Goal: Task Accomplishment & Management: Manage account settings

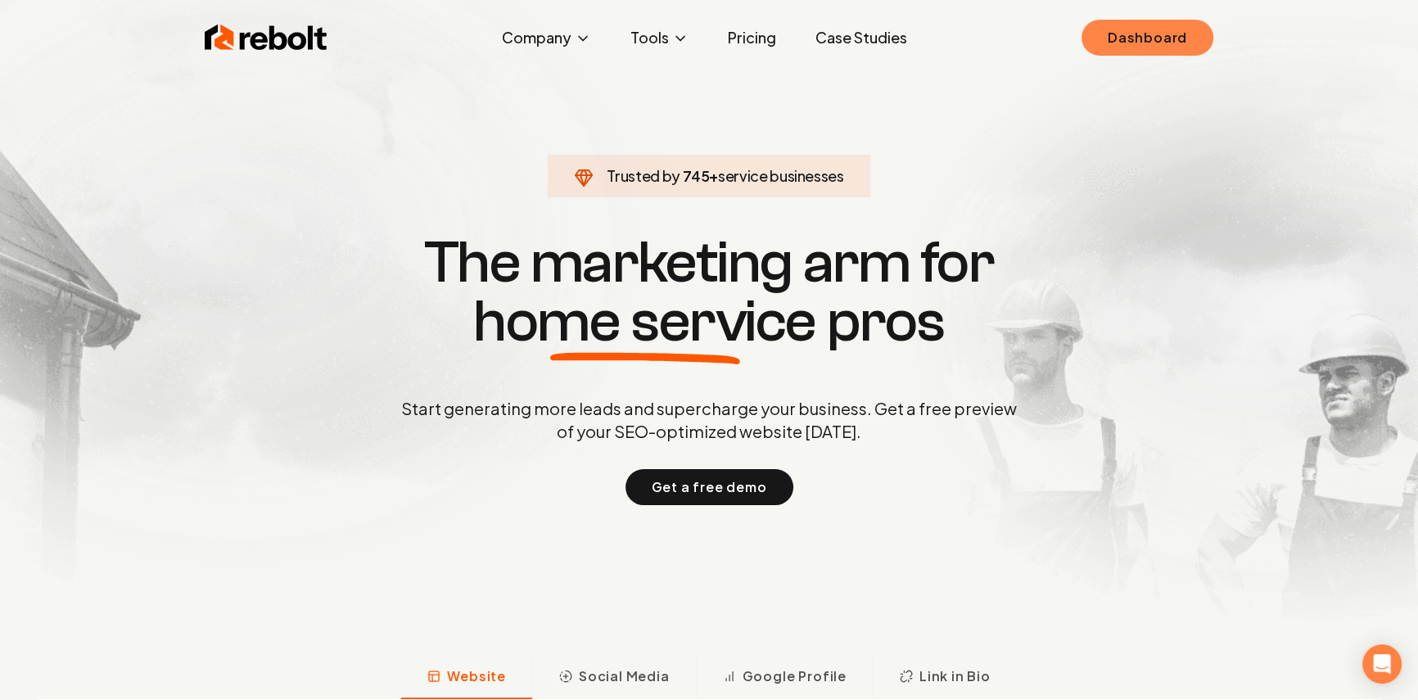
click at [1141, 47] on link "Dashboard" at bounding box center [1148, 38] width 132 height 36
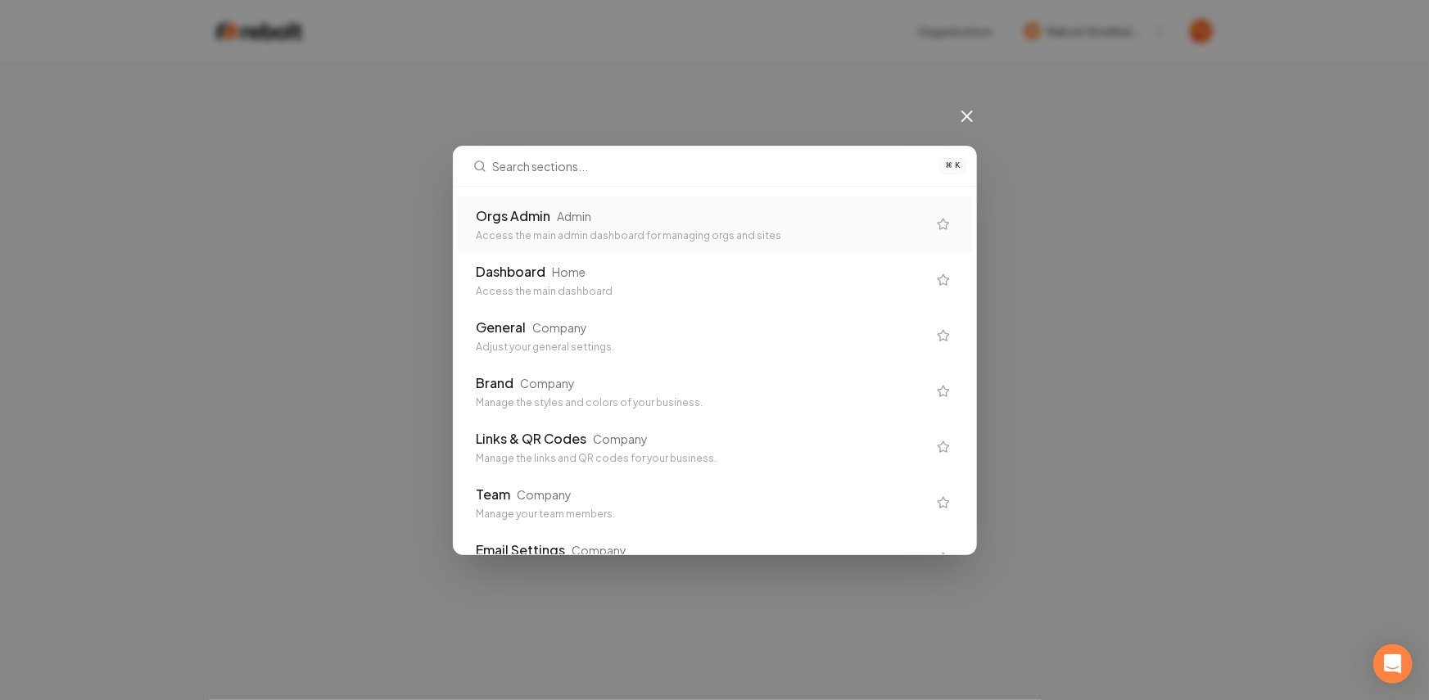
click at [498, 343] on div "Adjust your general settings." at bounding box center [702, 347] width 450 height 13
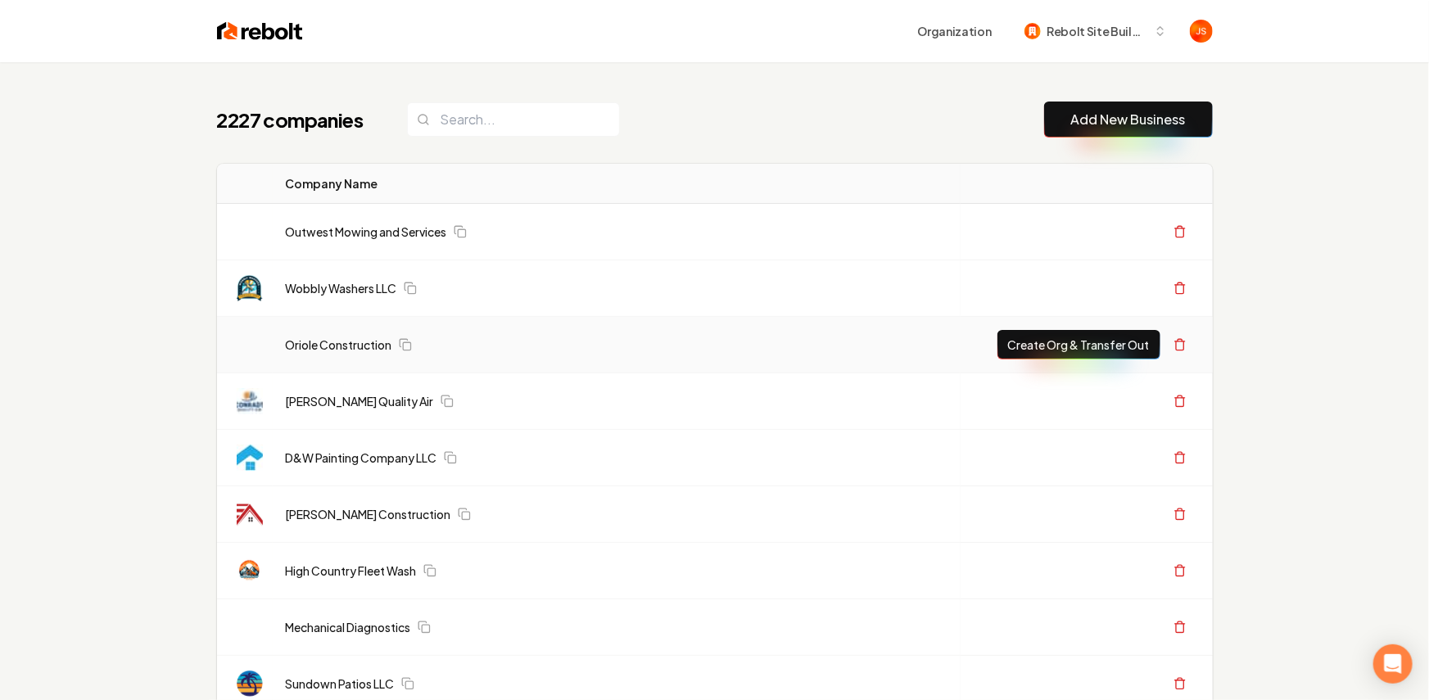
click at [507, 338] on div "Oriole Construction" at bounding box center [618, 345] width 665 height 16
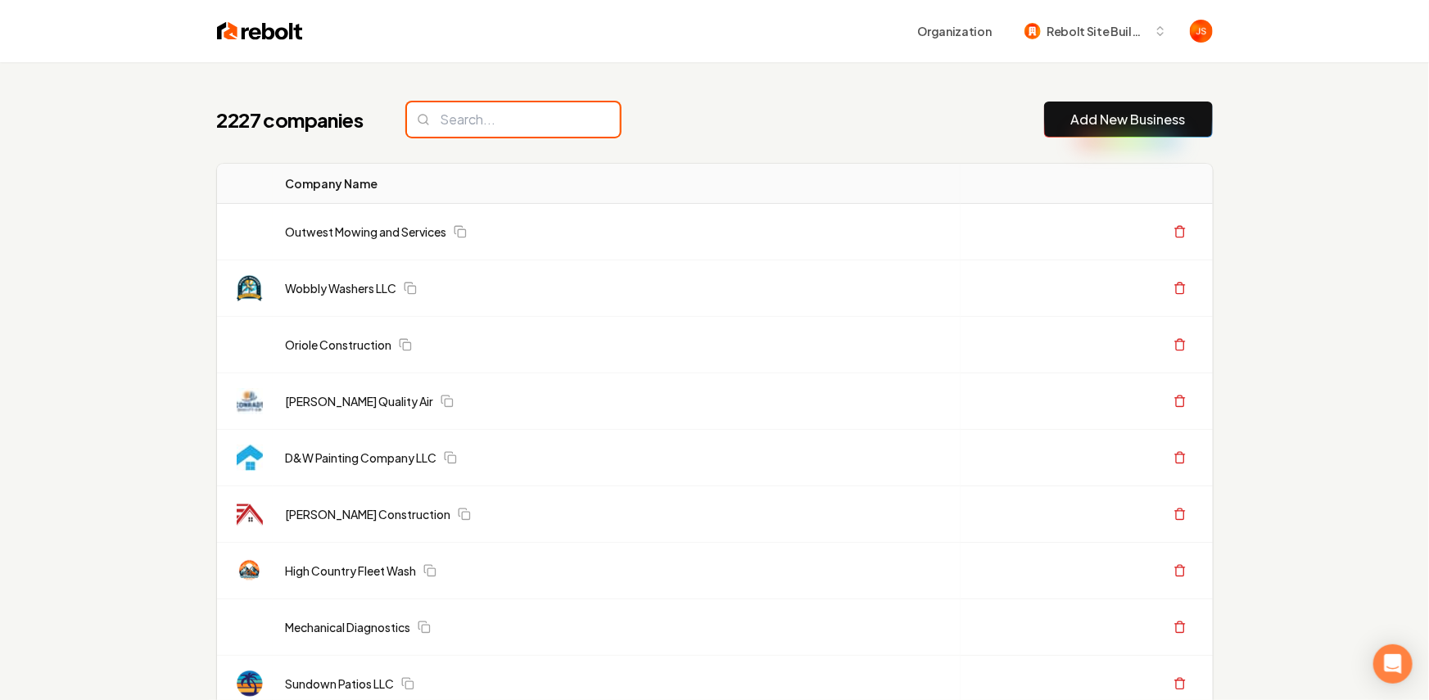
click at [485, 129] on input "search" at bounding box center [513, 119] width 213 height 34
click at [485, 121] on input "search" at bounding box center [507, 119] width 213 height 34
type input "r"
click at [539, 120] on input "search" at bounding box center [513, 119] width 213 height 34
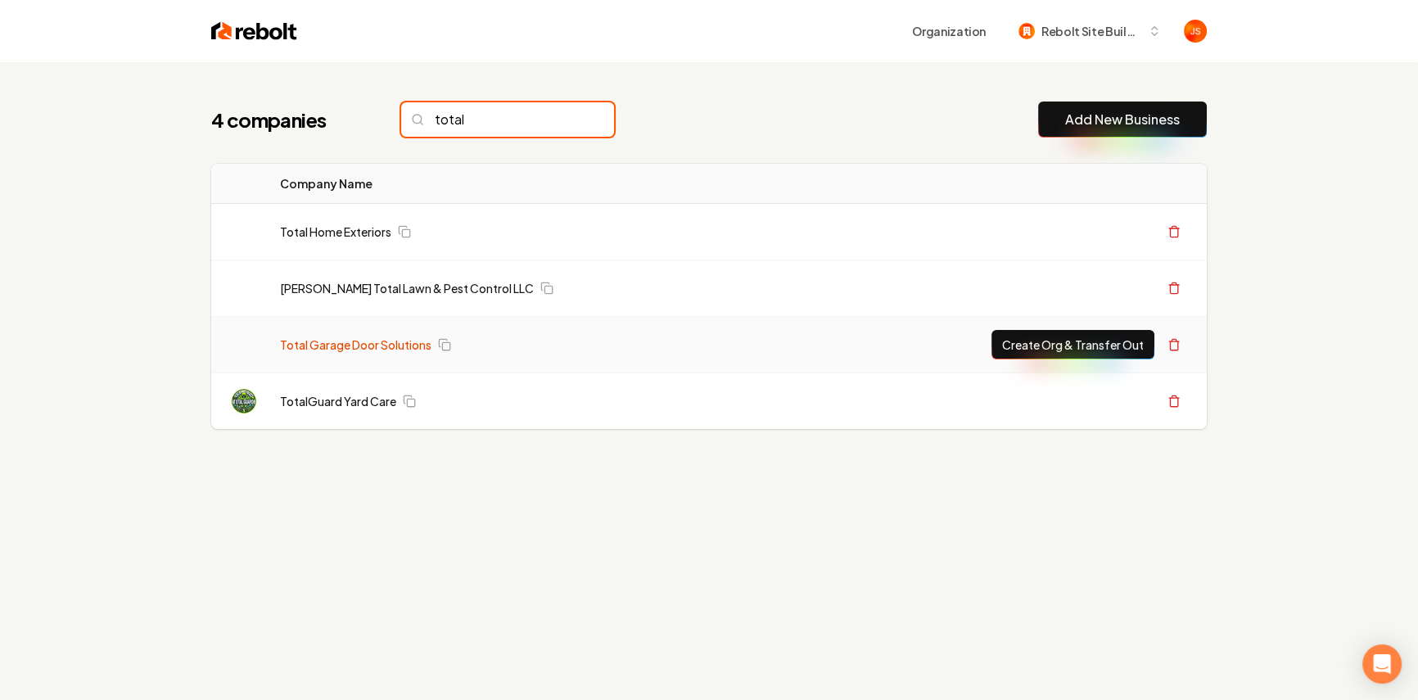
type input "total"
click at [372, 337] on link "Total Garage Door Solutions" at bounding box center [355, 345] width 151 height 16
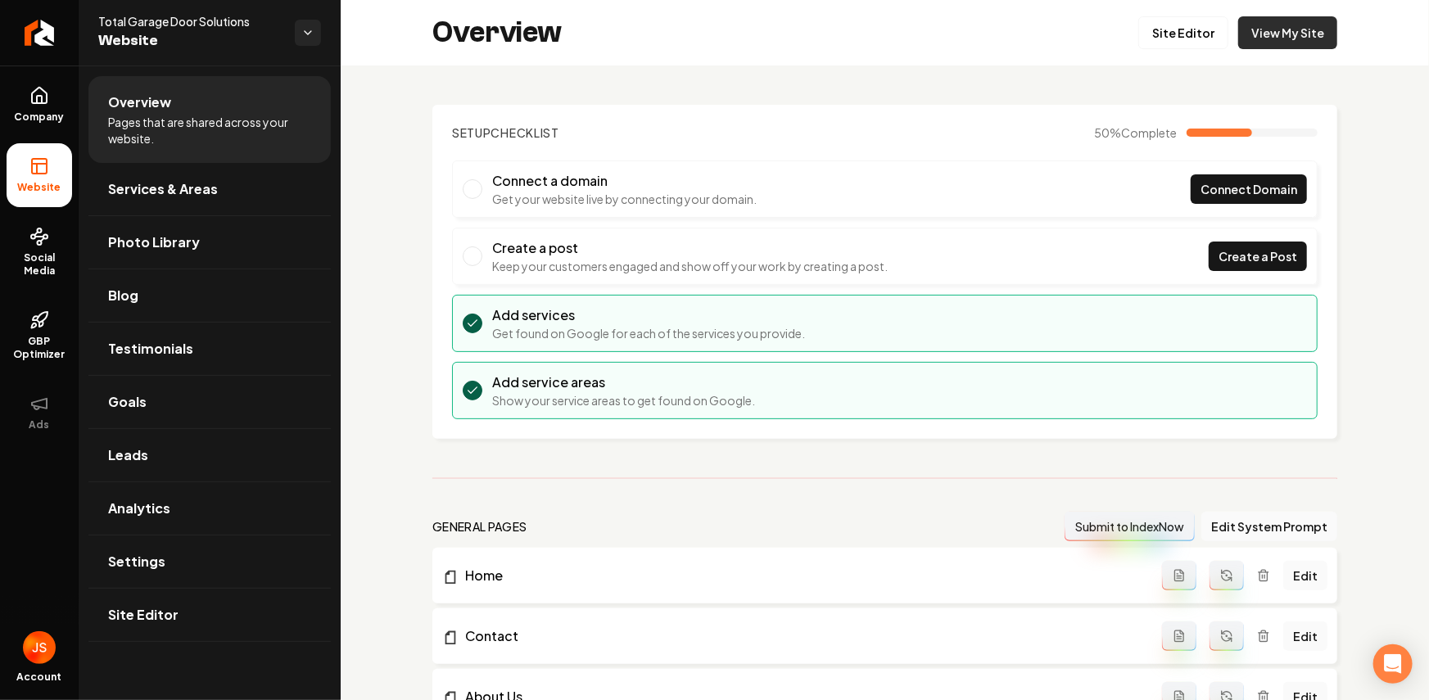
click at [1280, 45] on link "View My Site" at bounding box center [1287, 32] width 99 height 33
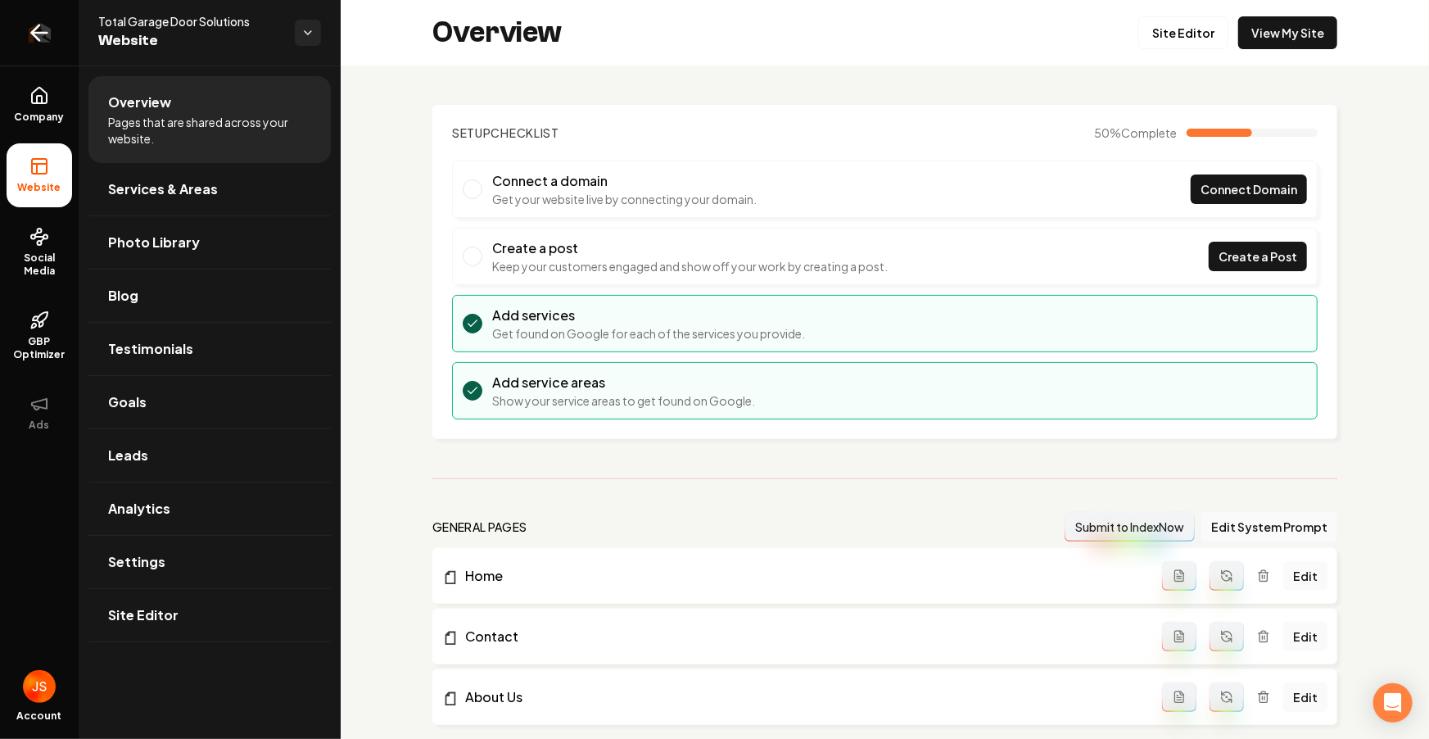
click at [23, 26] on link "Return to dashboard" at bounding box center [39, 33] width 79 height 66
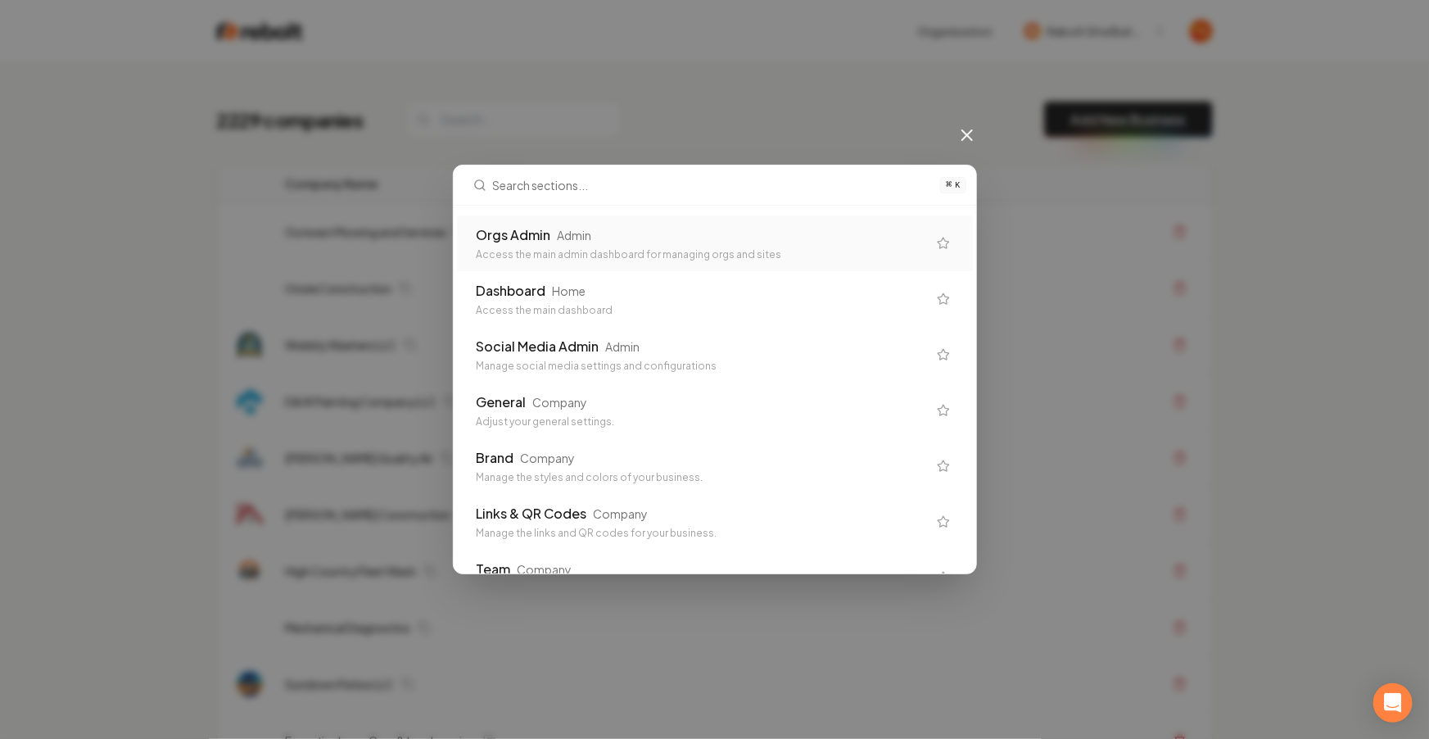
click at [620, 258] on div "Access the main admin dashboard for managing orgs and sites" at bounding box center [702, 254] width 450 height 13
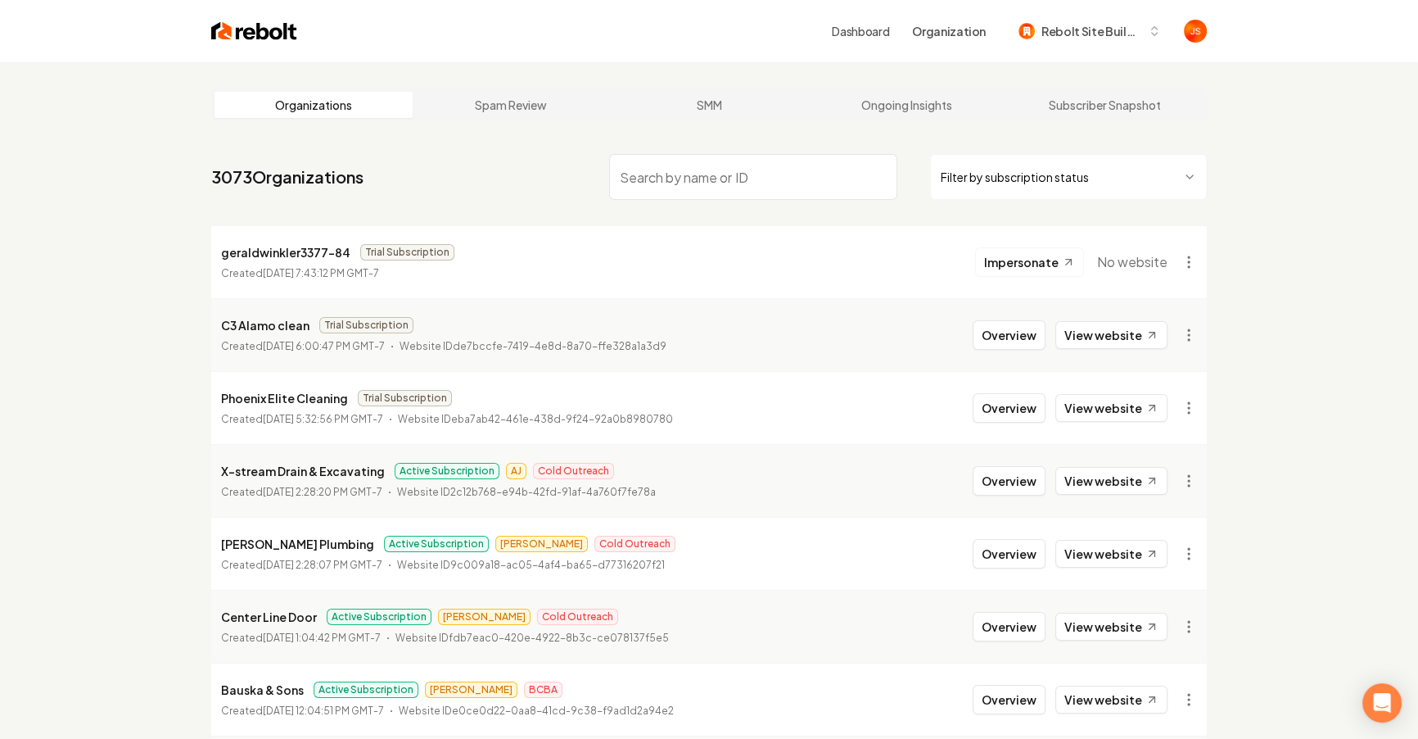
click at [1017, 169] on html "Dashboard Organization Rebolt Site Builder Organizations Spam Review SMM Ongoin…" at bounding box center [709, 369] width 1418 height 739
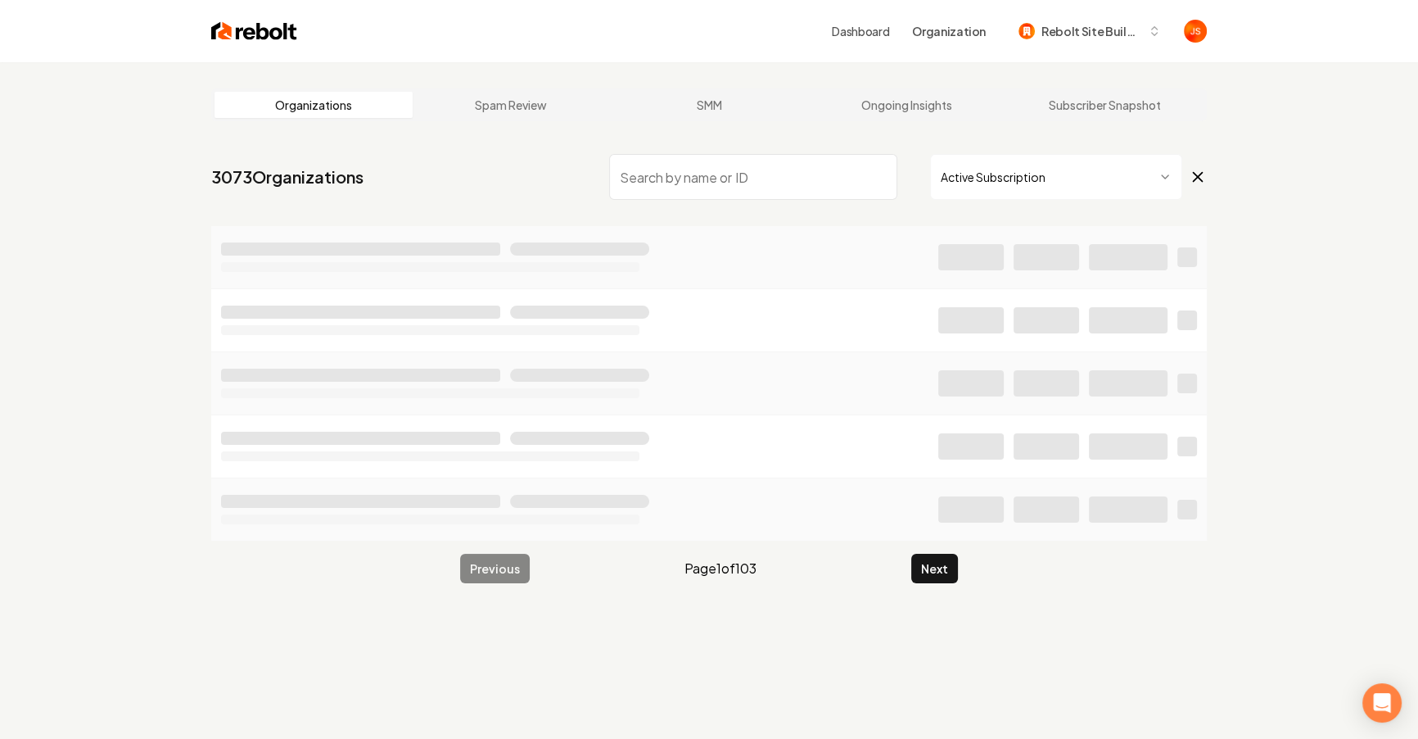
click at [760, 180] on input "search" at bounding box center [753, 177] width 288 height 46
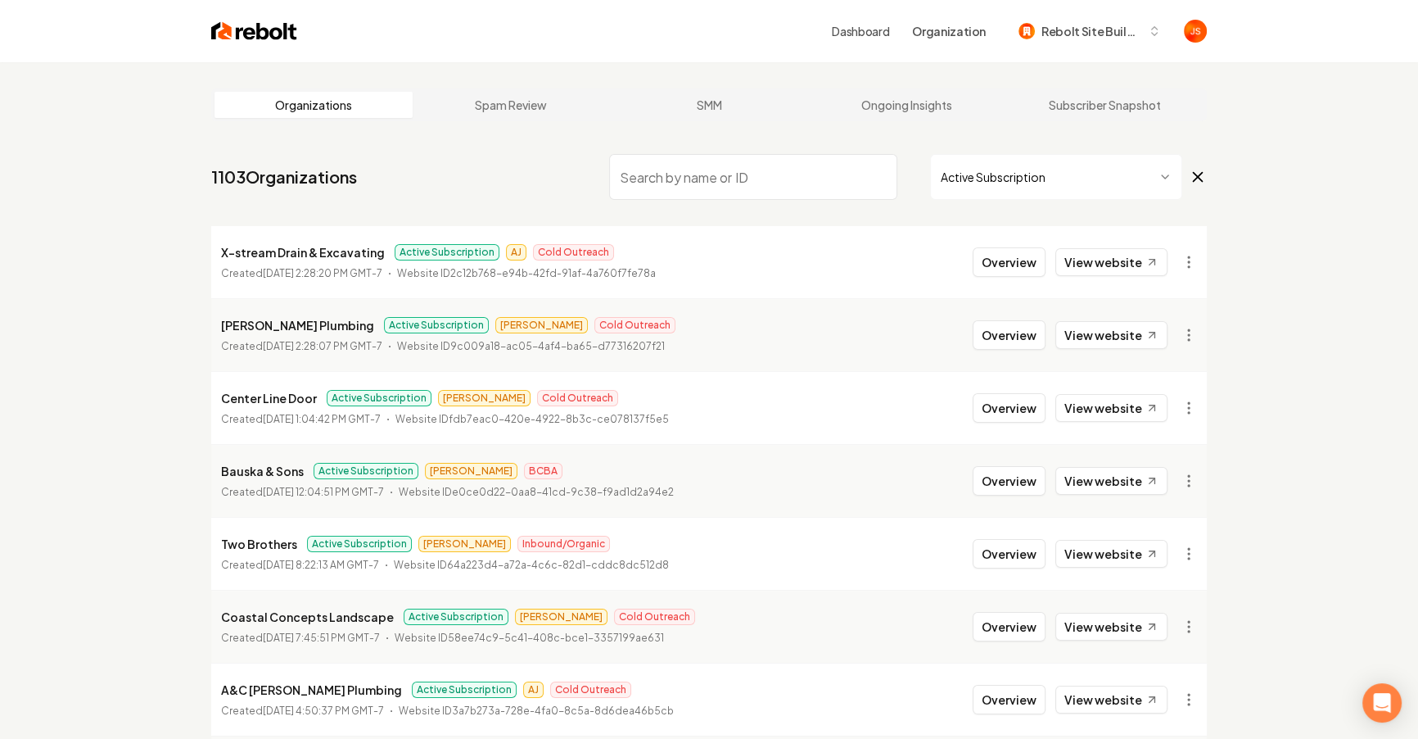
click at [749, 166] on input "search" at bounding box center [753, 177] width 288 height 46
click at [749, 165] on input "search" at bounding box center [753, 177] width 288 height 46
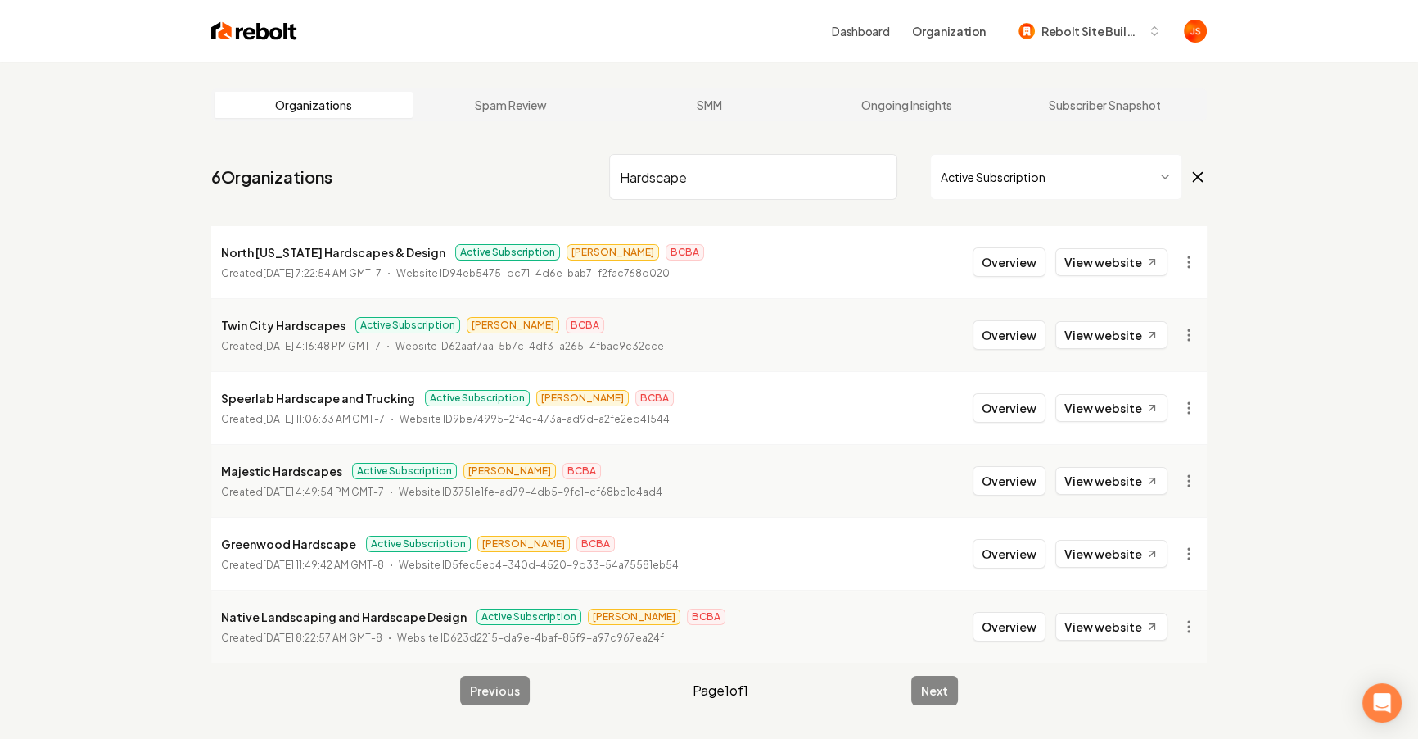
type input "Hardscape"
click at [1105, 352] on li "Twin City Hardscapes Active Subscription [PERSON_NAME] BCBA Created [DATE] 4:16…" at bounding box center [709, 334] width 996 height 73
click at [1110, 341] on link "View website" at bounding box center [1111, 335] width 112 height 28
click at [1123, 620] on link "View website" at bounding box center [1111, 626] width 112 height 28
click at [880, 179] on input "Hardscape" at bounding box center [753, 177] width 288 height 46
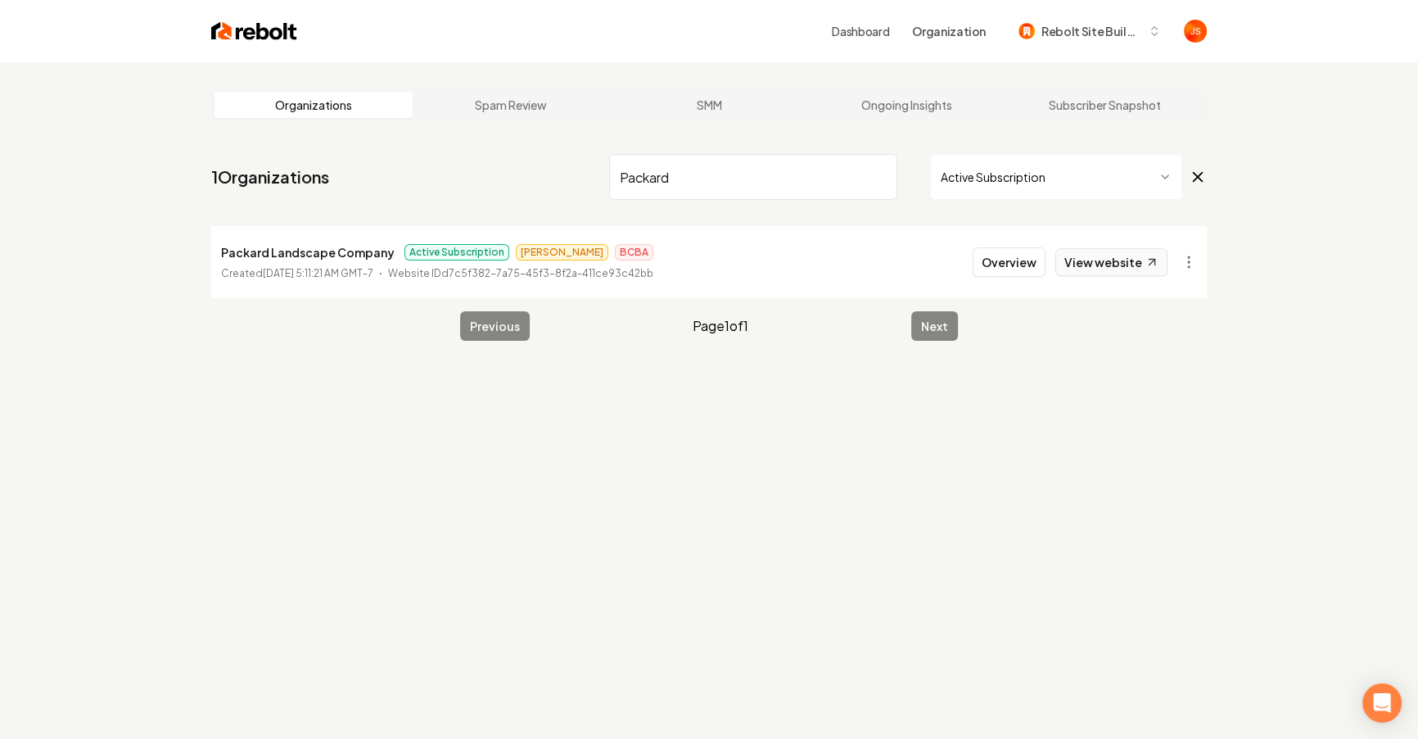
type input "Packard"
click at [1154, 268] on icon at bounding box center [1153, 262] width 14 height 14
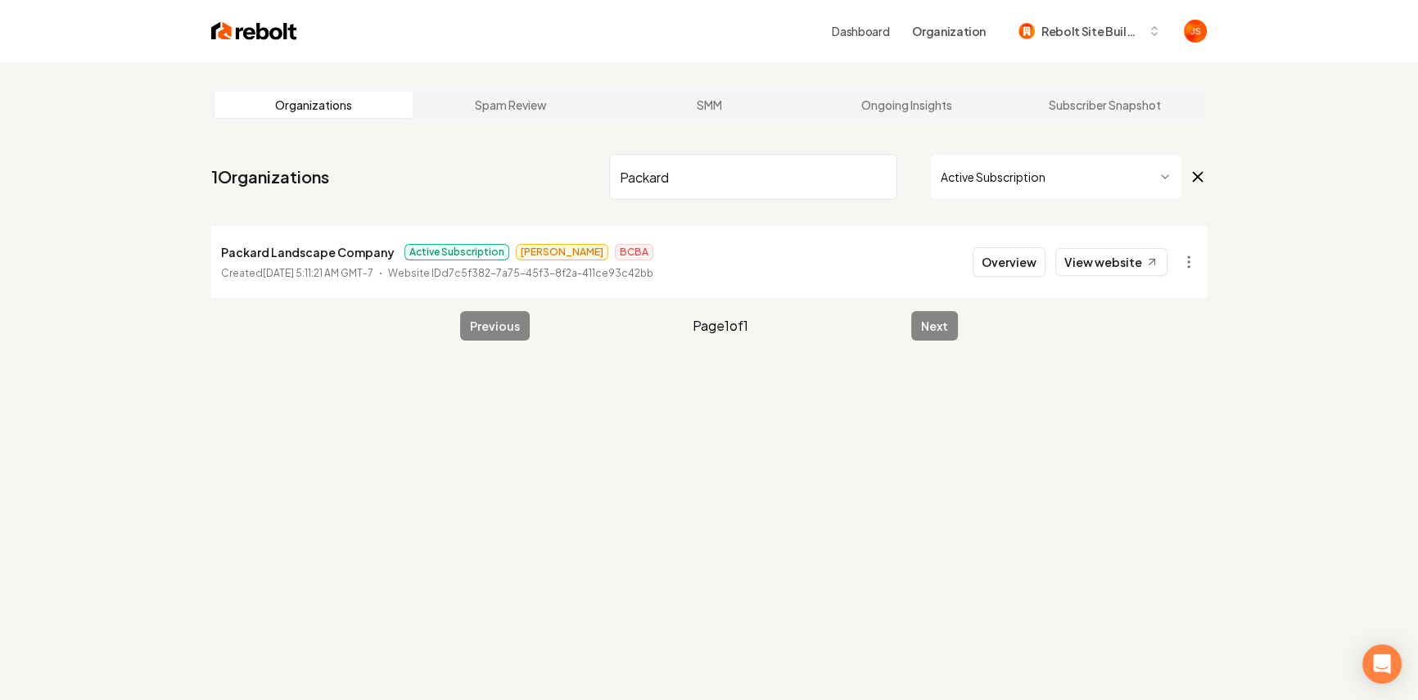
click at [864, 172] on input "Packard" at bounding box center [753, 177] width 288 height 46
click at [875, 174] on input "Packard" at bounding box center [753, 177] width 288 height 46
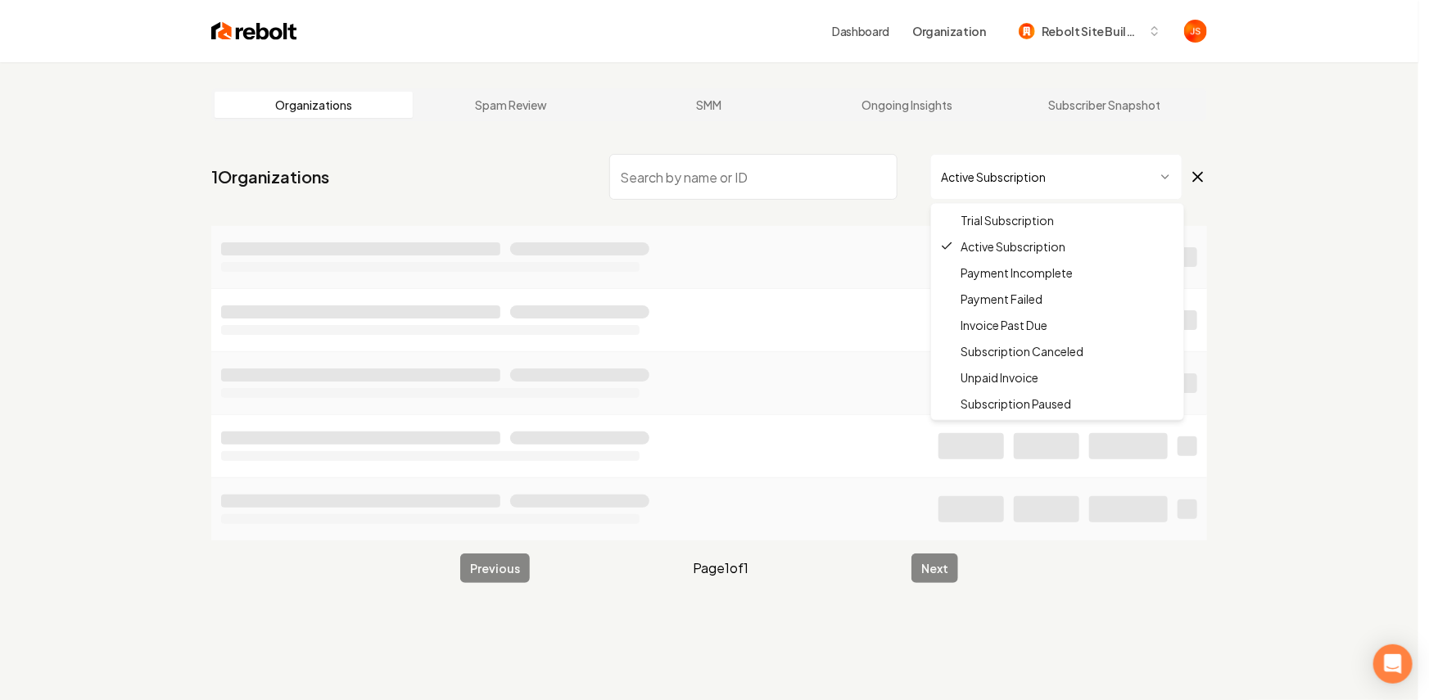
click at [1021, 183] on html "Dashboard Organization Rebolt Site Builder Organizations Spam Review SMM Ongoin…" at bounding box center [714, 350] width 1429 height 700
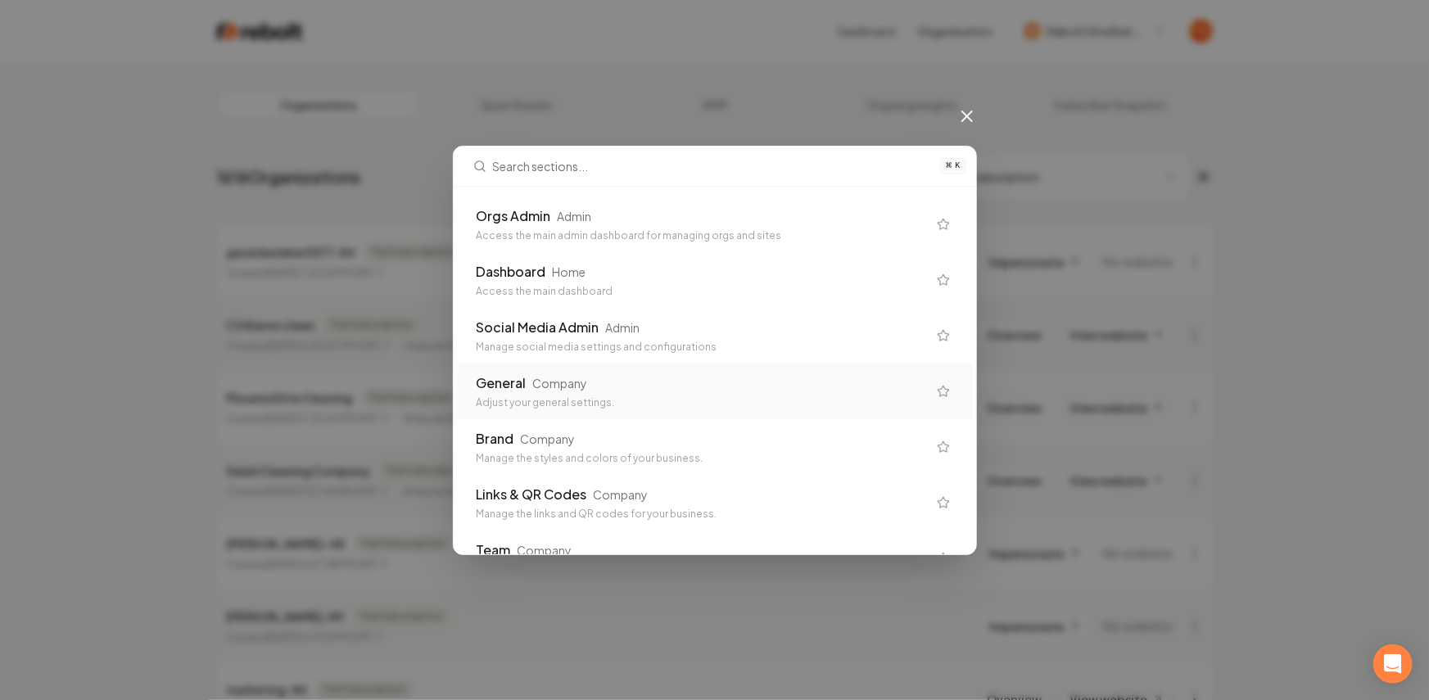
click at [535, 412] on div "General Company Adjust your general settings." at bounding box center [715, 392] width 516 height 56
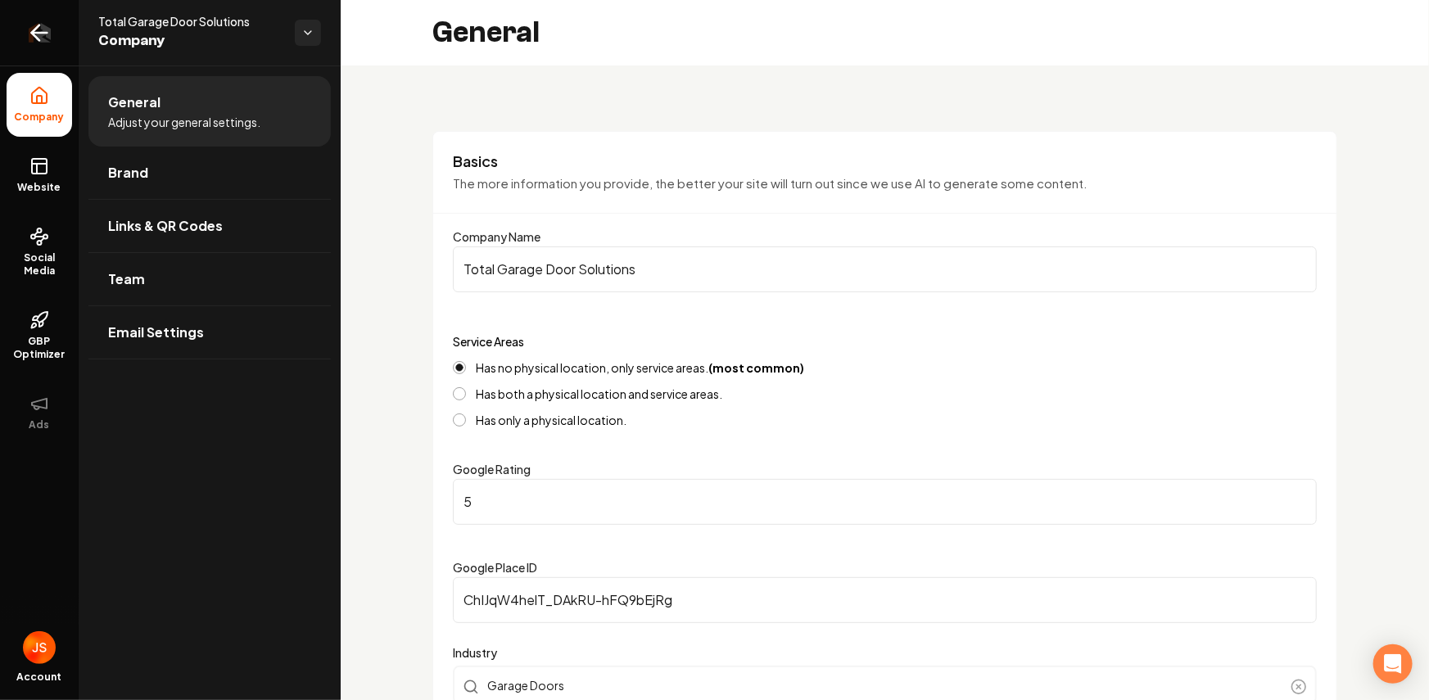
click at [12, 15] on link "Return to dashboard" at bounding box center [39, 33] width 79 height 66
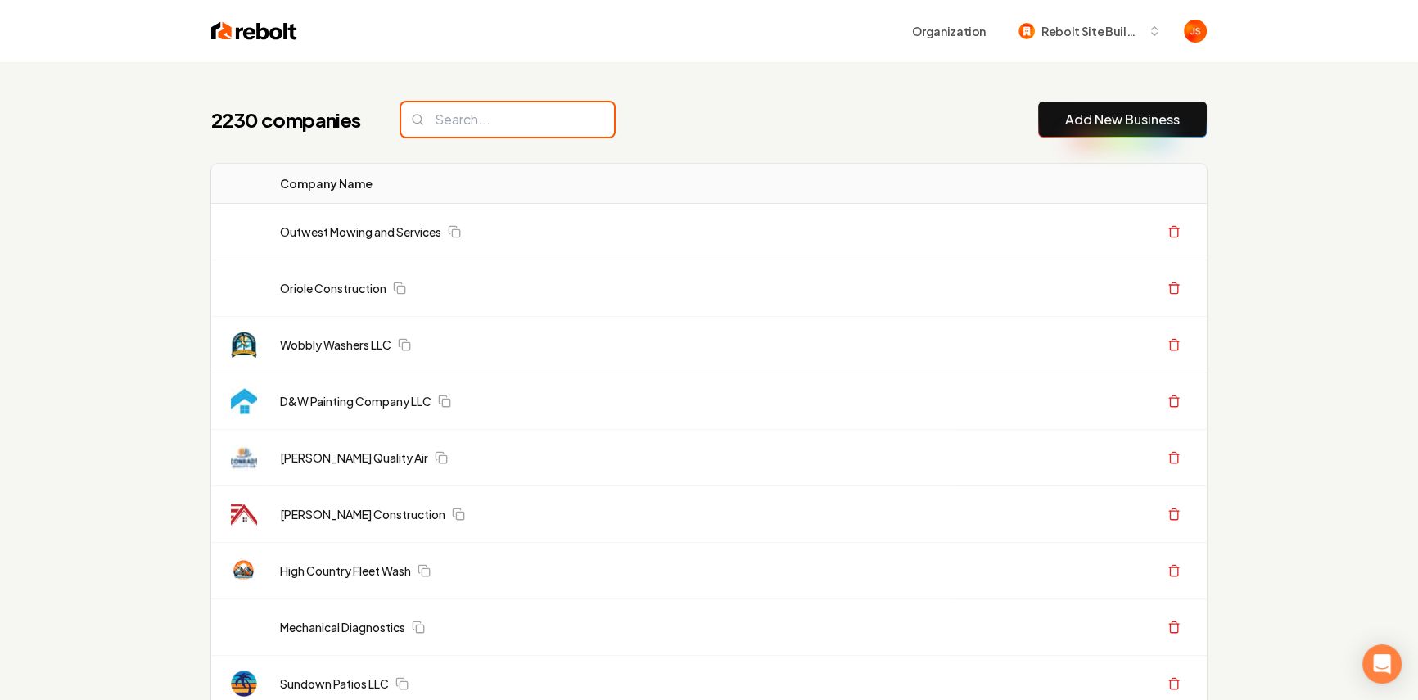
click at [543, 125] on input "search" at bounding box center [507, 119] width 213 height 34
paste input "Grey Cloud Outdoors"
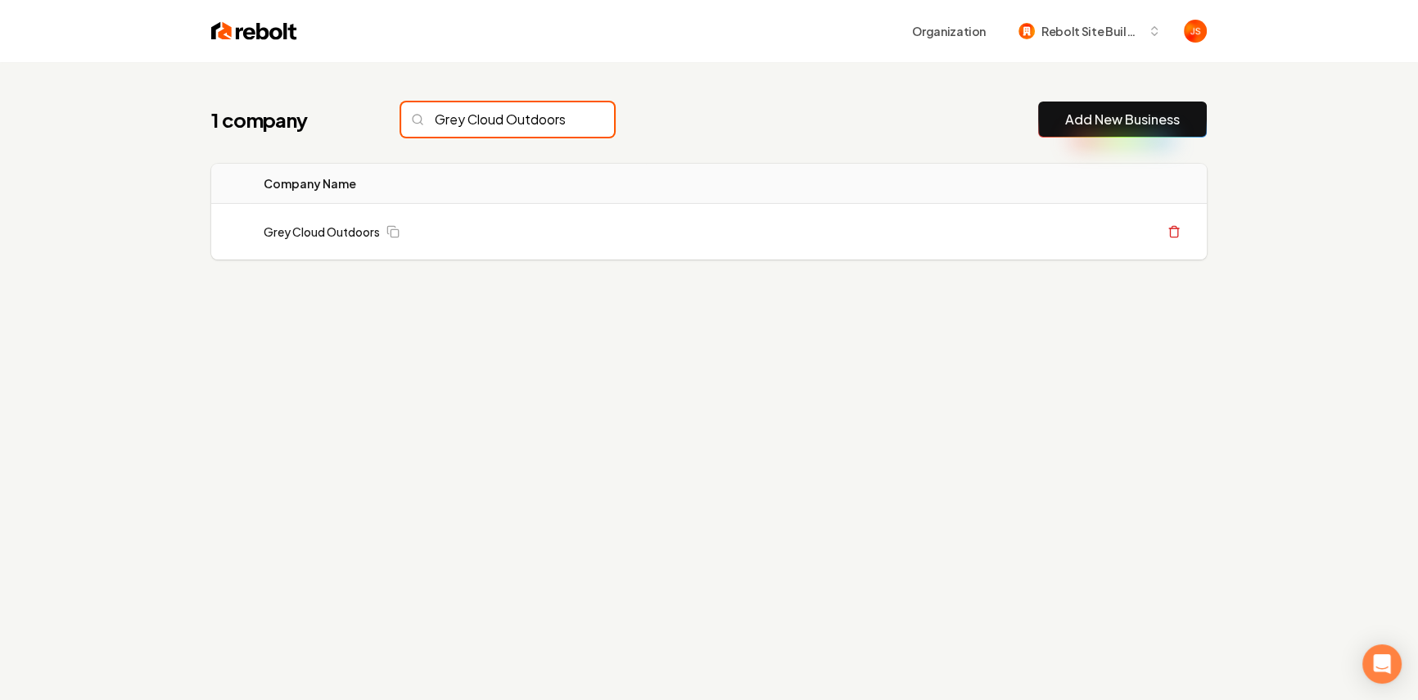
scroll to position [0, 5]
type input "Grey Cloud Outdoors"
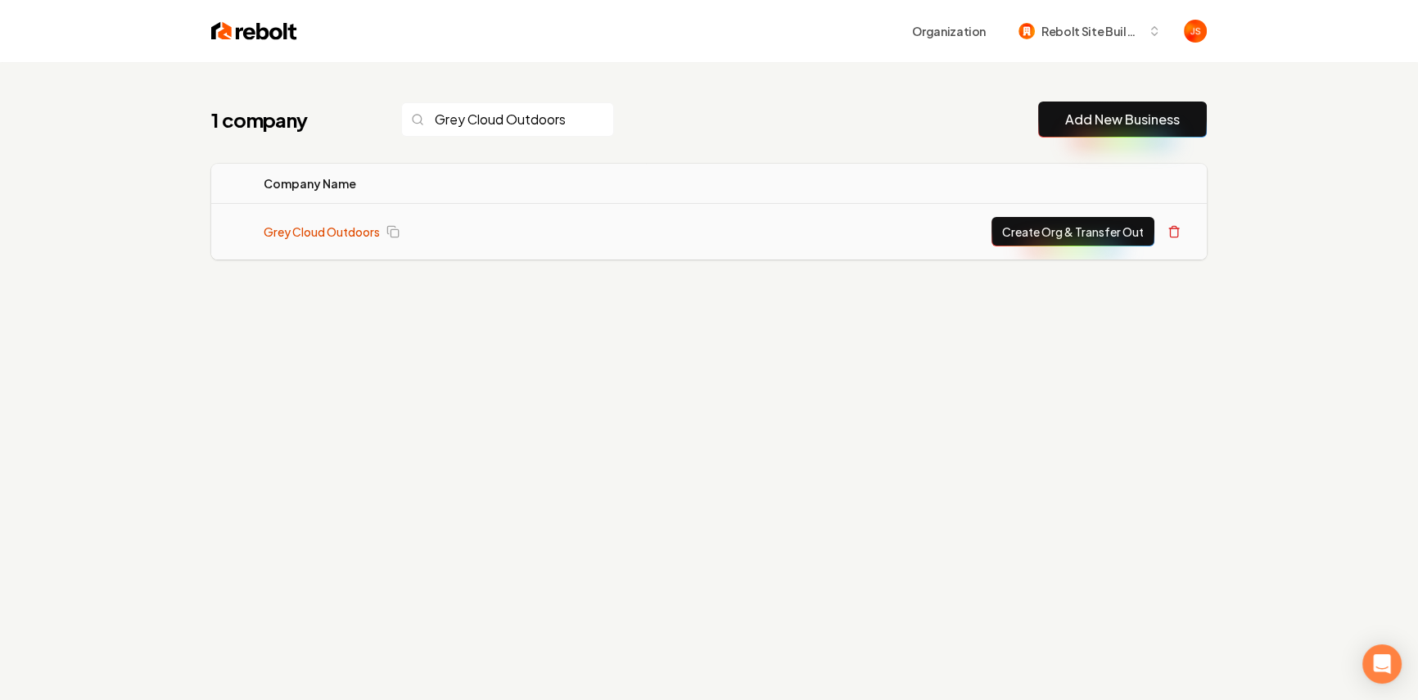
click at [339, 224] on link "Grey Cloud Outdoors" at bounding box center [322, 232] width 116 height 16
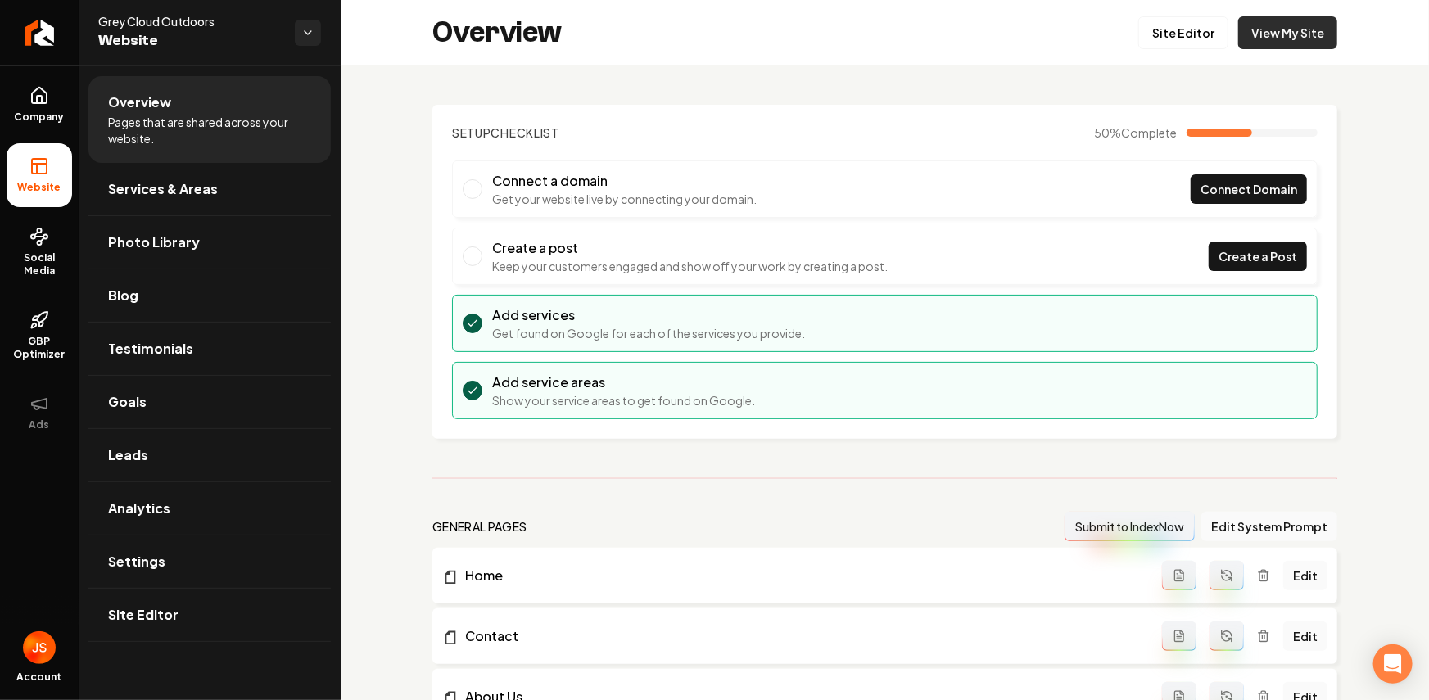
click at [1254, 34] on link "View My Site" at bounding box center [1287, 32] width 99 height 33
click at [1186, 27] on link "Site Editor" at bounding box center [1183, 32] width 90 height 33
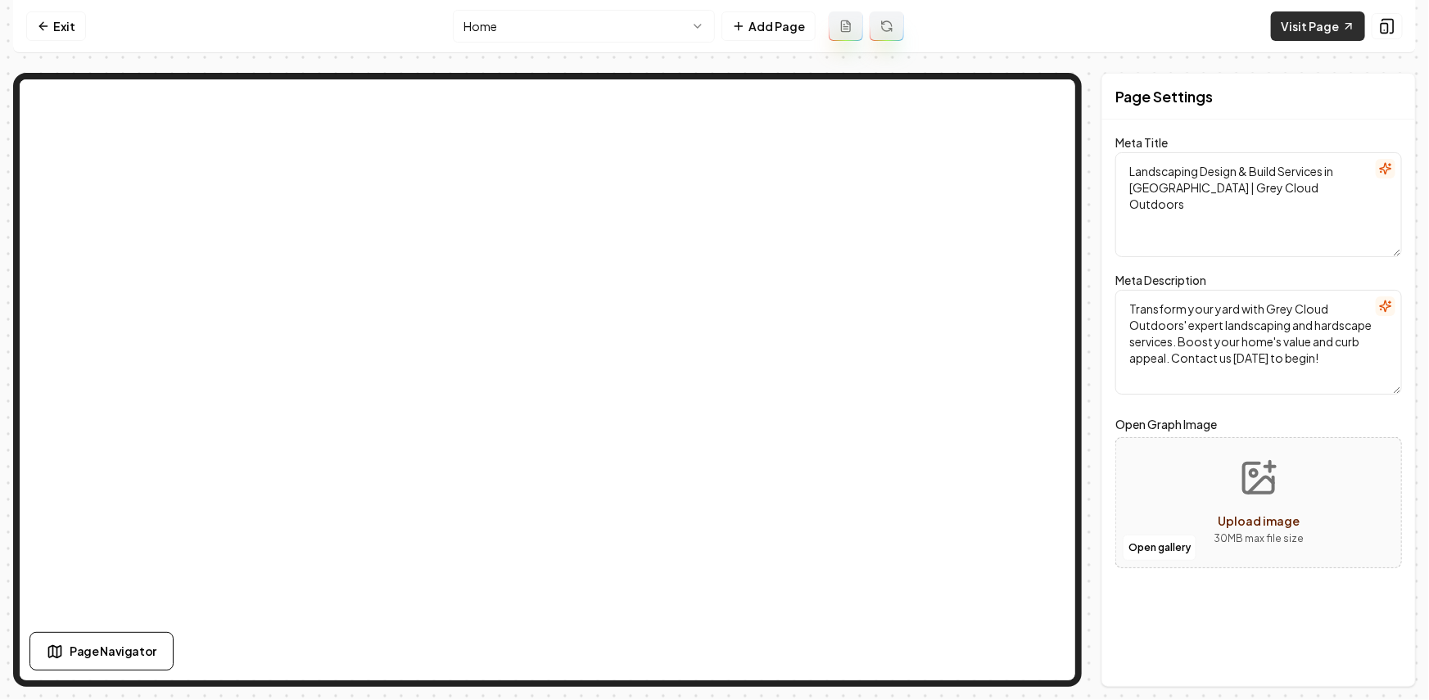
click at [1316, 27] on link "Visit Page" at bounding box center [1318, 25] width 94 height 29
click at [76, 38] on link "Exit" at bounding box center [56, 25] width 60 height 29
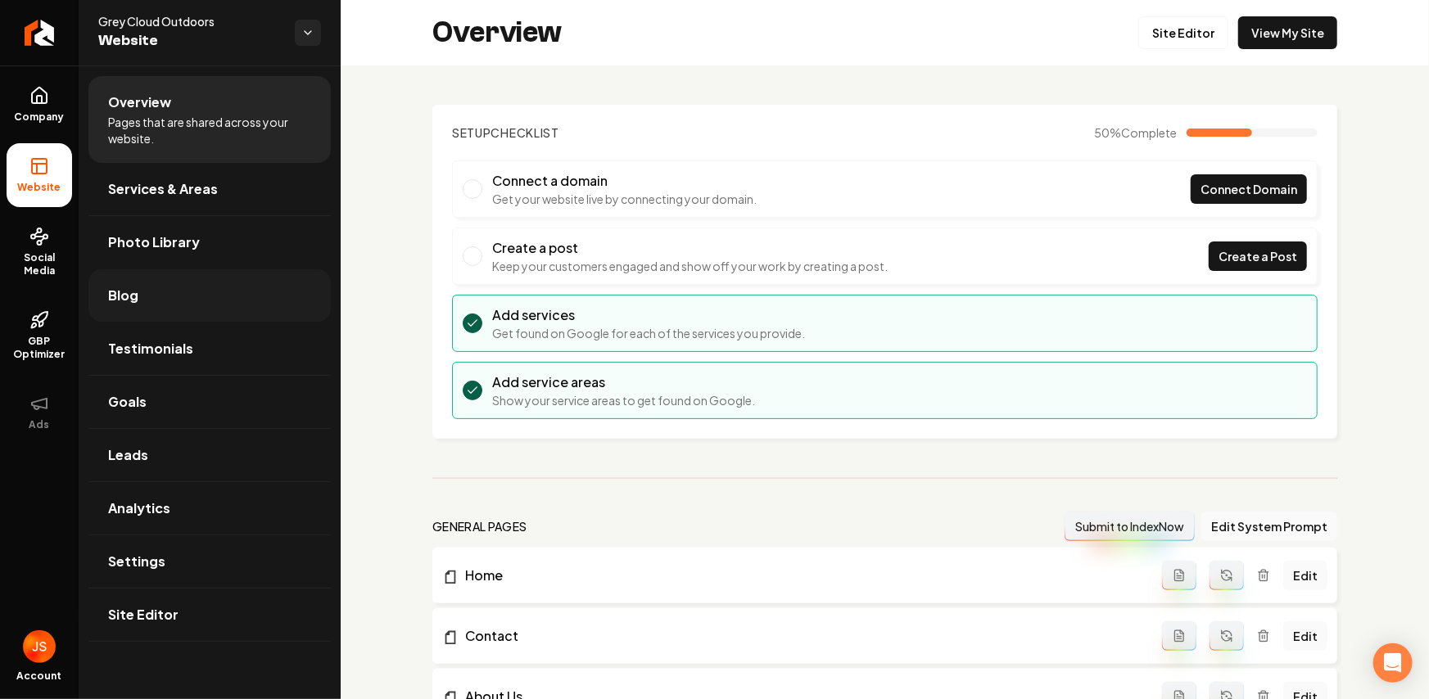
click at [153, 296] on link "Blog" at bounding box center [209, 295] width 242 height 52
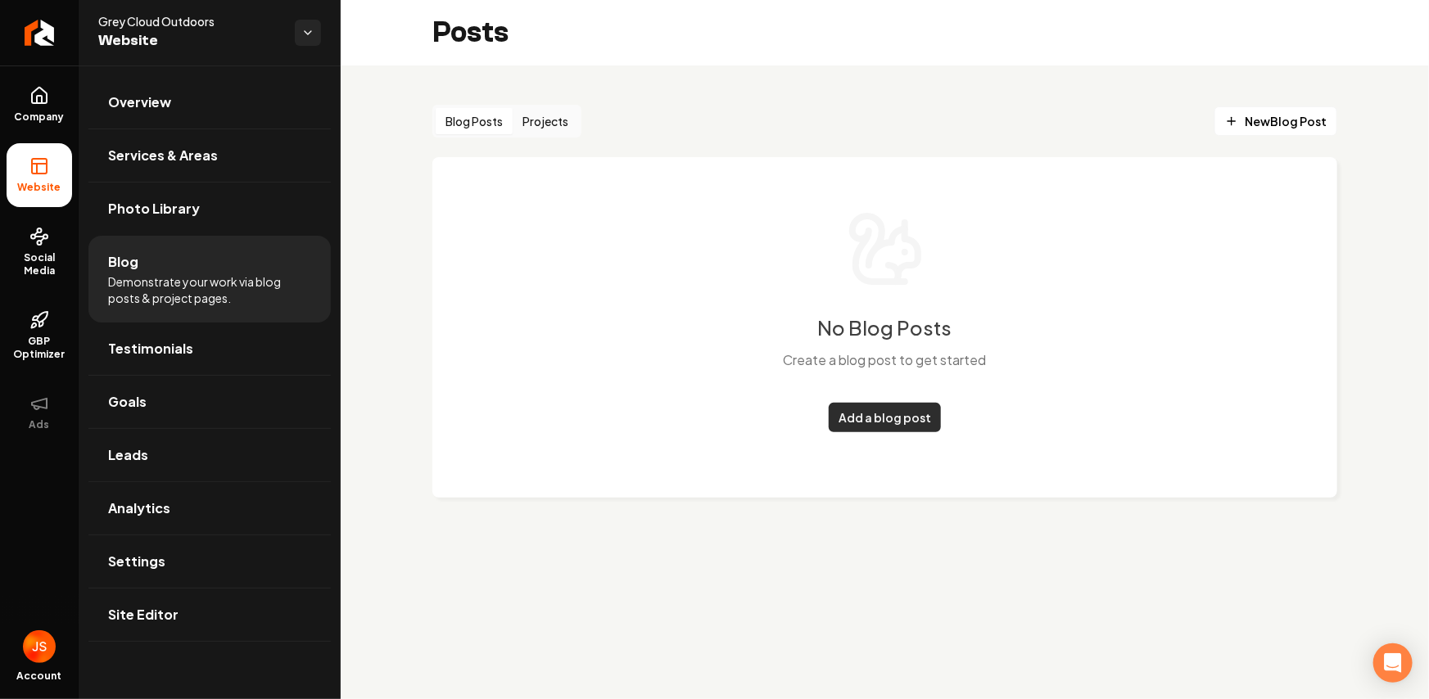
click at [863, 422] on link "Add a blog post" at bounding box center [885, 417] width 112 height 29
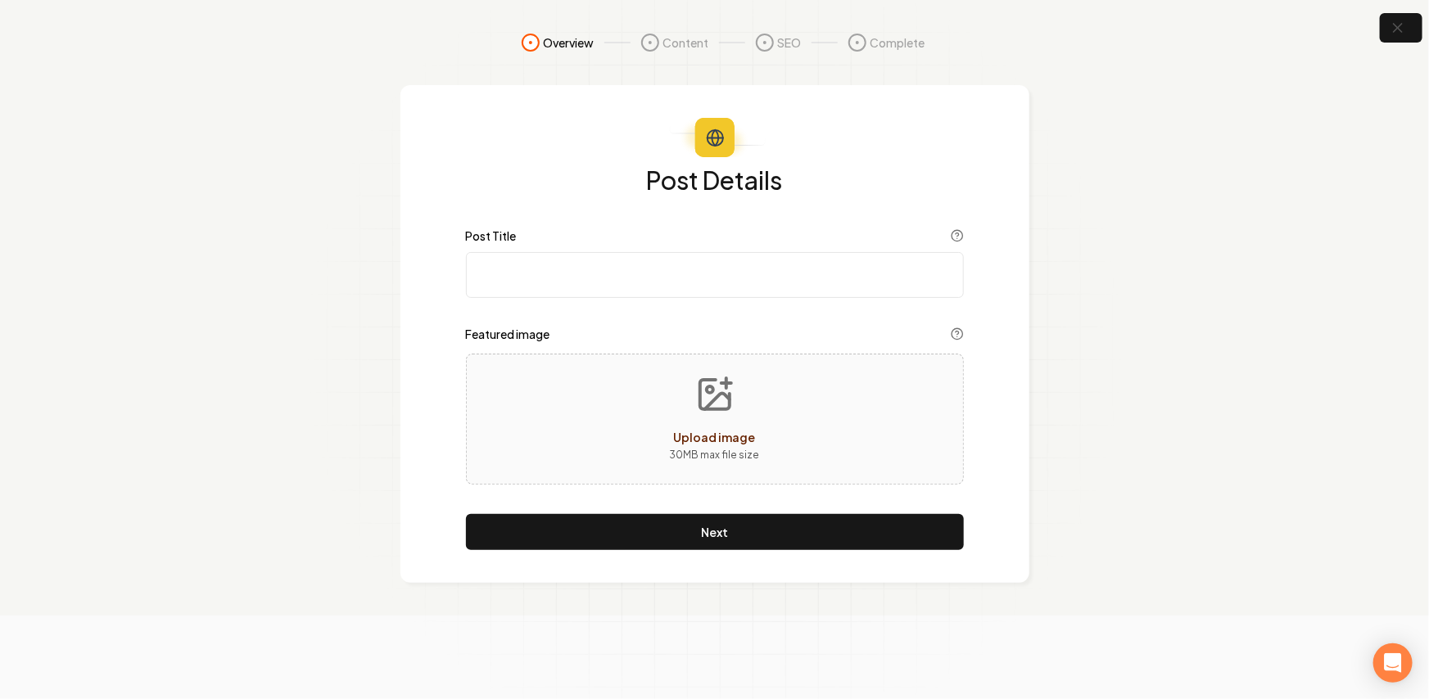
click at [642, 268] on input "Post Title" at bounding box center [715, 275] width 498 height 46
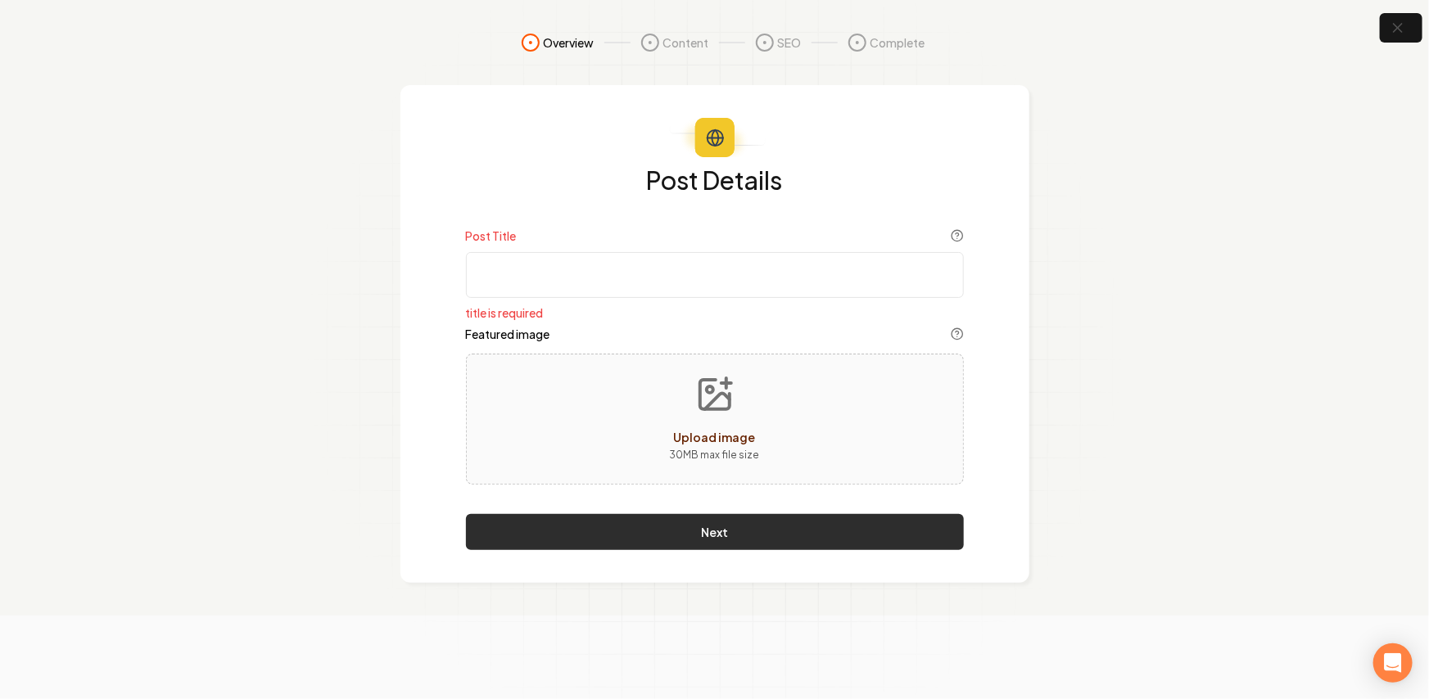
click at [673, 527] on button "Next" at bounding box center [715, 532] width 498 height 36
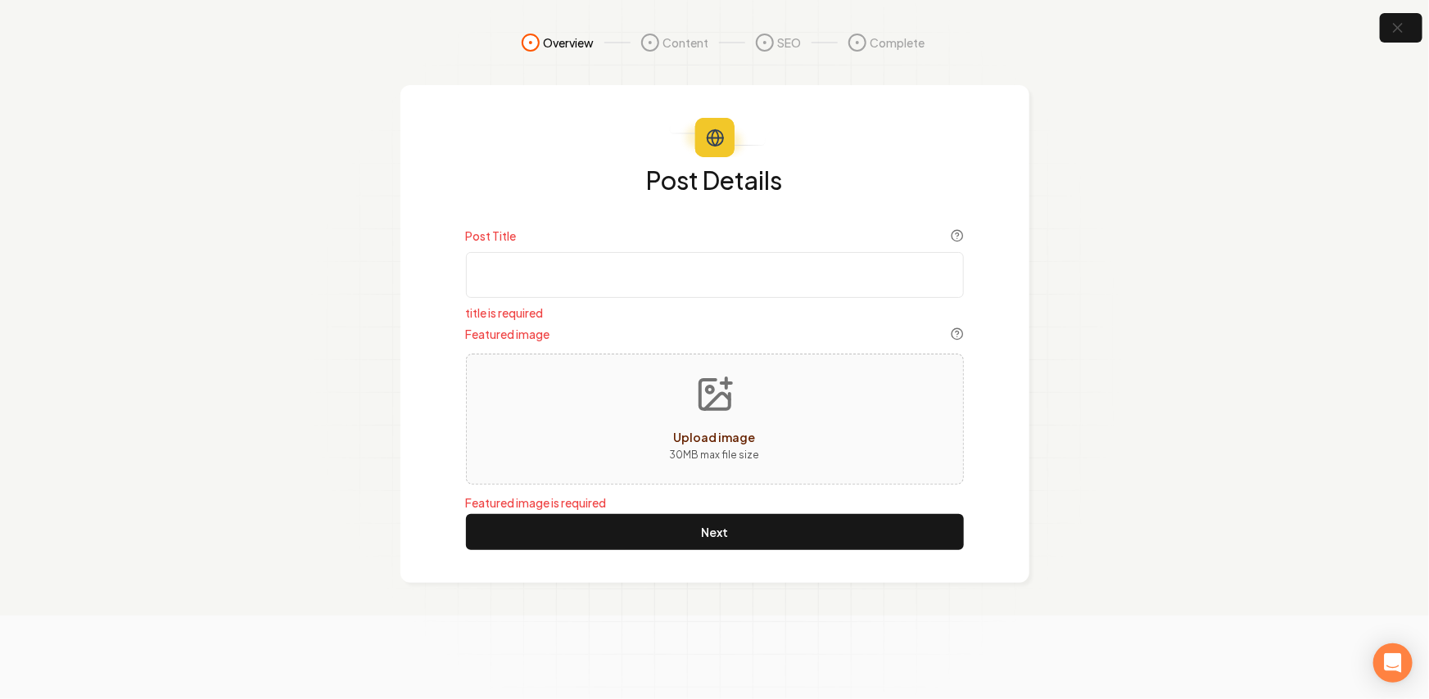
click at [534, 266] on input "Post Title" at bounding box center [715, 275] width 498 height 46
type input "J"
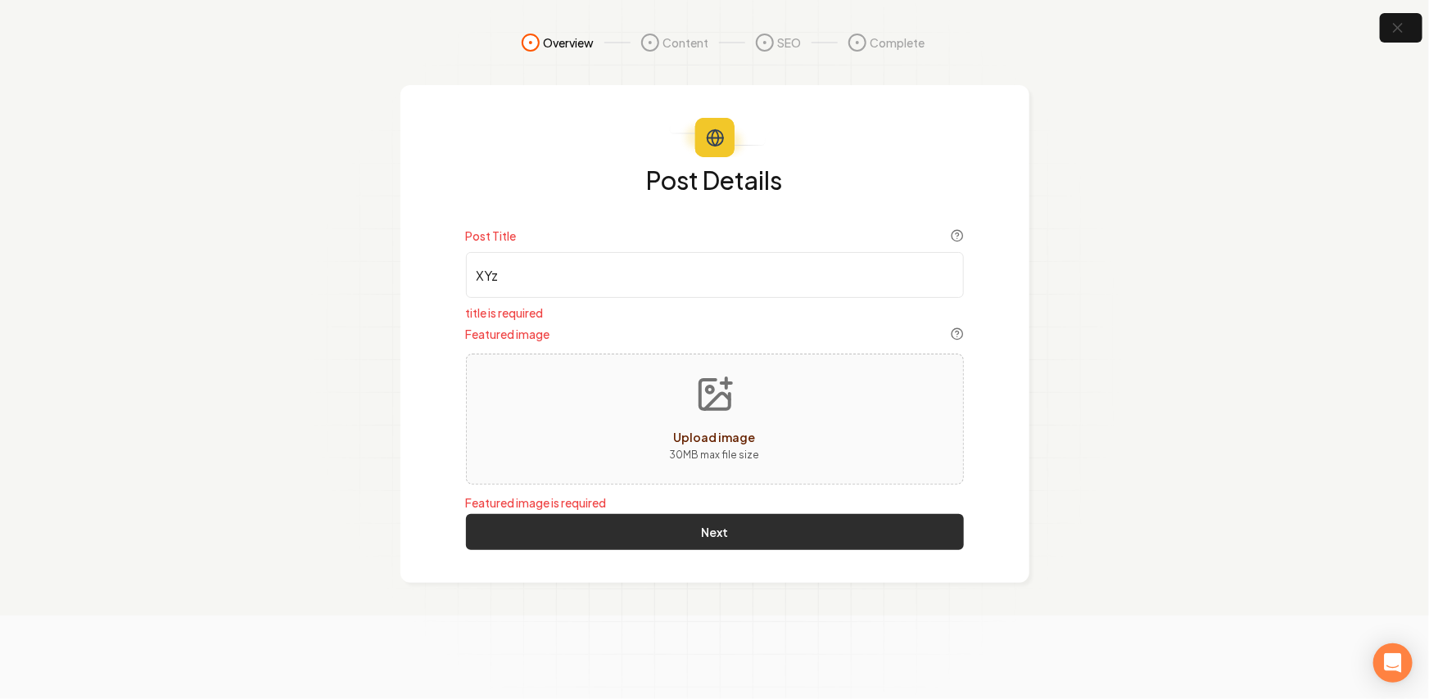
type input "XYz"
click at [714, 540] on button "Next" at bounding box center [715, 532] width 498 height 36
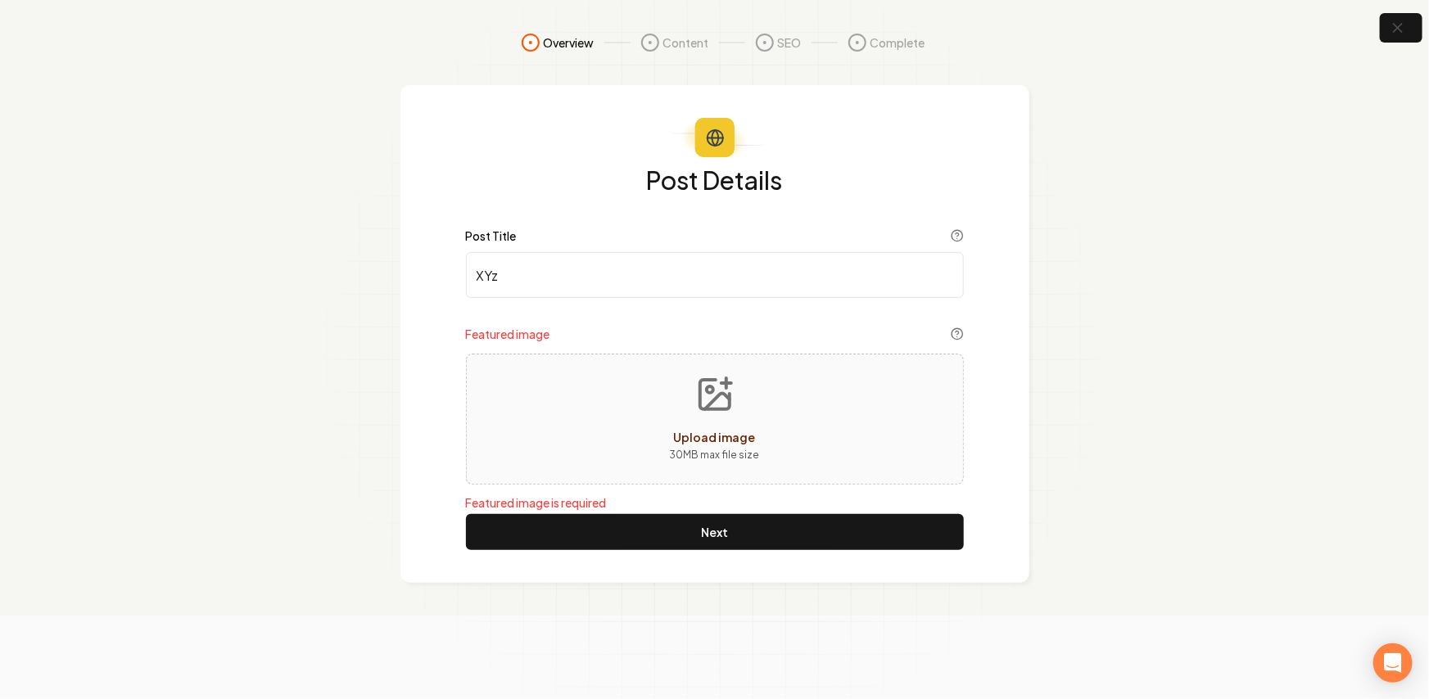
click at [780, 418] on div "Upload image 30 MB max file size" at bounding box center [715, 419] width 498 height 131
type input "**********"
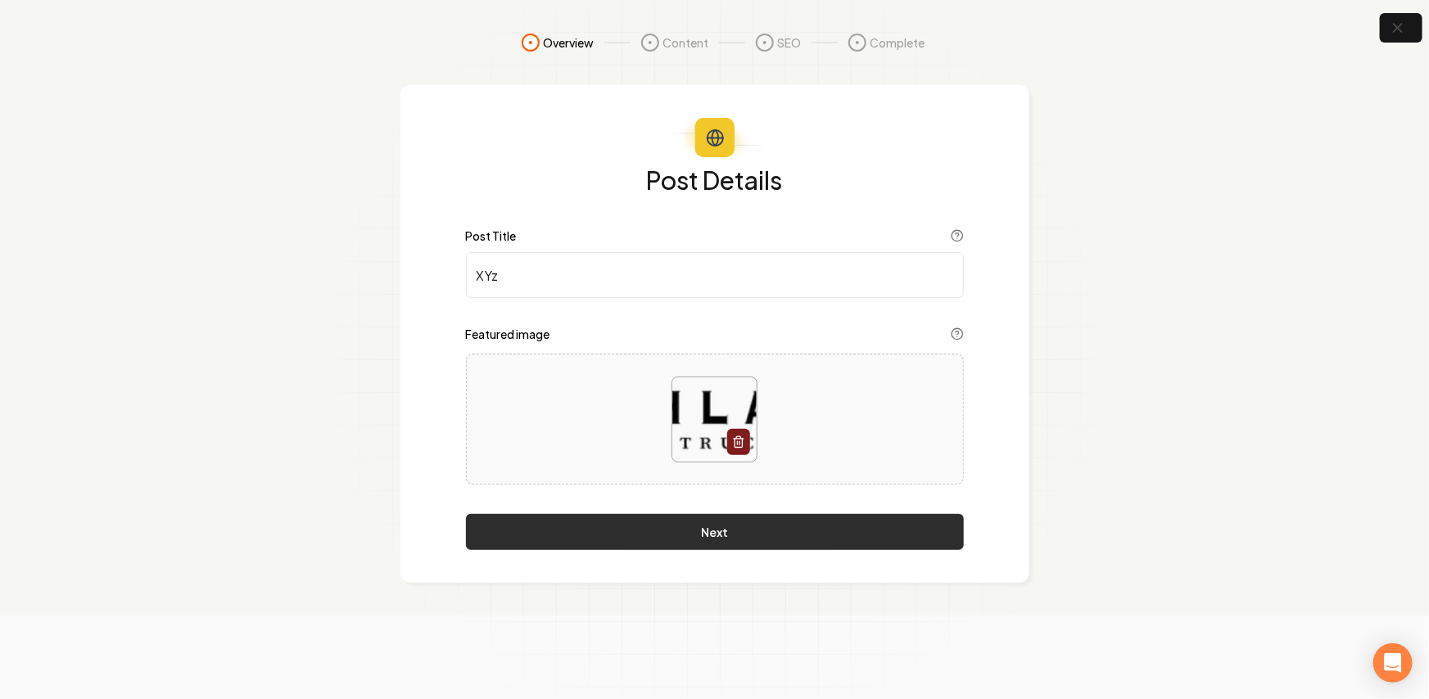
click at [775, 532] on button "Next" at bounding box center [715, 532] width 498 height 36
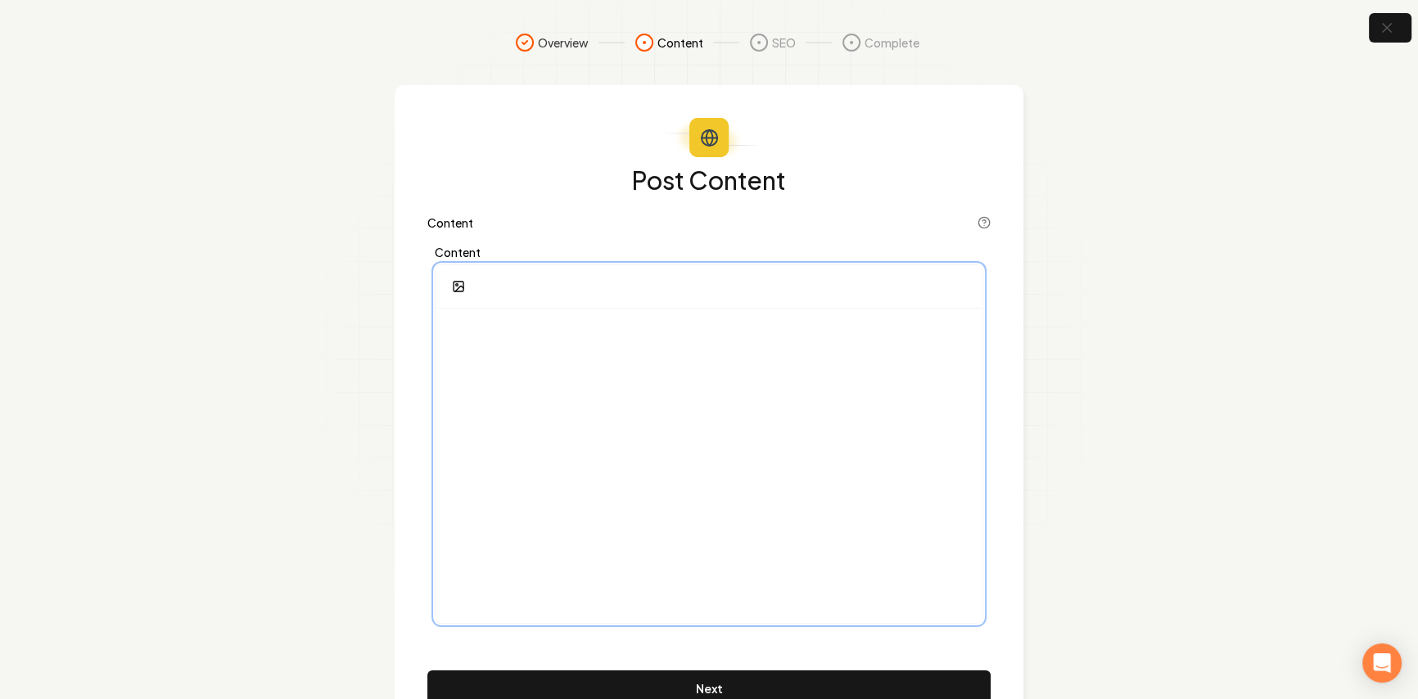
click at [594, 404] on div at bounding box center [709, 466] width 547 height 314
drag, startPoint x: 461, startPoint y: 320, endPoint x: 686, endPoint y: 493, distance: 283.8
click at [709, 527] on div at bounding box center [709, 466] width 547 height 314
click at [612, 427] on div at bounding box center [709, 466] width 547 height 314
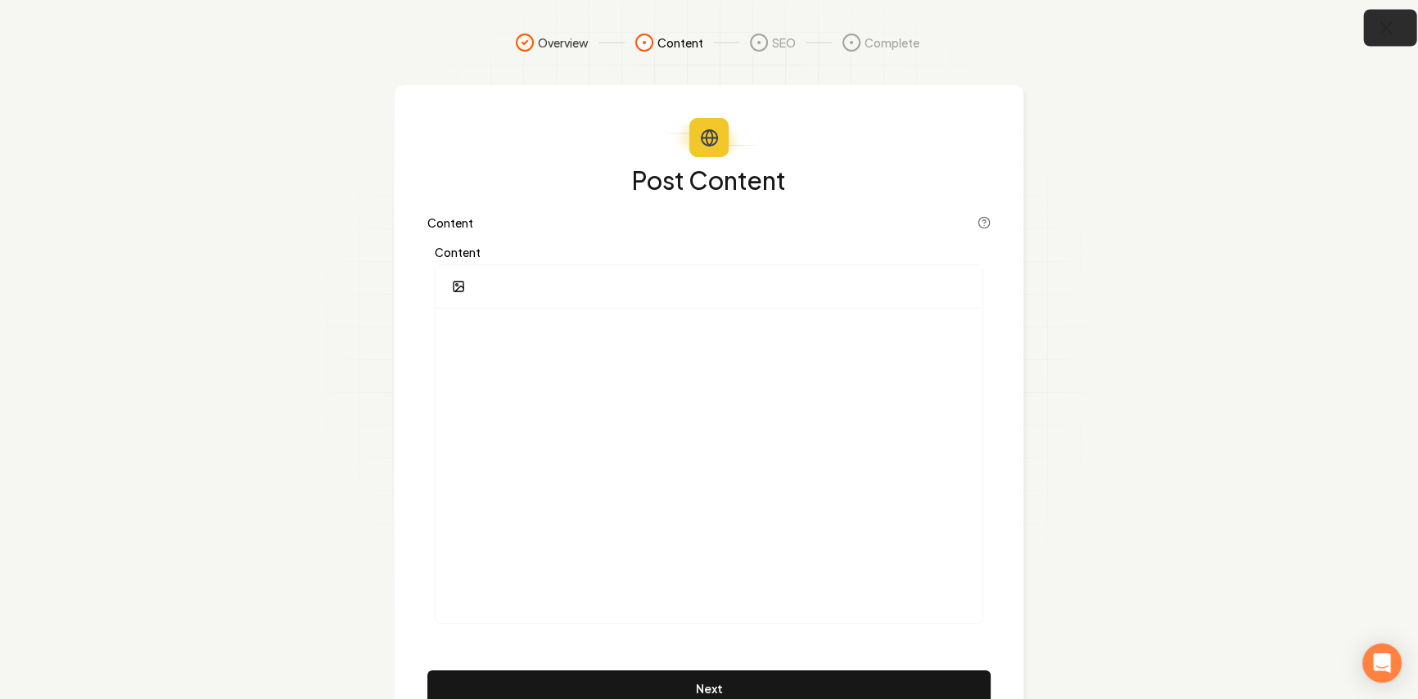
click at [1372, 29] on button "button" at bounding box center [1390, 28] width 53 height 37
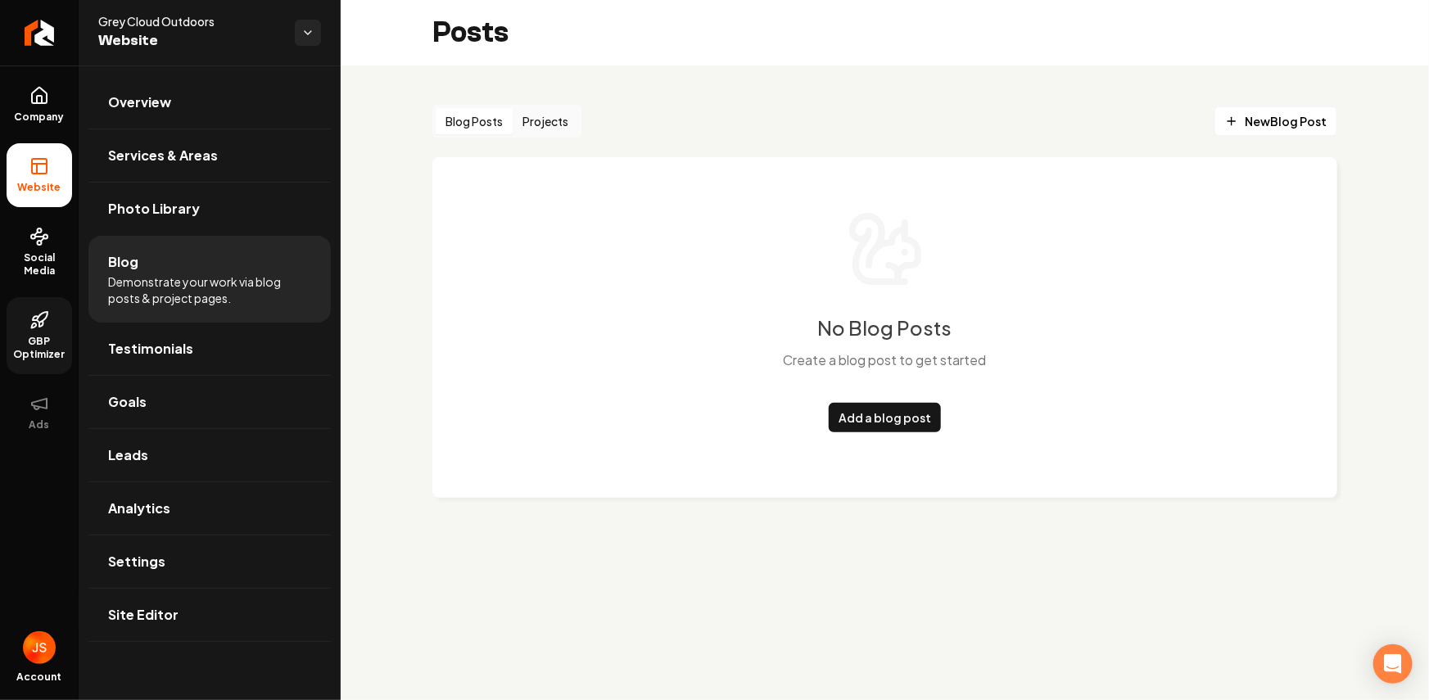
click at [46, 342] on span "GBP Optimizer" at bounding box center [40, 348] width 66 height 26
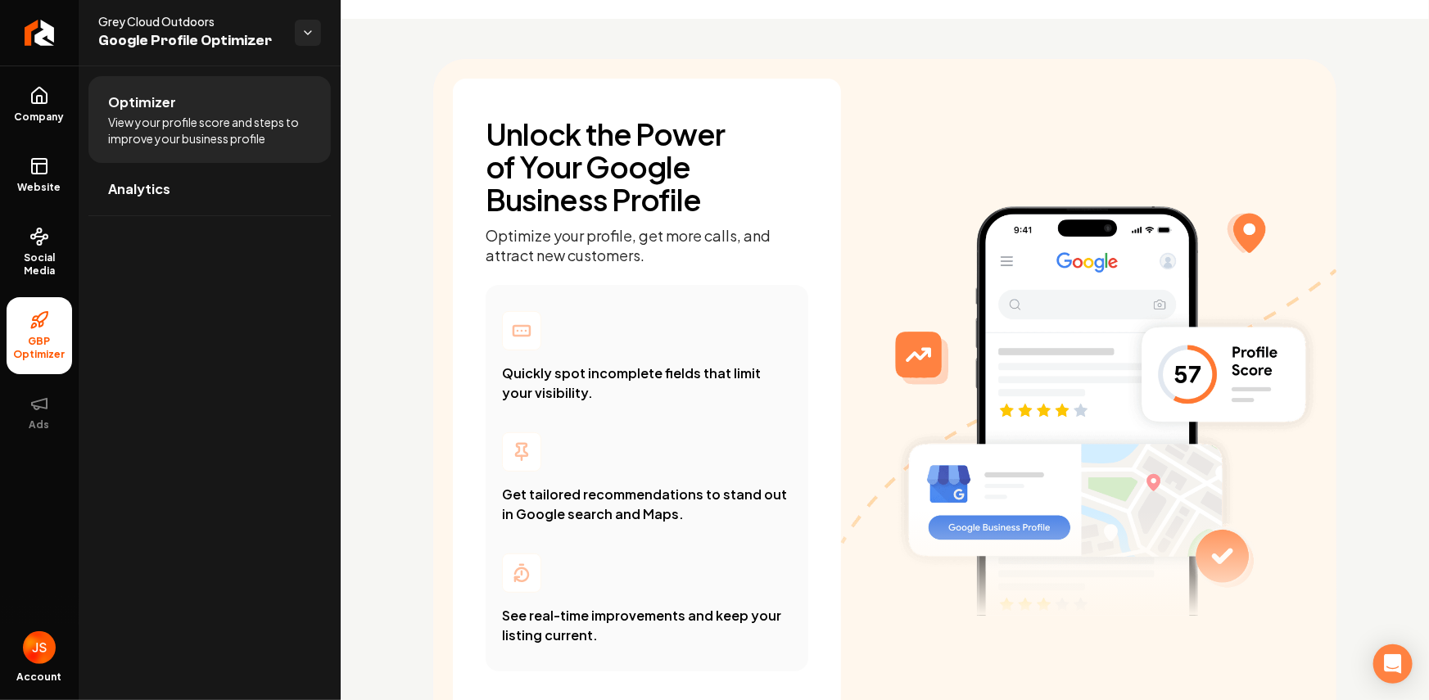
scroll to position [46, 0]
click at [34, 289] on link "Social Media" at bounding box center [40, 252] width 66 height 77
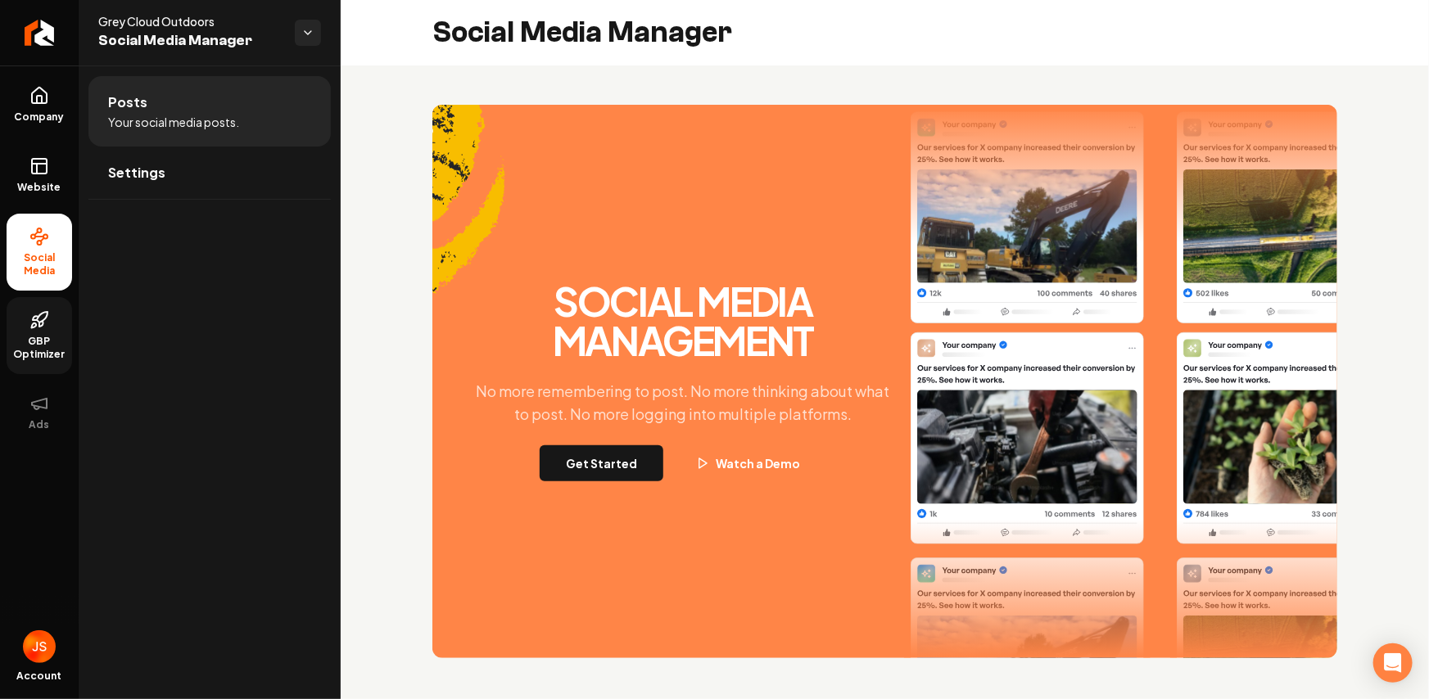
click at [616, 444] on div "Social Media Management No more remembering to post. No more thinking about wha…" at bounding box center [683, 382] width 442 height 200
click at [606, 457] on button "Get Started" at bounding box center [602, 463] width 124 height 36
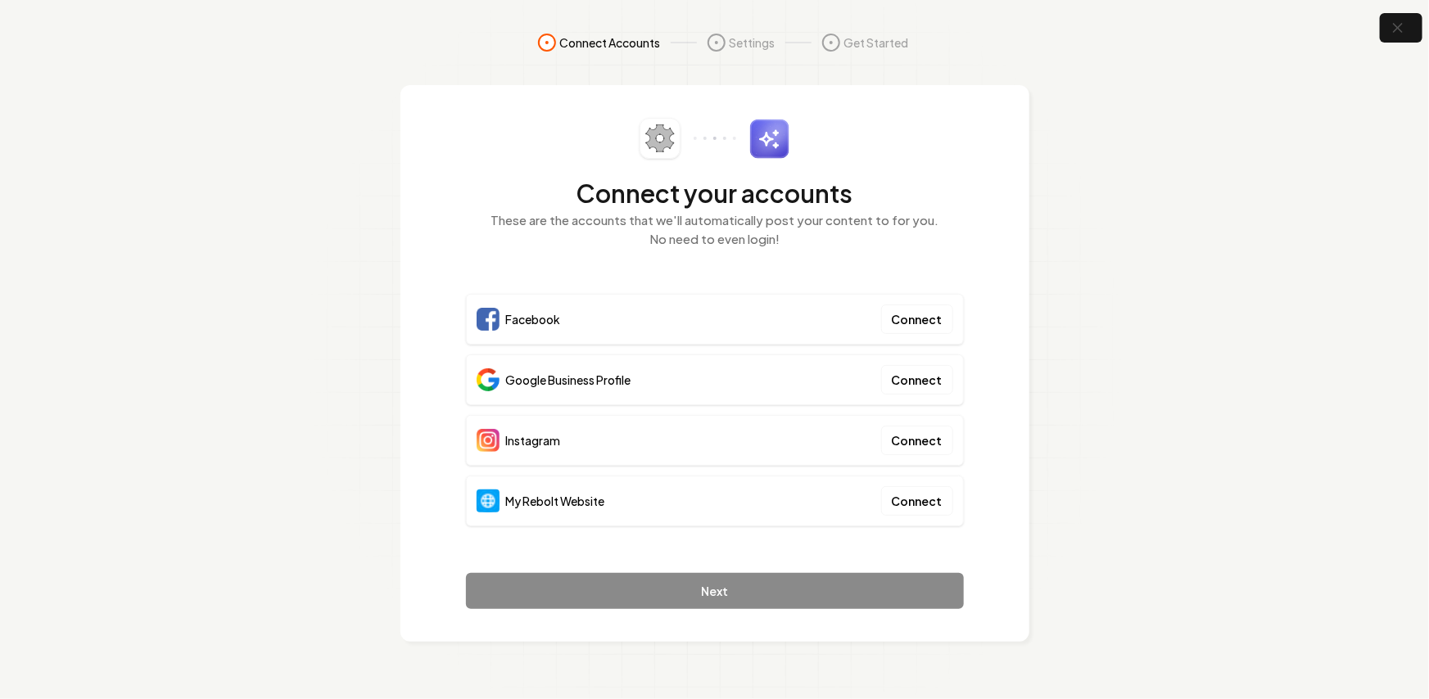
click at [1427, 29] on section "Connect Accounts Settings Get Started Connect your accounts These are the accou…" at bounding box center [714, 349] width 1429 height 699
click at [1404, 27] on icon "button" at bounding box center [1397, 28] width 20 height 20
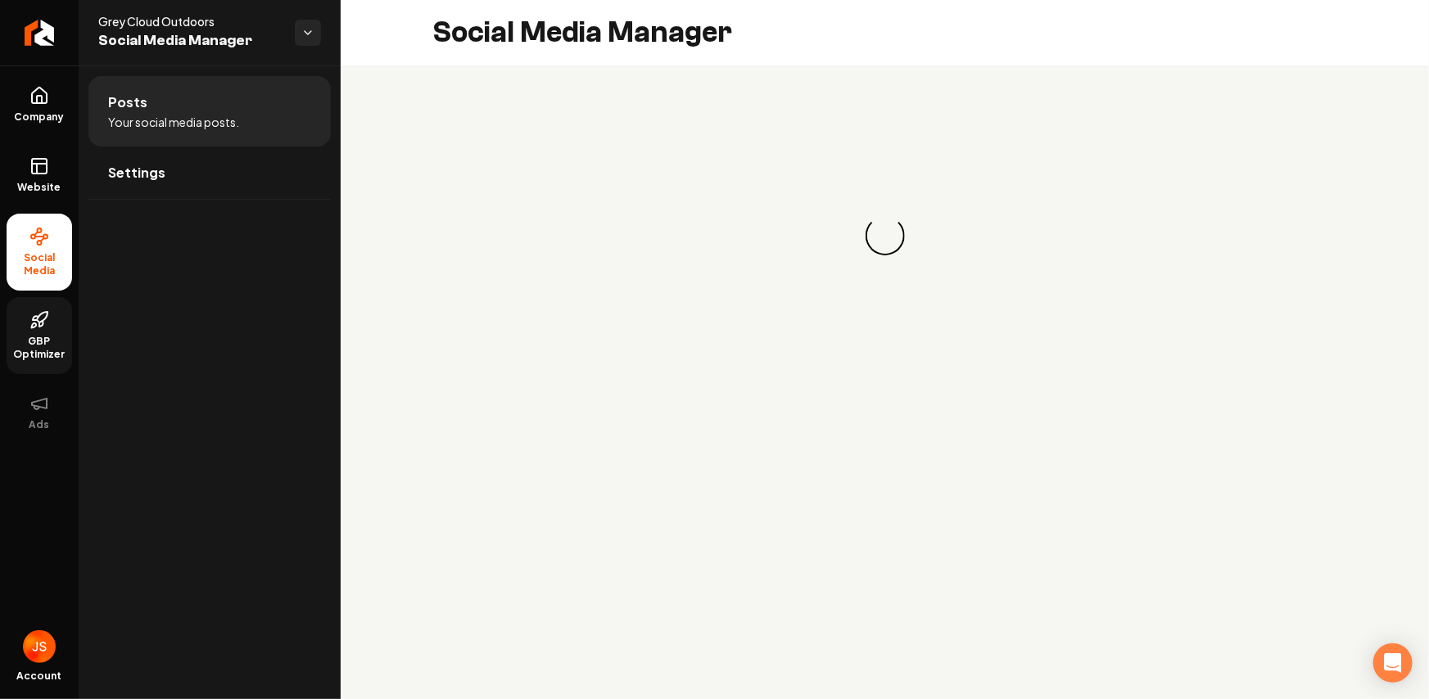
click at [34, 332] on link "GBP Optimizer" at bounding box center [40, 335] width 66 height 77
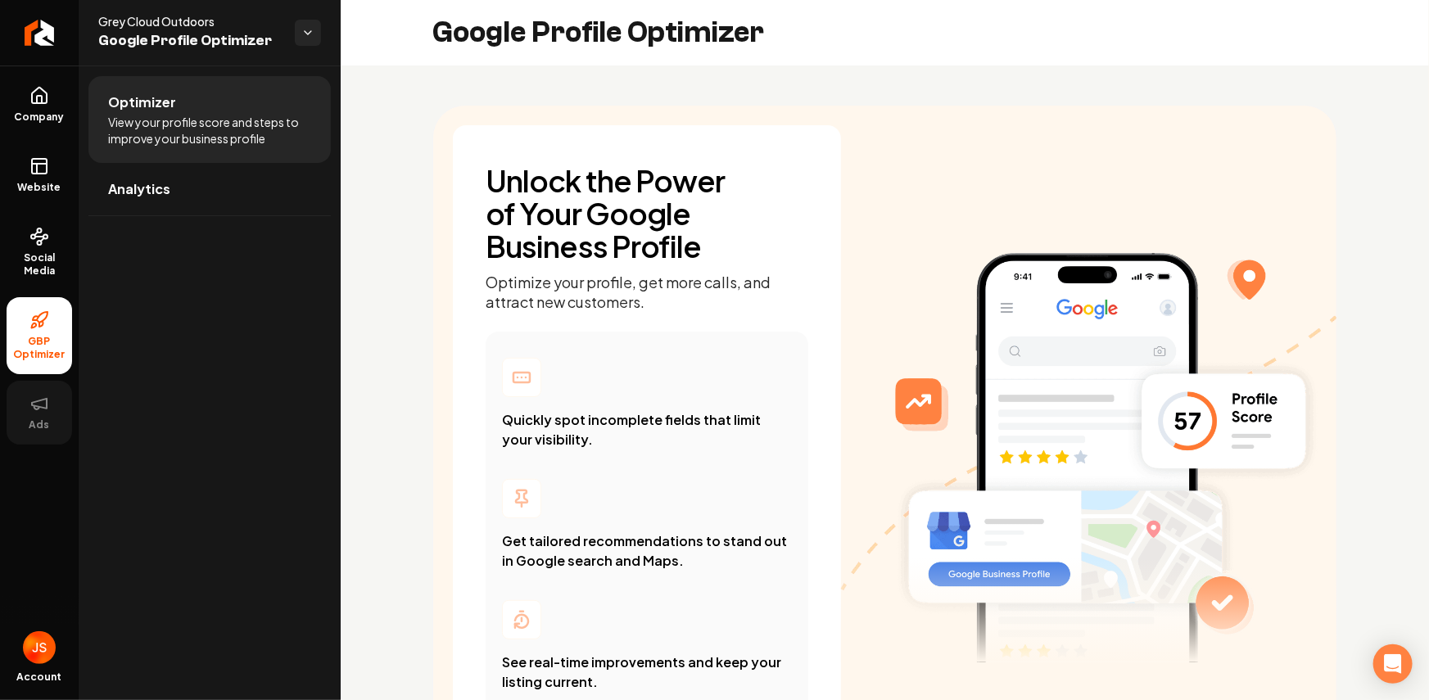
click at [30, 406] on icon at bounding box center [39, 404] width 20 height 20
click at [3, 29] on link "Return to dashboard" at bounding box center [39, 33] width 79 height 66
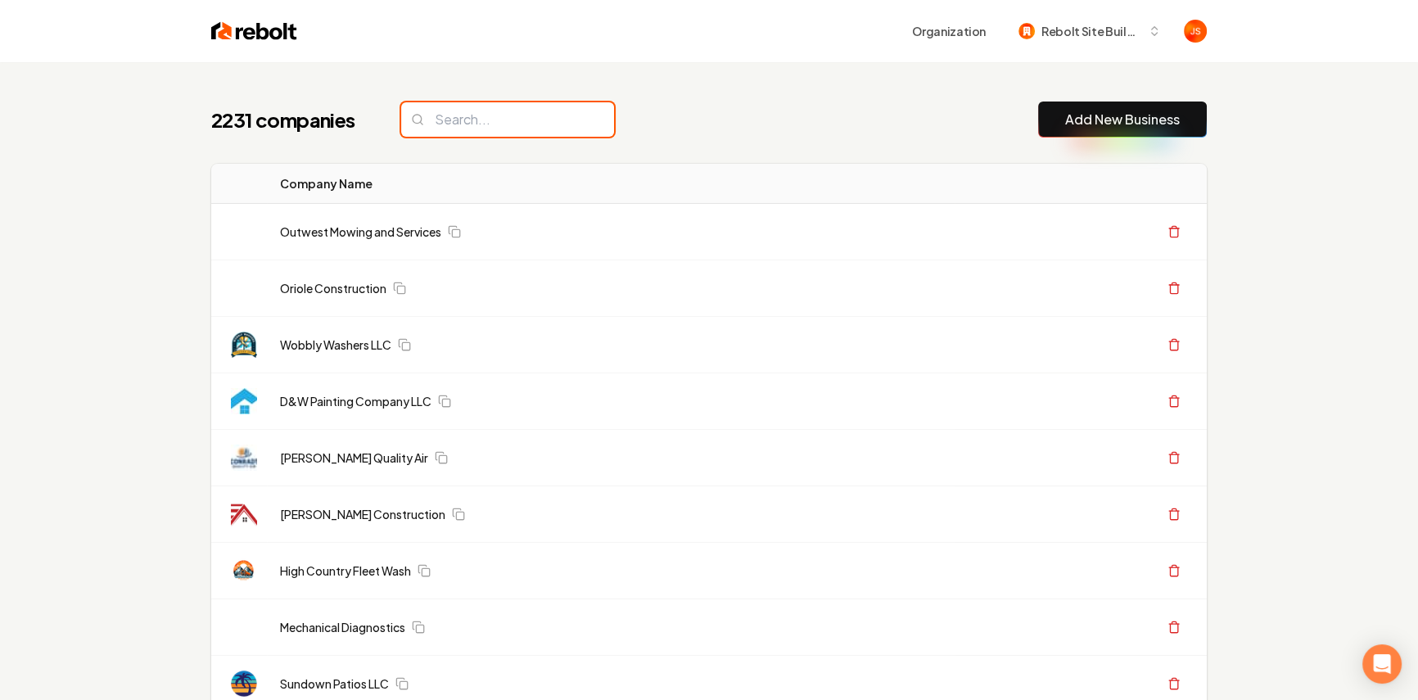
click at [517, 115] on input "search" at bounding box center [507, 119] width 213 height 34
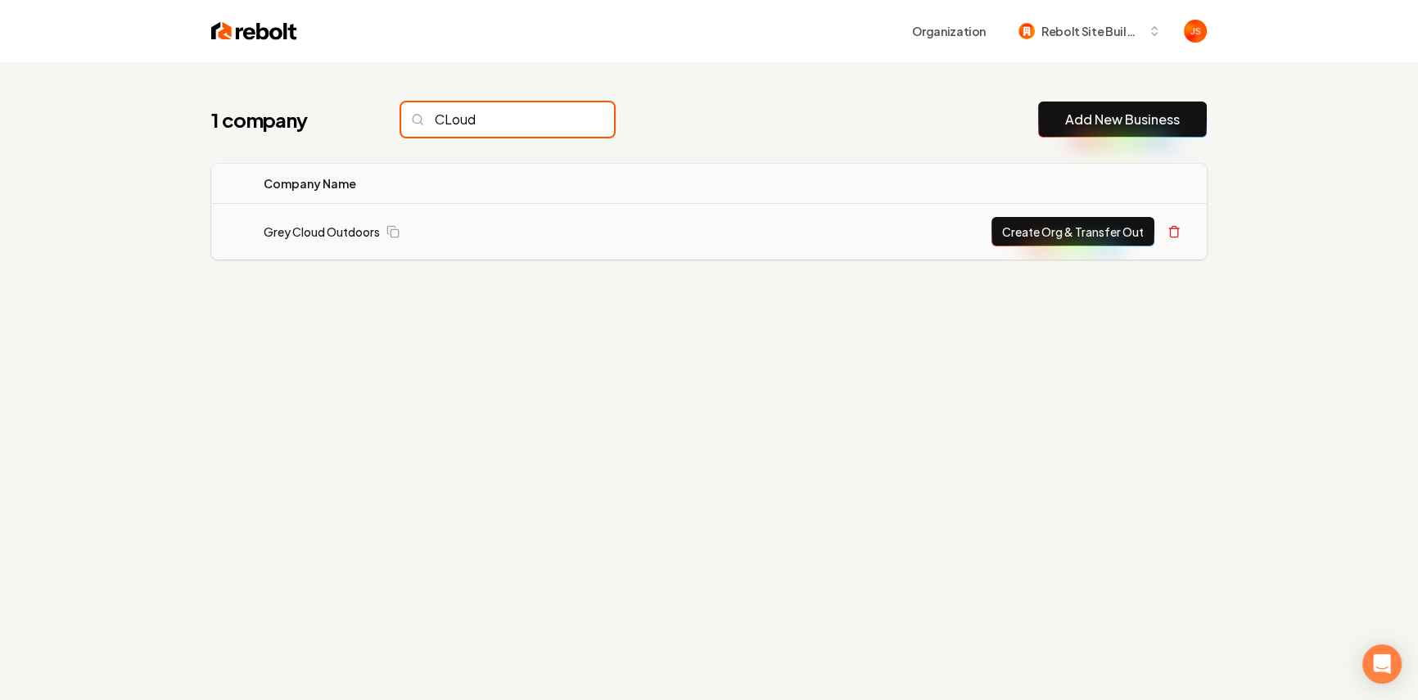
type input "CLoud"
click at [1036, 233] on button "Create Org & Transfer Out" at bounding box center [1073, 231] width 163 height 29
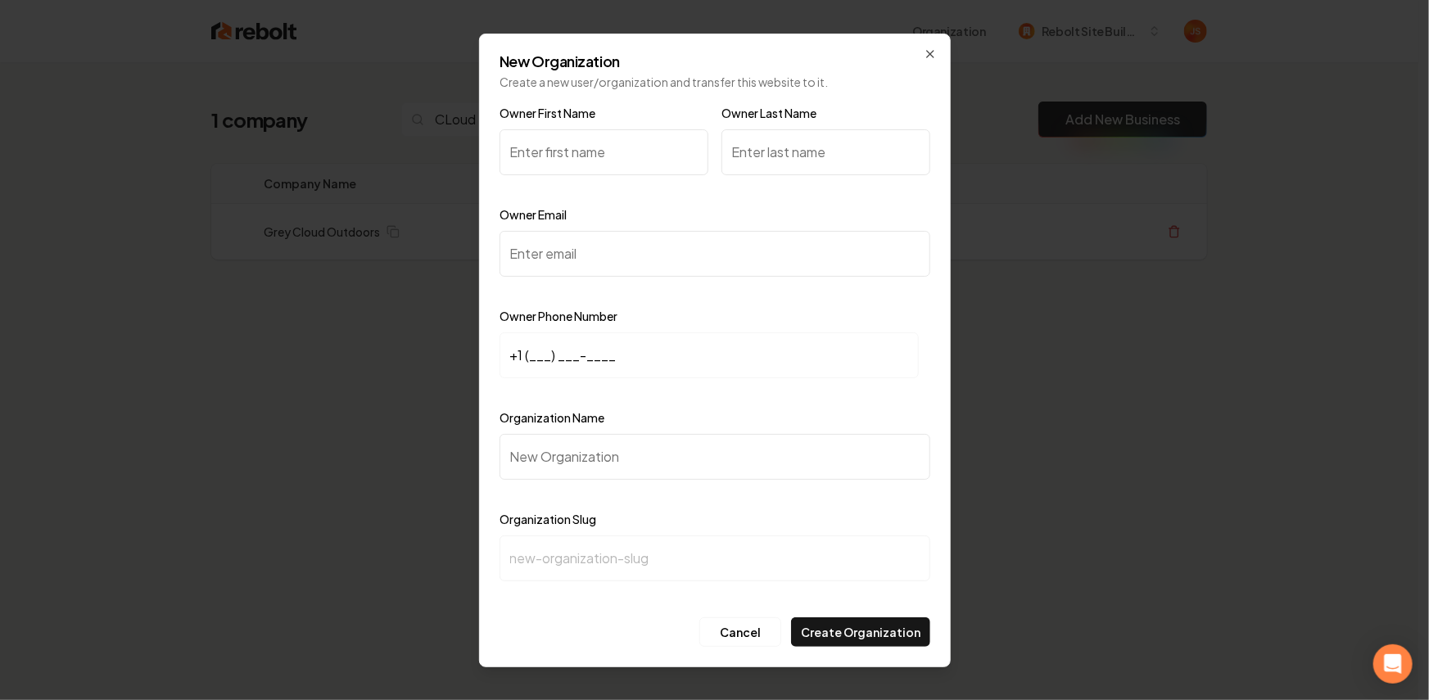
click at [622, 277] on div "Owner Email" at bounding box center [714, 252] width 431 height 95
drag, startPoint x: 602, startPoint y: 252, endPoint x: 567, endPoint y: 179, distance: 81.3
click at [601, 249] on input "Owner Email" at bounding box center [714, 254] width 431 height 46
paste input "tyler@greycloudoutdoors.com"
type input "tyler@greycloudoutdoors.com"
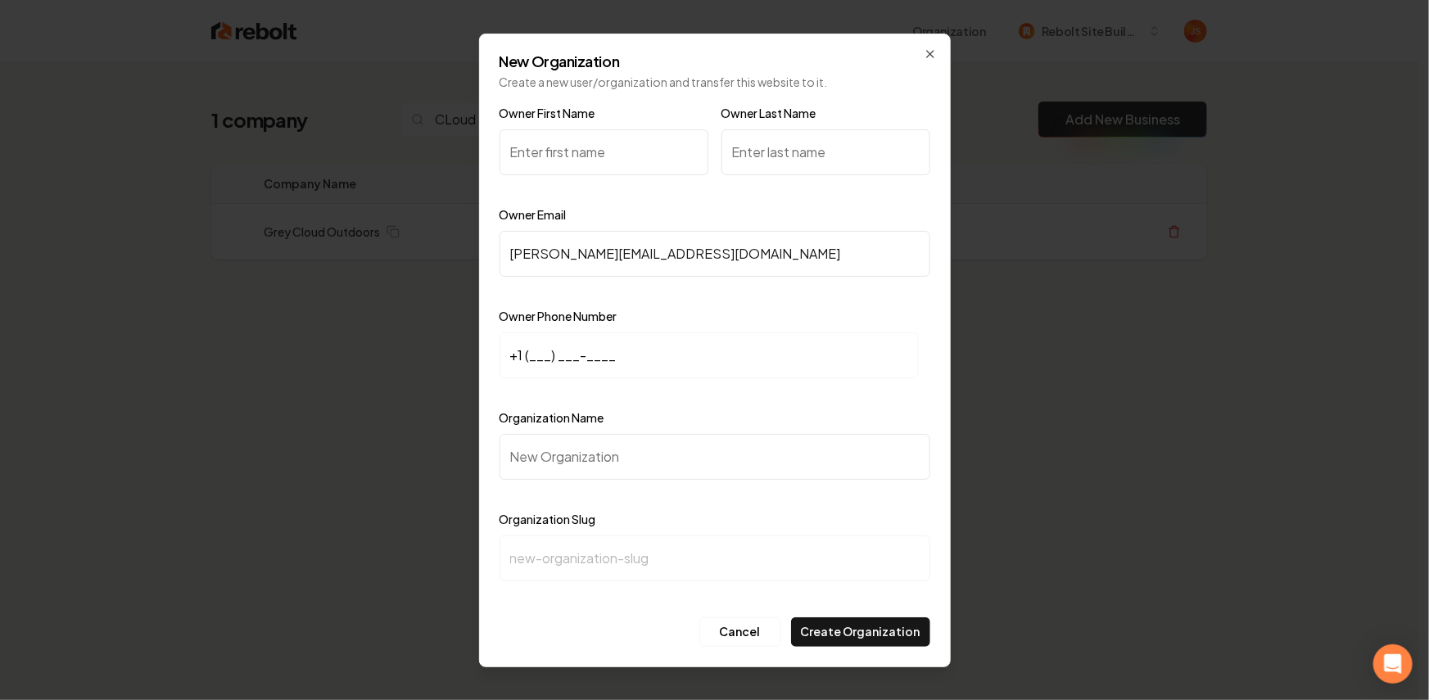
click at [595, 136] on input "Owner First Name" at bounding box center [603, 152] width 209 height 46
type input "Tyler"
click at [774, 147] on input "Owner Last Name" at bounding box center [825, 152] width 209 height 46
paste input "Schulke"
type input "Schulke"
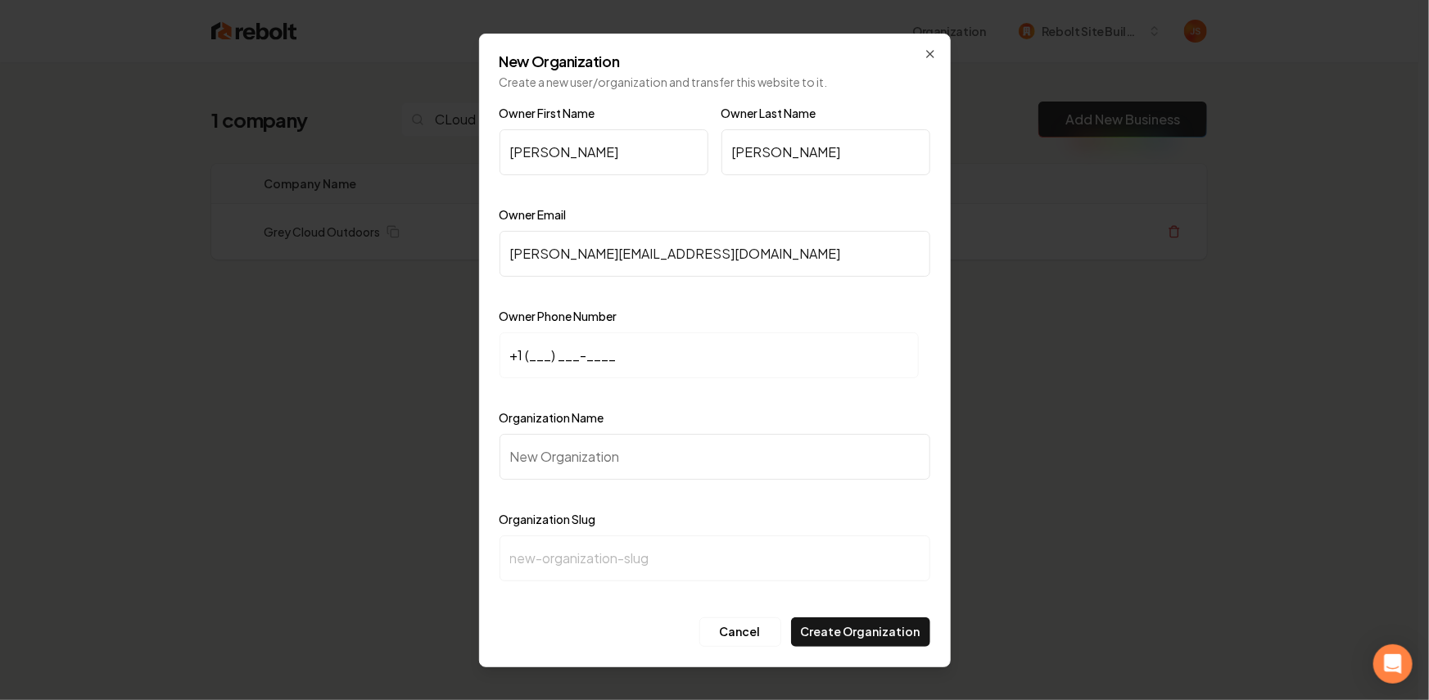
click at [579, 358] on input "+1 (___) ___-____" at bounding box center [708, 355] width 419 height 46
click at [512, 359] on input "+1 (___) ___-____" at bounding box center [708, 355] width 419 height 46
click at [533, 357] on input "+1 (___) ___-____" at bounding box center [708, 355] width 419 height 46
type input "+1 (651) 321-3439"
click at [706, 478] on div "Organization Name" at bounding box center [714, 455] width 431 height 95
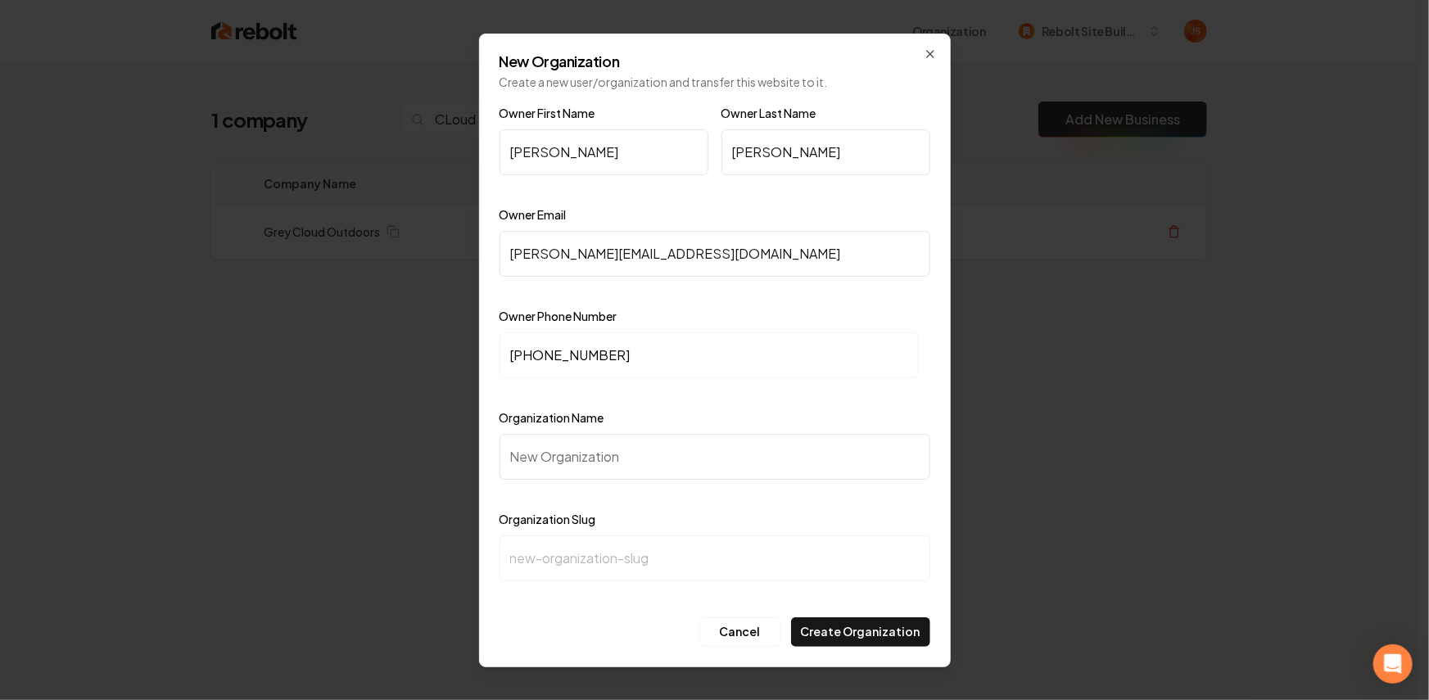
type input "G"
type input "g"
type input "Gr"
type input "gr"
type input "Gre"
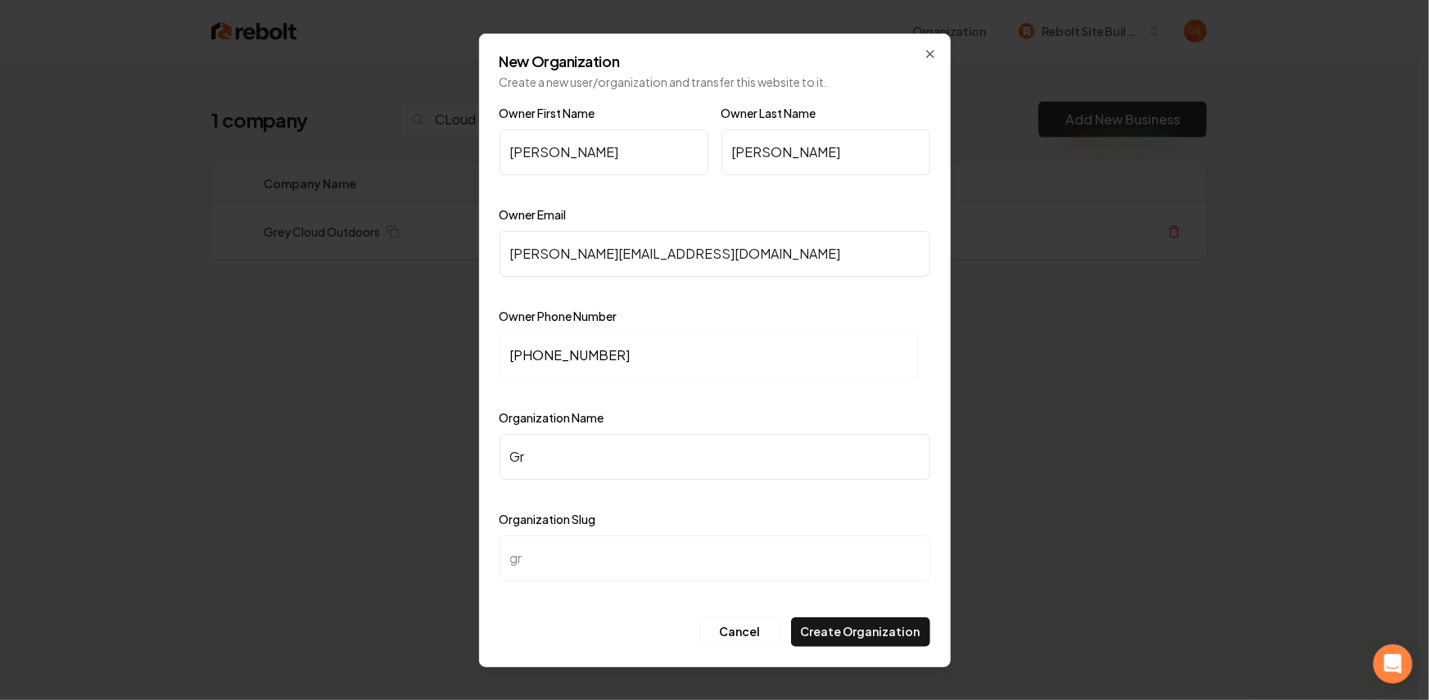
type input "gre"
type input "Grey"
type input "grey"
type input "Grey C"
type input "grey-c"
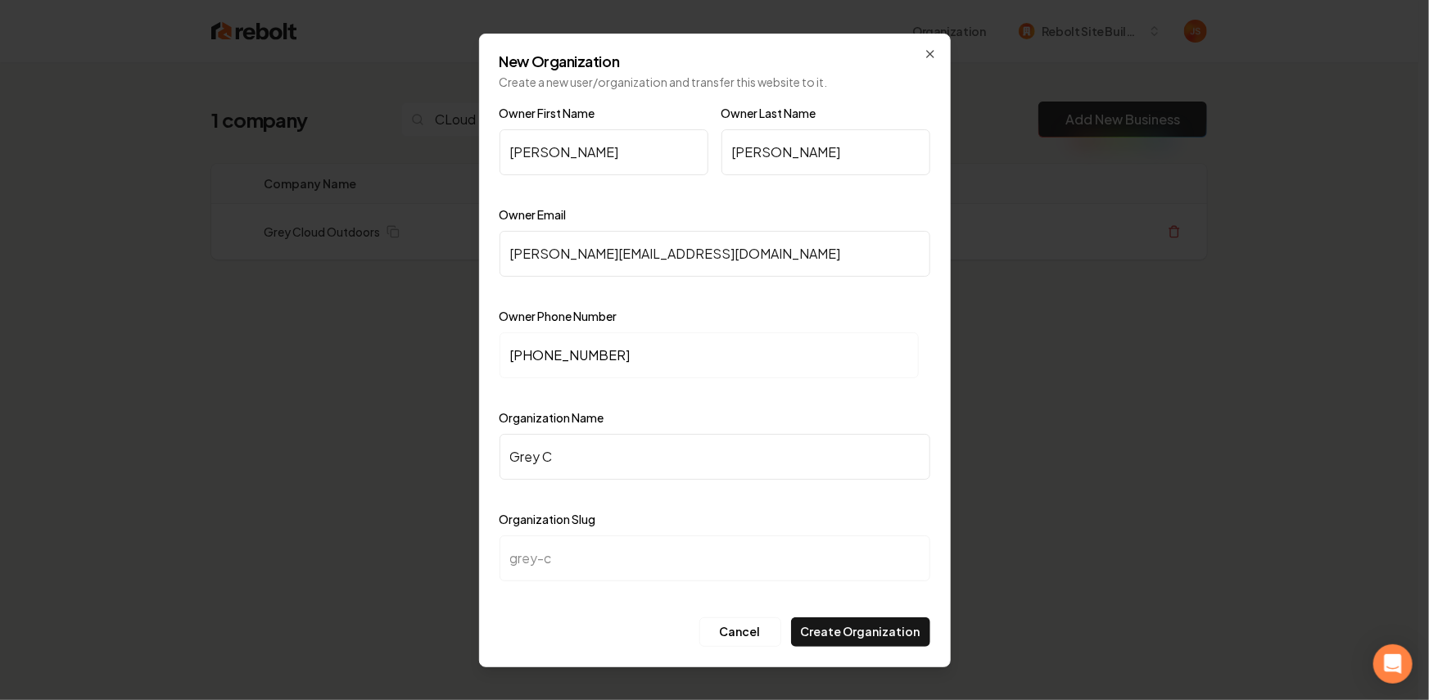
type input "Grey Cl"
type input "grey-cl"
type input "Grey Clo"
type input "grey-clo"
type input "Grey Clou"
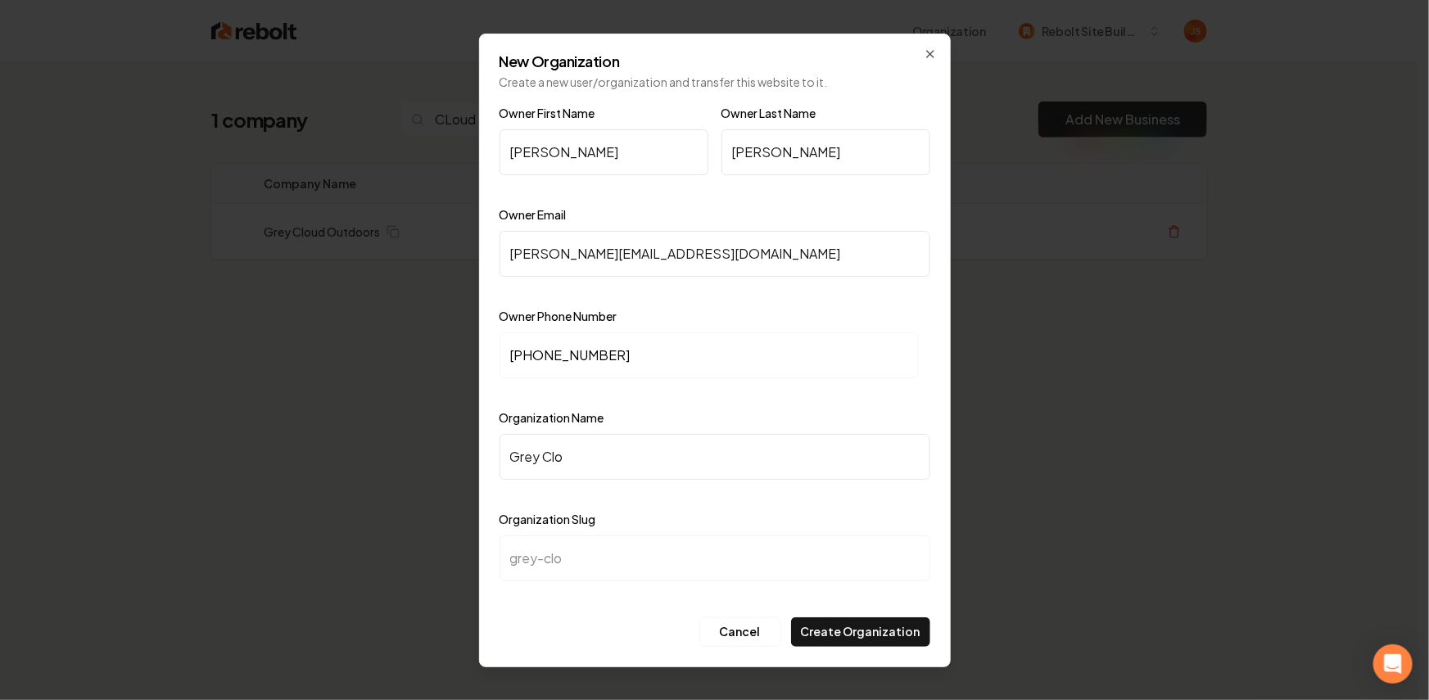
type input "grey-clou"
type input "Grey Cloud"
type input "grey-cloud"
type input "Grey Cloud o"
type input "grey-cloud-o"
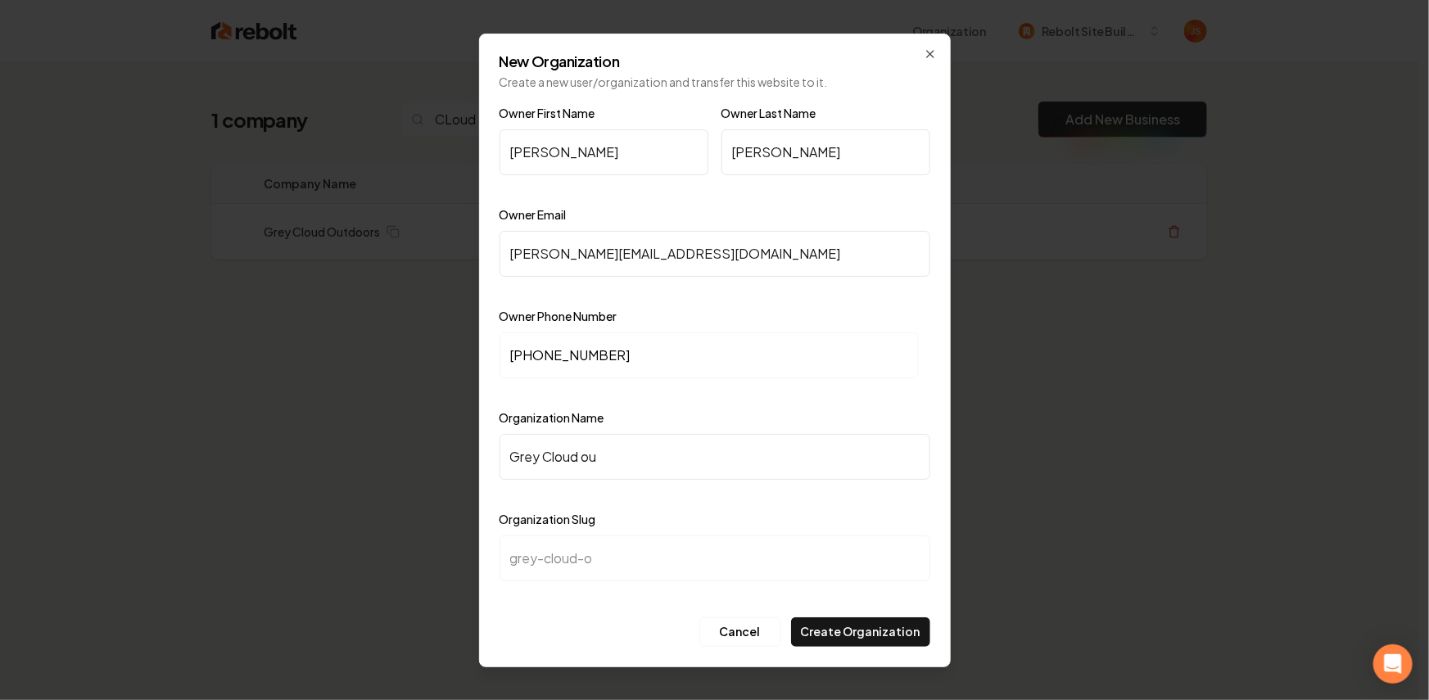
type input "Grey Cloud out"
type input "grey-cloud-out"
type input "Grey Cloud outd"
type input "grey-cloud-outd"
type input "Grey Cloud outdo"
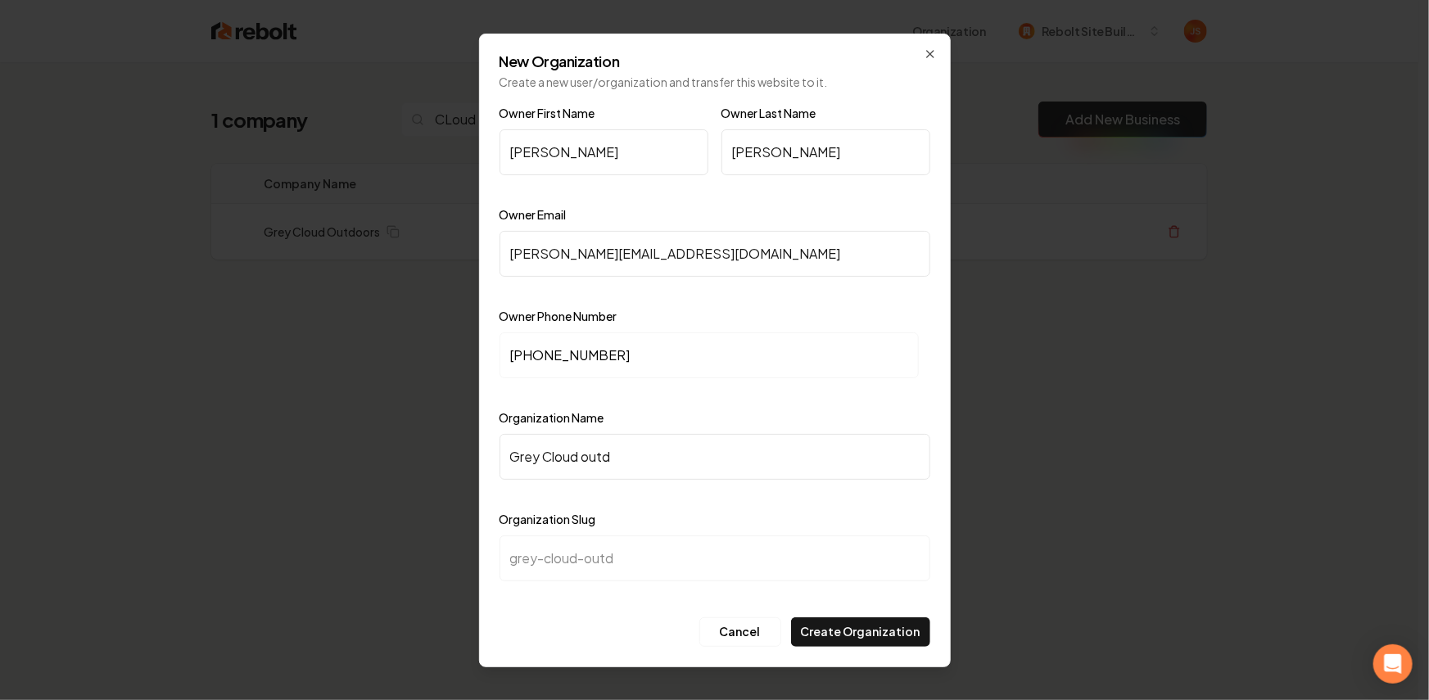
type input "grey-cloud-outdo"
type input "Grey Cloud outdoo"
type input "grey-cloud-outdoo"
type input "Grey Cloud outdoor"
type input "grey-cloud-outdoor"
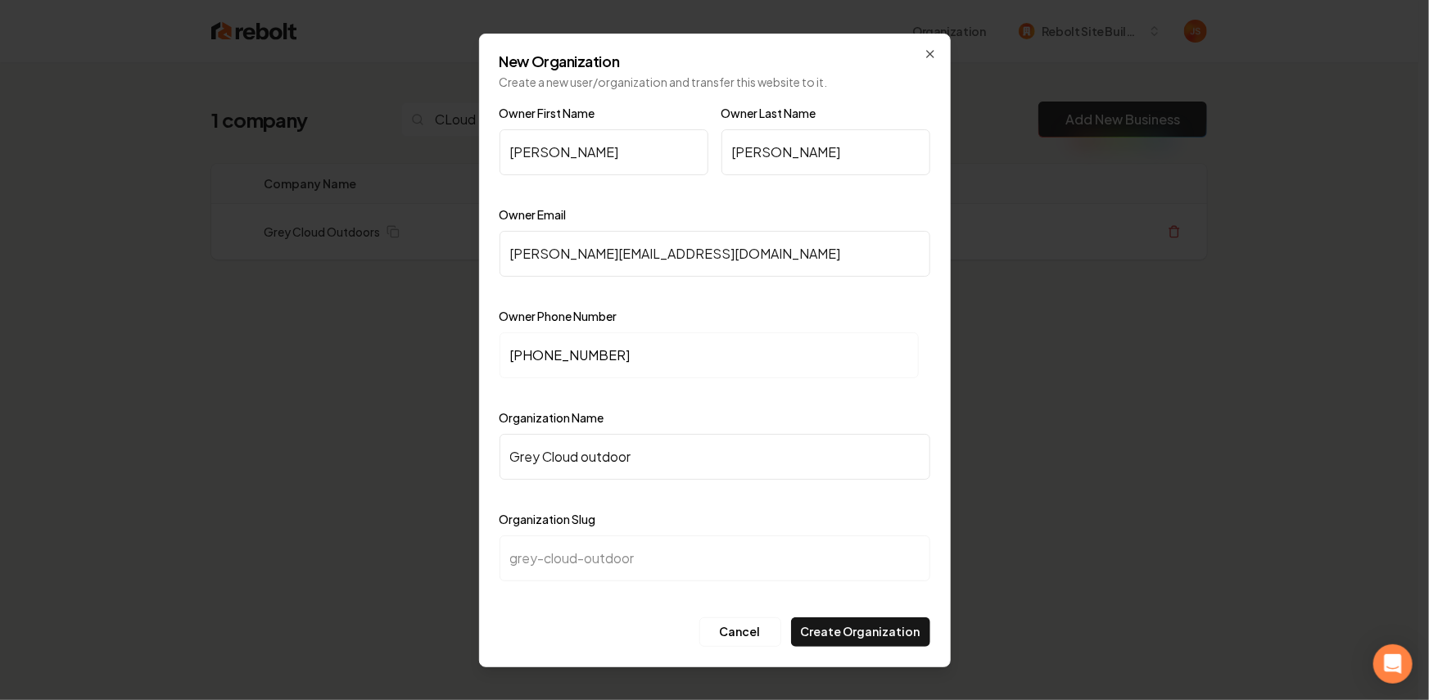
type input "Grey Cloud outdoors"
type input "grey-cloud-outdoors"
click at [598, 454] on input "Grey Cloud outdoors" at bounding box center [714, 457] width 431 height 46
click at [593, 454] on input "Grey Cloud outdoors" at bounding box center [714, 457] width 431 height 46
type input "Grey Cloud utdoors"
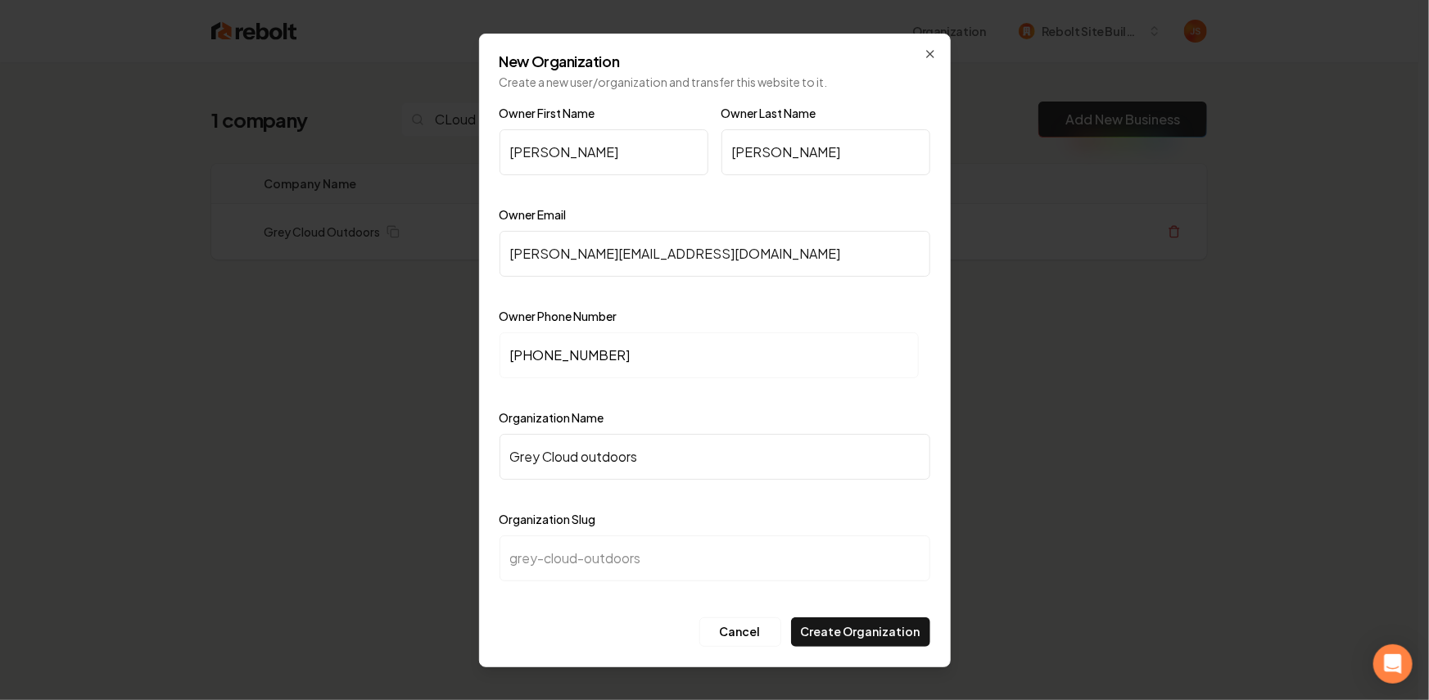
type input "grey-cloud-utdoors"
type input "Grey Cloud Outdoors"
type input "grey-cloud-outdoors"
type input "Grey Cloud Outdoors"
drag, startPoint x: 540, startPoint y: 255, endPoint x: 494, endPoint y: 255, distance: 45.9
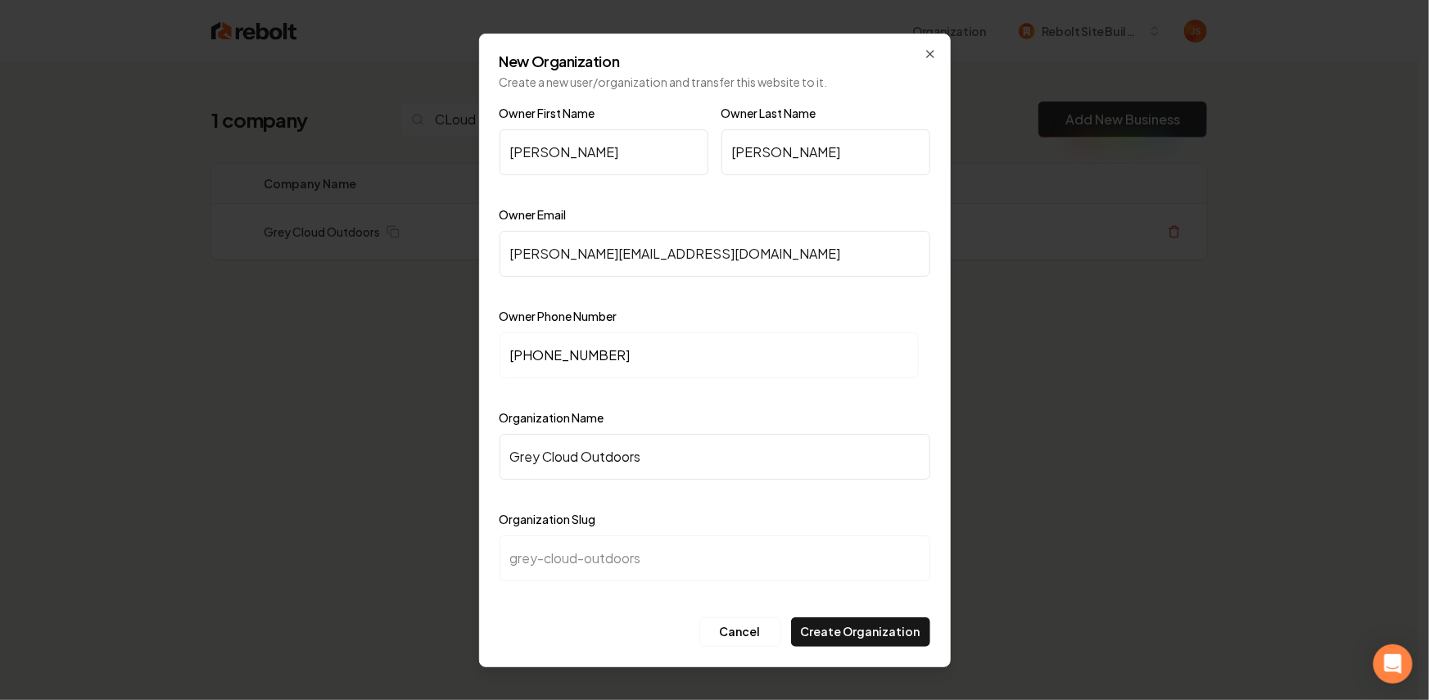
click at [494, 255] on div "New Organization Create a new user/organization and transfer this website to it…" at bounding box center [715, 351] width 472 height 634
type input "info@greycloudoutdoors.com"
click at [829, 292] on div at bounding box center [714, 291] width 431 height 16
click at [853, 635] on button "Create Organization" at bounding box center [860, 631] width 139 height 29
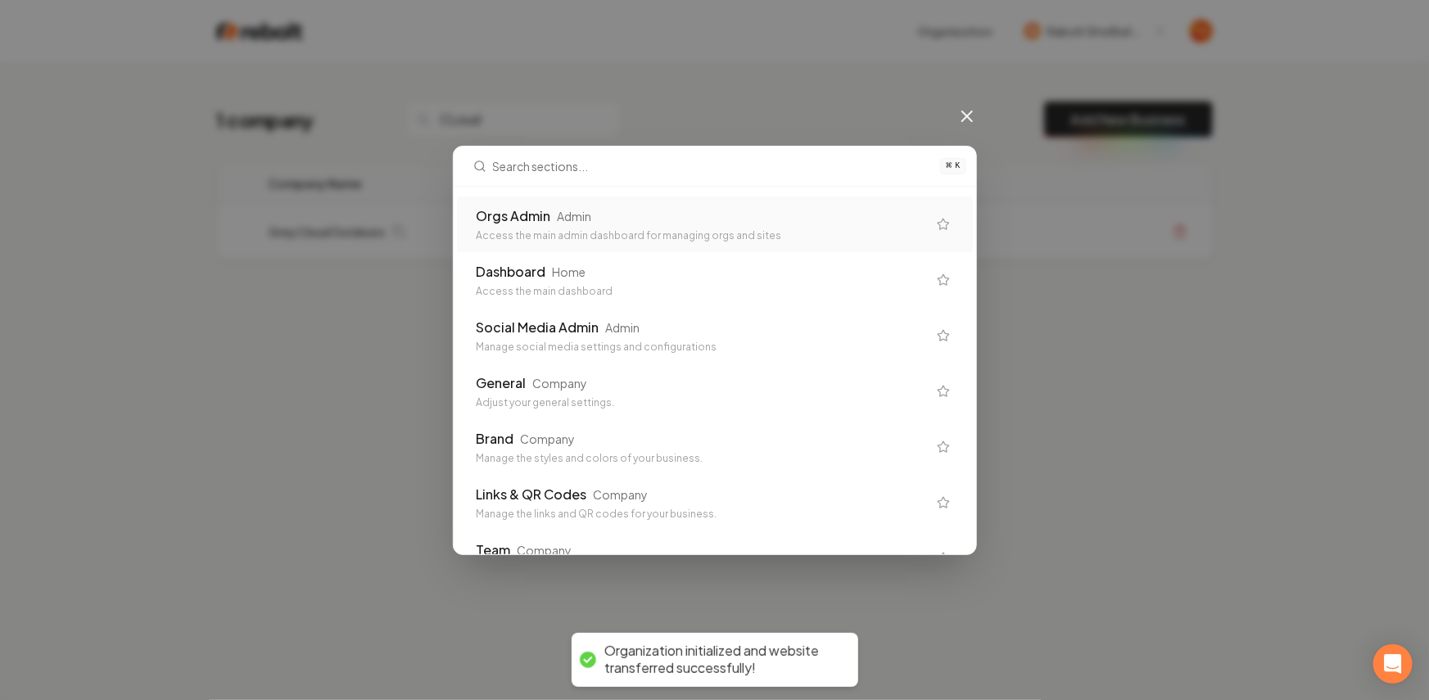
click at [716, 215] on div "Orgs Admin Admin" at bounding box center [702, 216] width 450 height 20
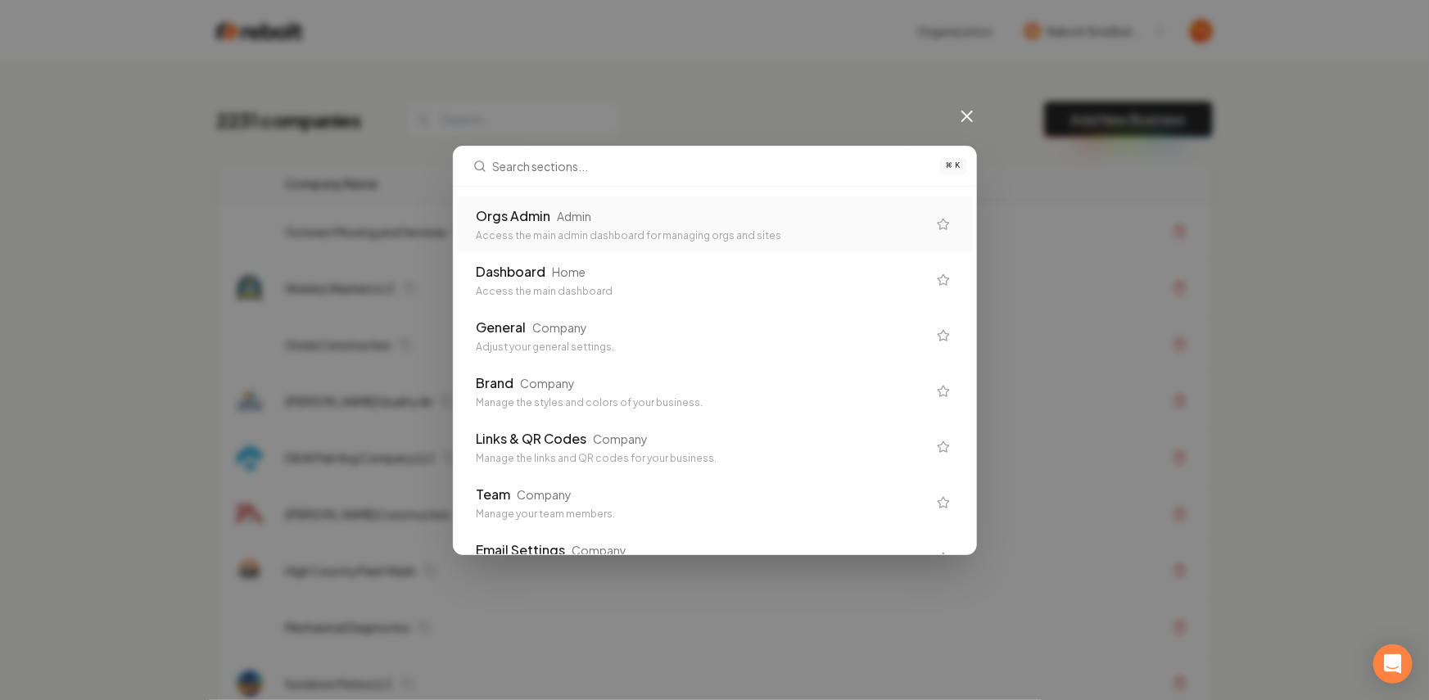
click at [680, 224] on div "Orgs Admin Admin" at bounding box center [702, 216] width 450 height 20
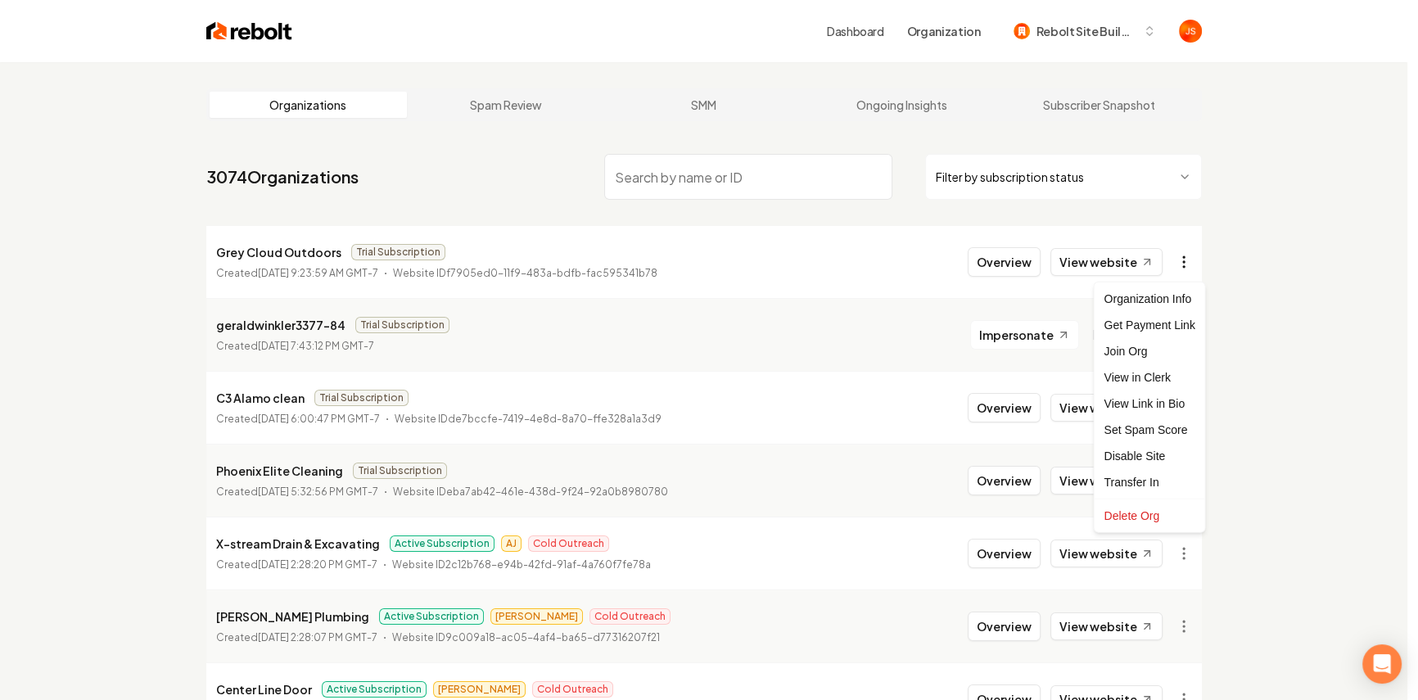
click at [1191, 260] on html "Dashboard Organization Rebolt Site Builder Organizations Spam Review SMM Ongoin…" at bounding box center [709, 350] width 1418 height 700
click at [1147, 320] on div "Get Payment Link" at bounding box center [1149, 325] width 104 height 26
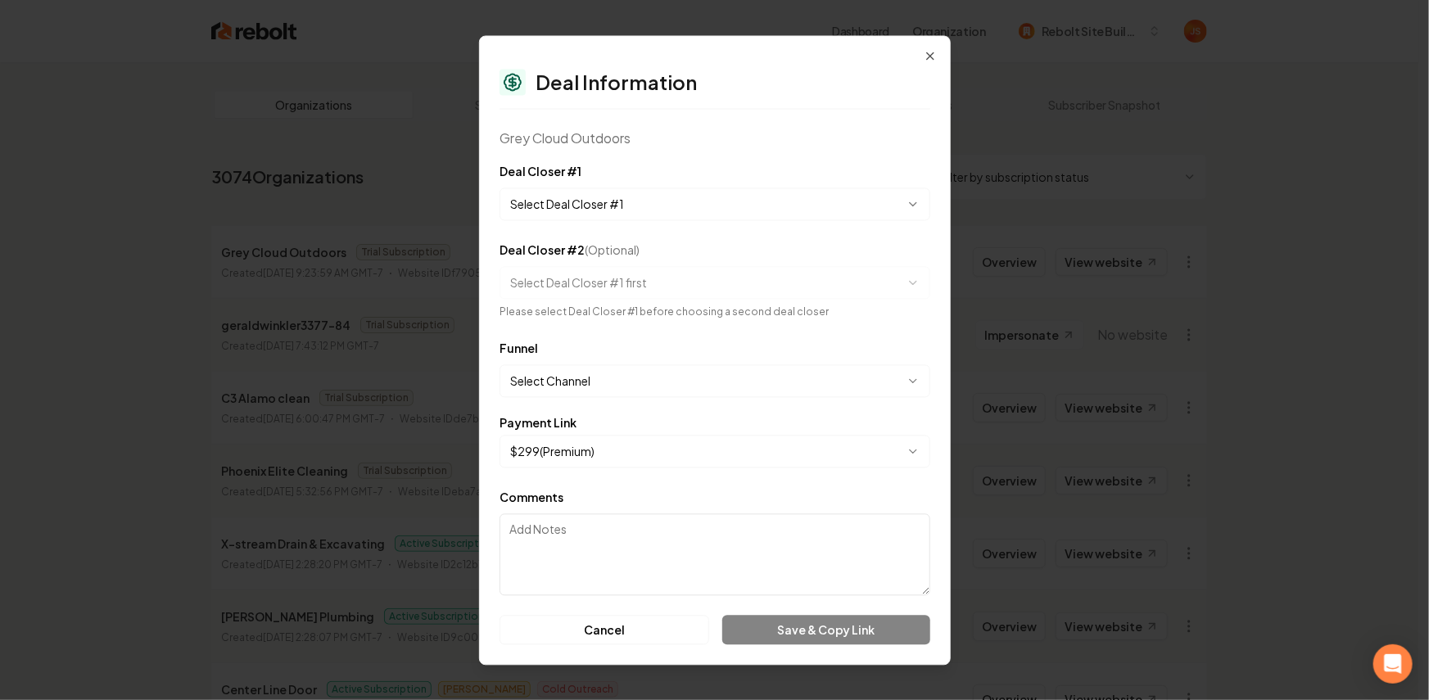
click at [563, 196] on body "Dashboard Organization Rebolt Site Builder Organizations Spam Review SMM Ongoin…" at bounding box center [709, 350] width 1418 height 700
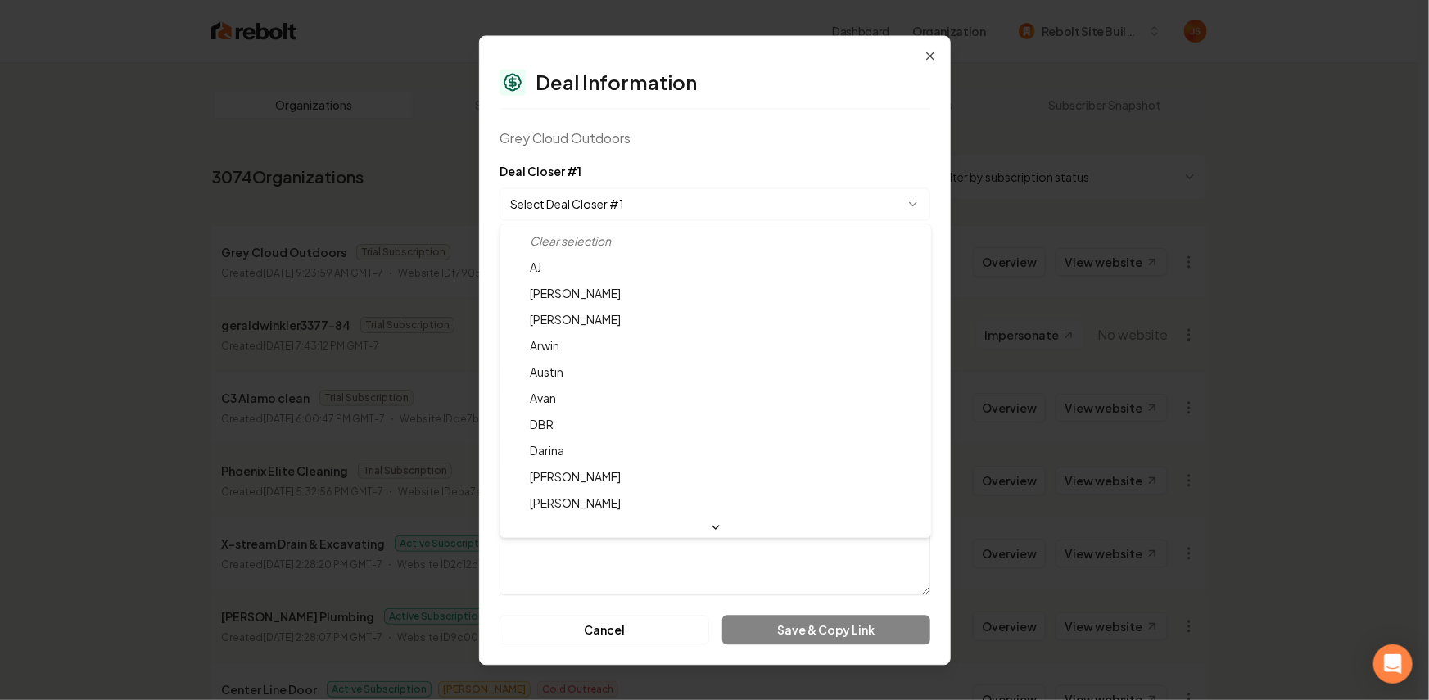
select select "**********"
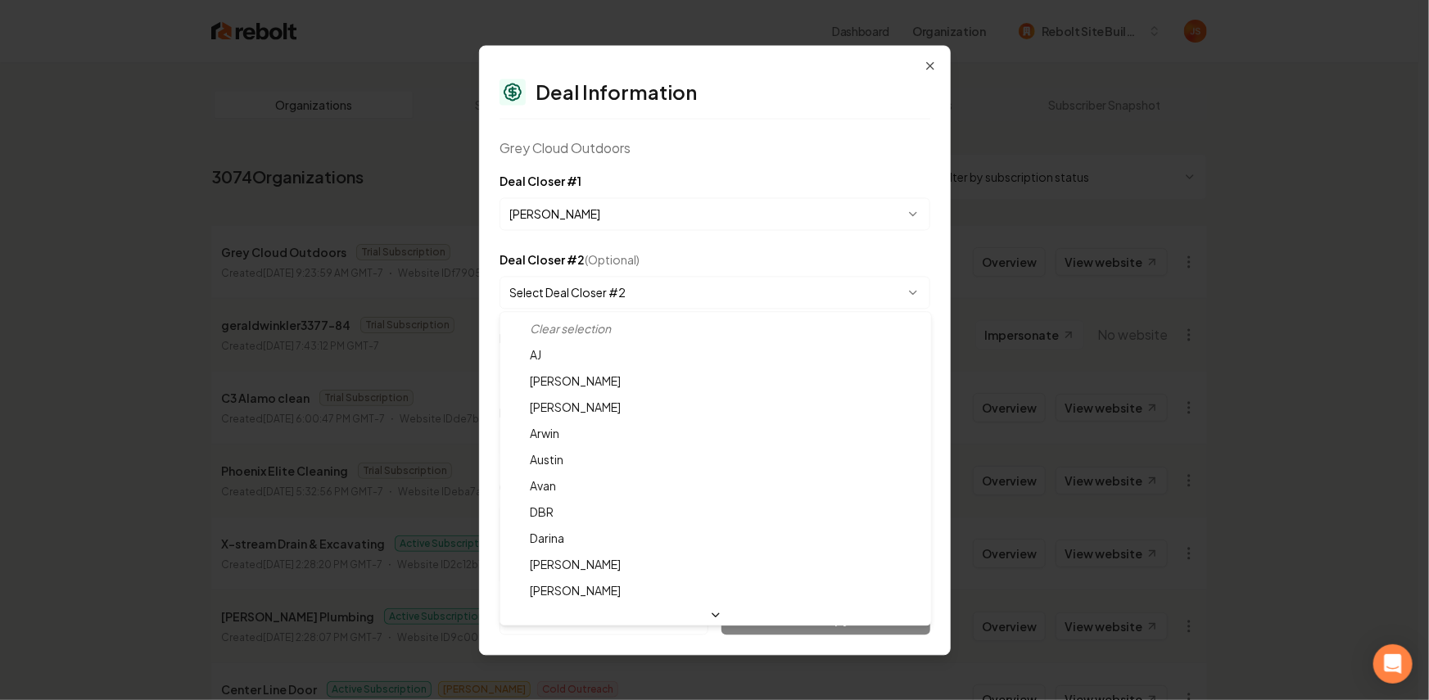
click at [587, 277] on body "Dashboard Organization Rebolt Site Builder Organizations Spam Review SMM Ongoin…" at bounding box center [709, 350] width 1418 height 700
click at [630, 268] on body "Dashboard Organization Rebolt Site Builder Organizations Spam Review SMM Ongoin…" at bounding box center [709, 350] width 1418 height 700
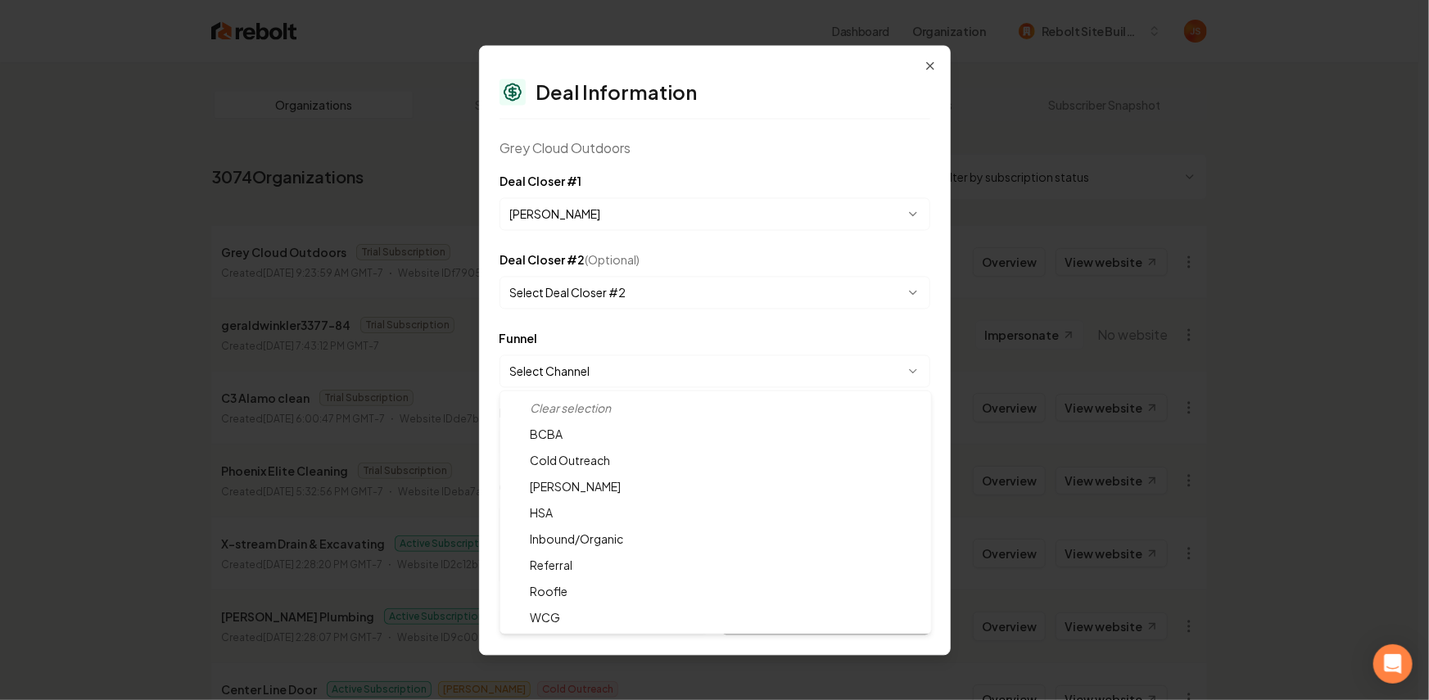
click at [569, 378] on body "Dashboard Organization Rebolt Site Builder Organizations Spam Review SMM Ongoin…" at bounding box center [709, 350] width 1418 height 700
select select "**********"
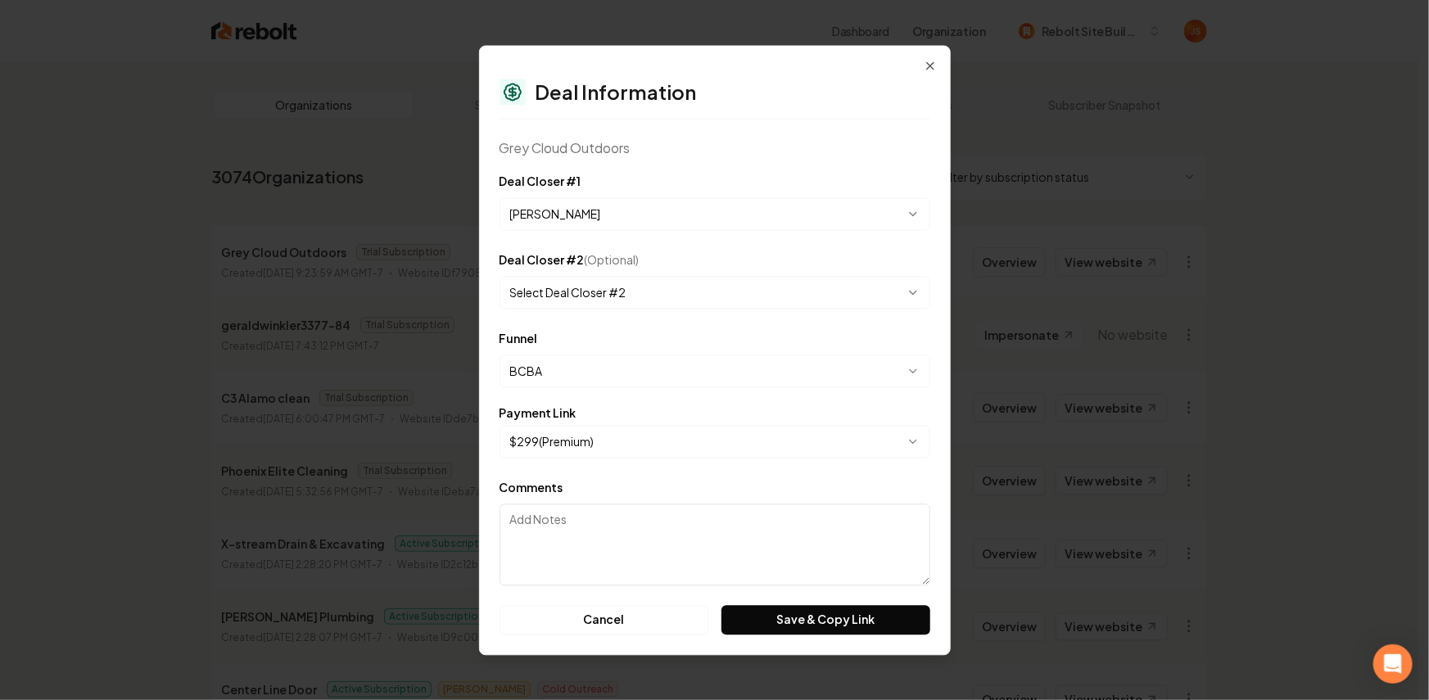
click at [551, 436] on body "Dashboard Organization Rebolt Site Builder Organizations Spam Review SMM Ongoin…" at bounding box center [709, 350] width 1418 height 700
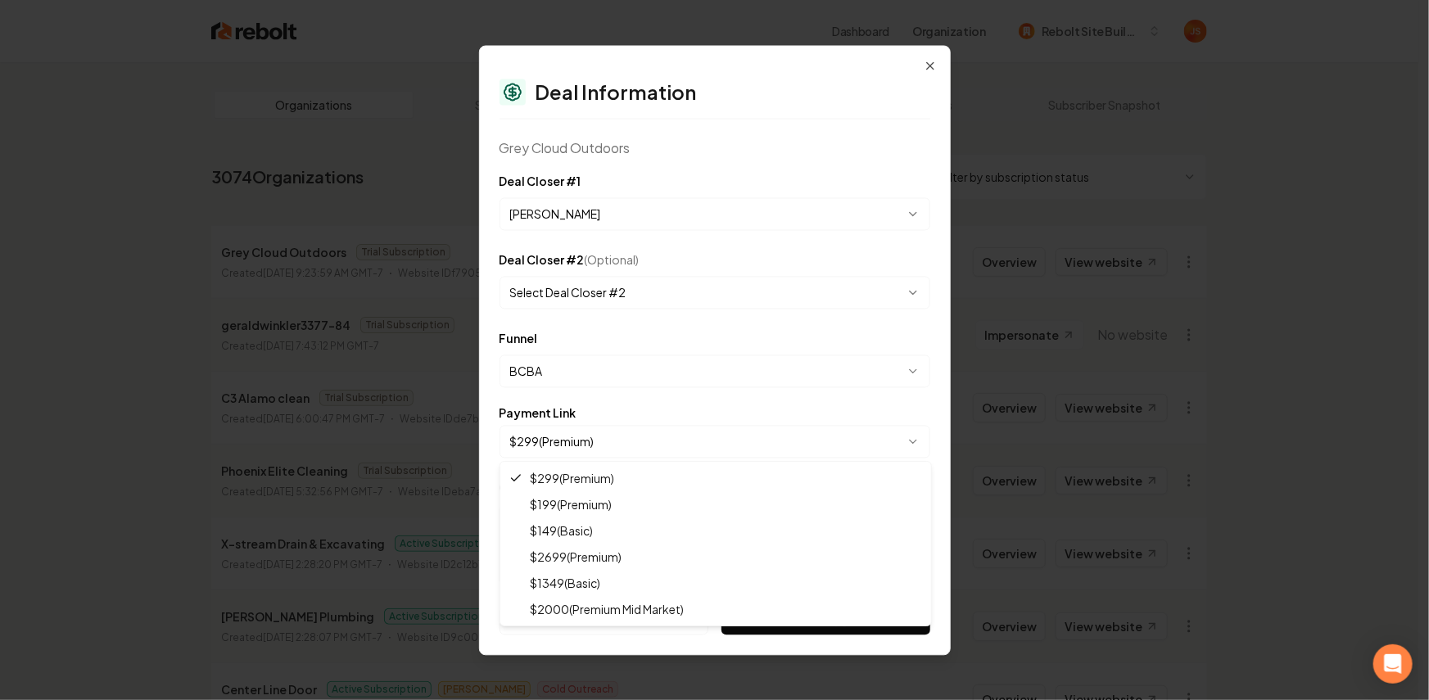
select select "**********"
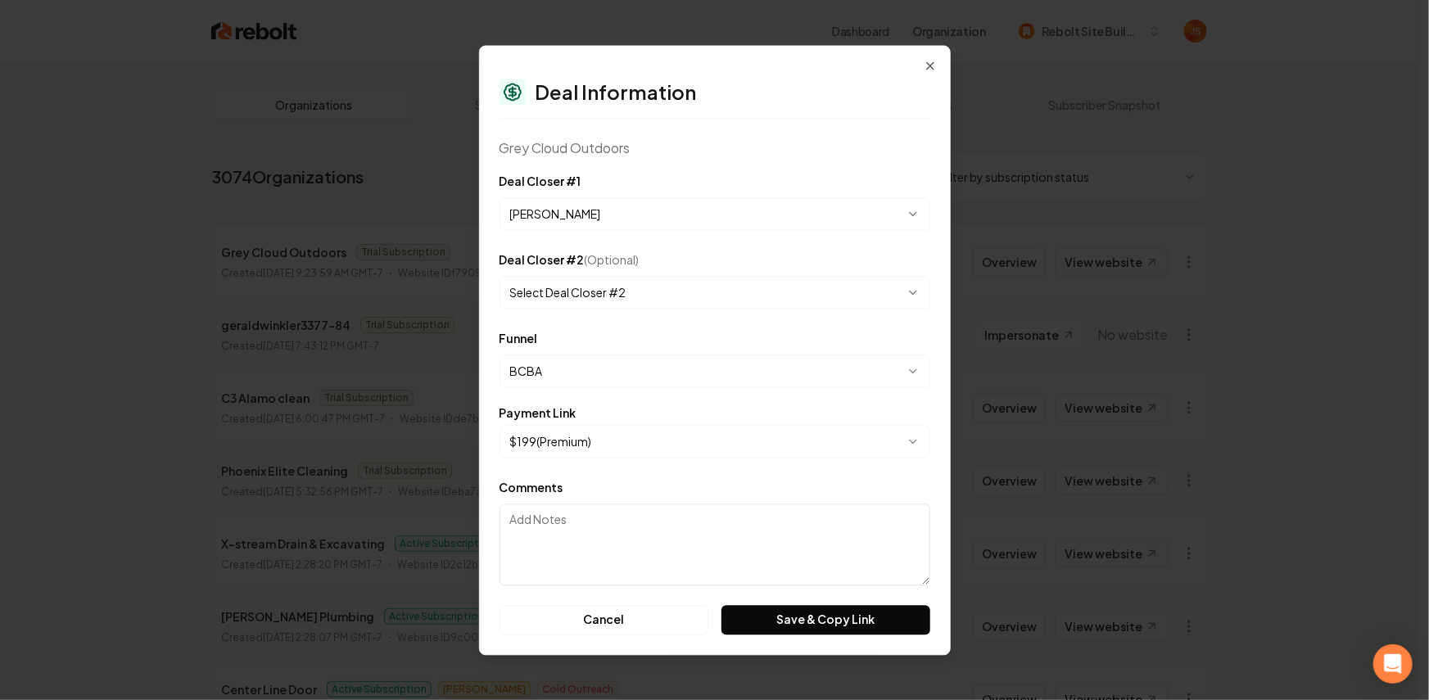
click at [803, 638] on div "**********" at bounding box center [715, 350] width 472 height 610
click at [804, 631] on button "Save & Copy Link" at bounding box center [825, 619] width 208 height 29
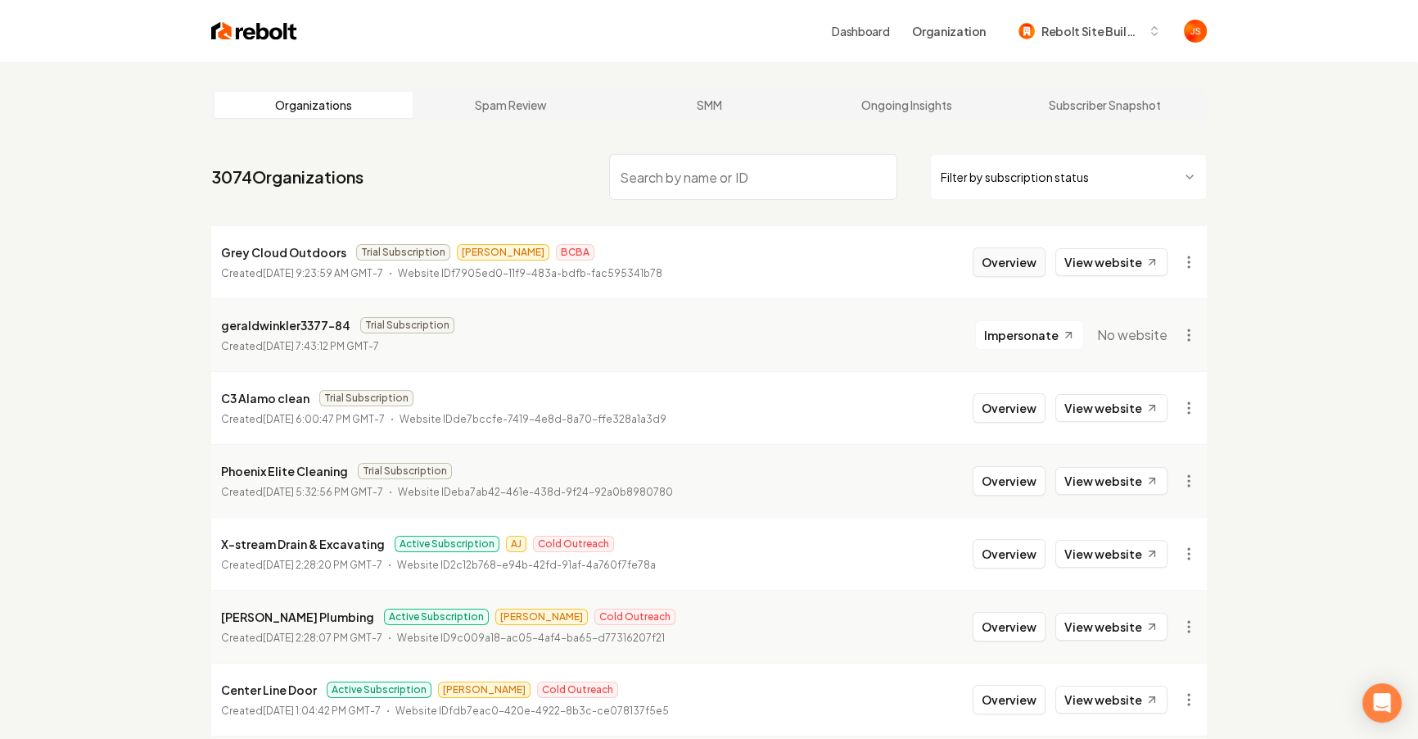
click at [1021, 266] on button "Overview" at bounding box center [1009, 261] width 73 height 29
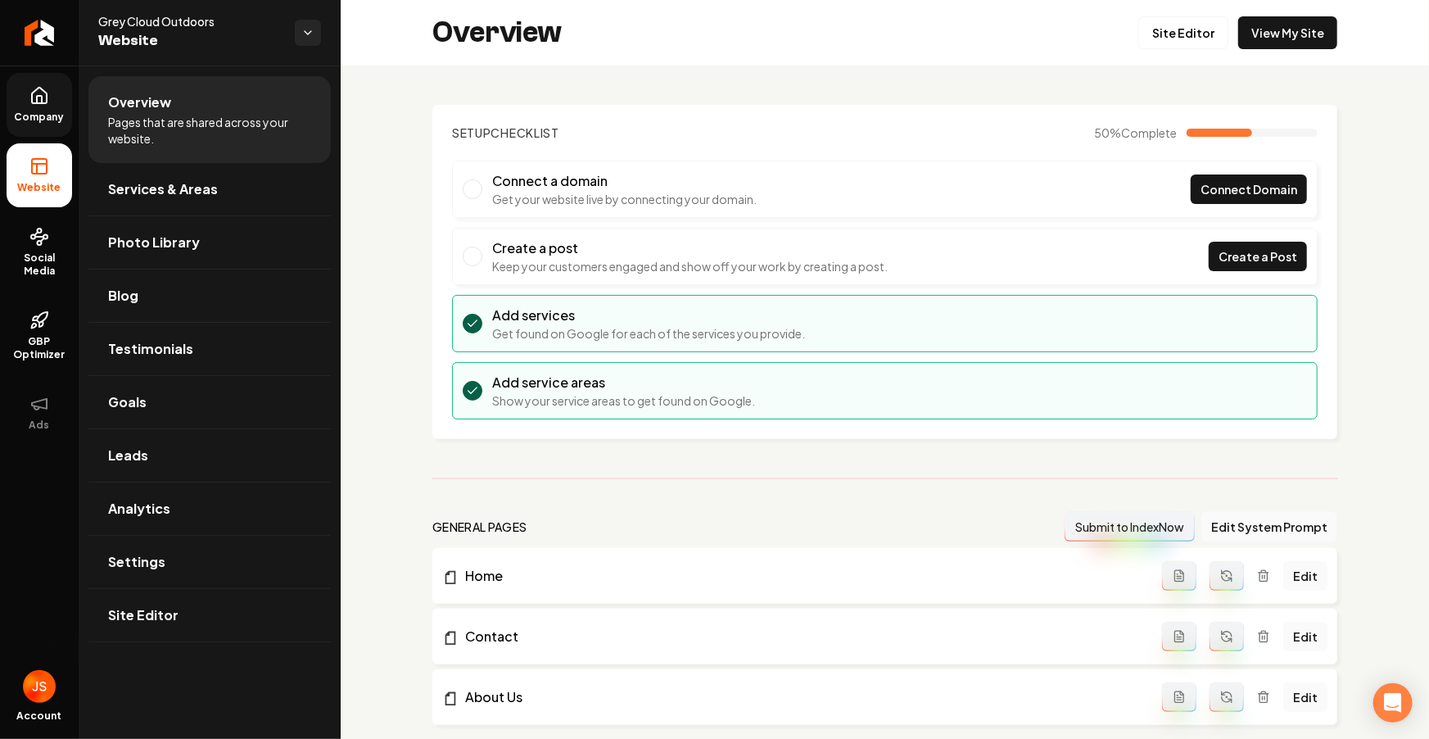
click at [49, 106] on link "Company" at bounding box center [40, 105] width 66 height 64
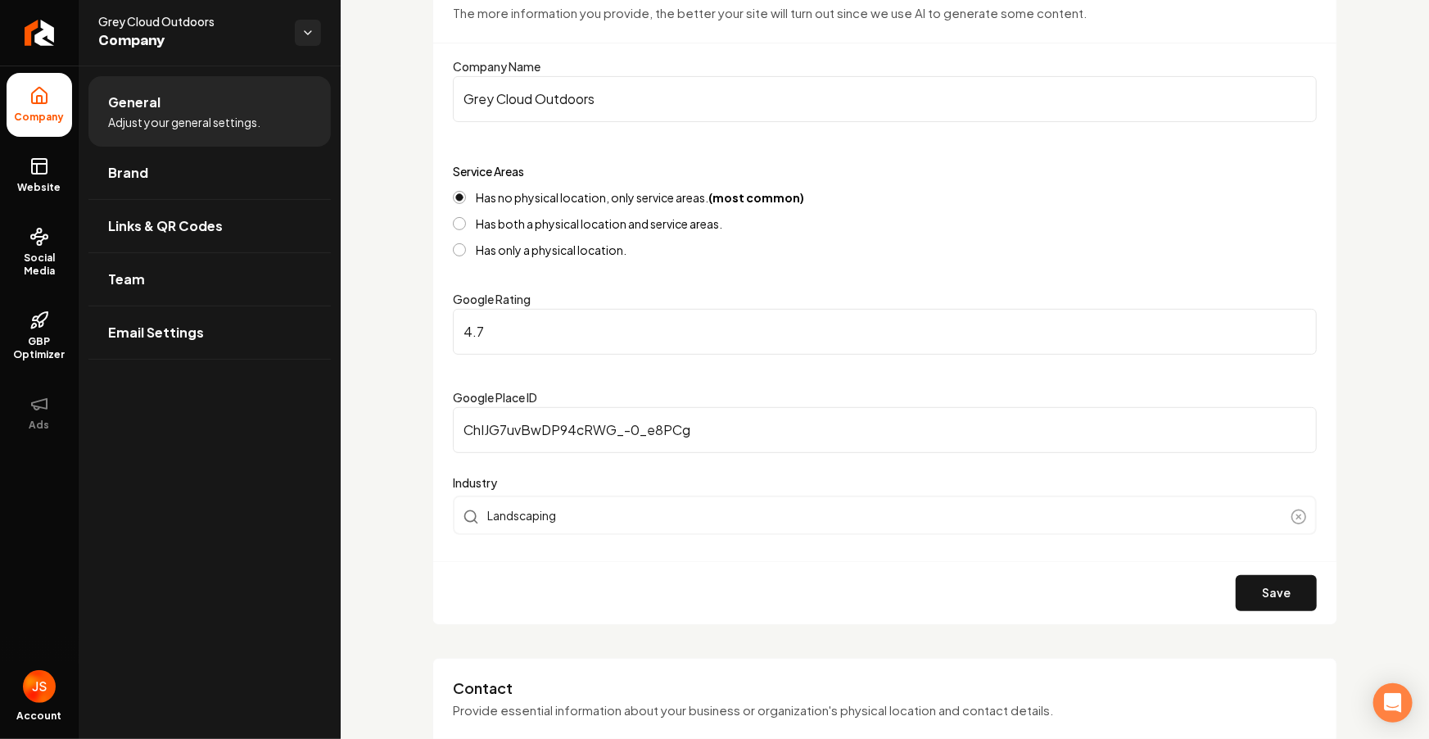
scroll to position [725, 0]
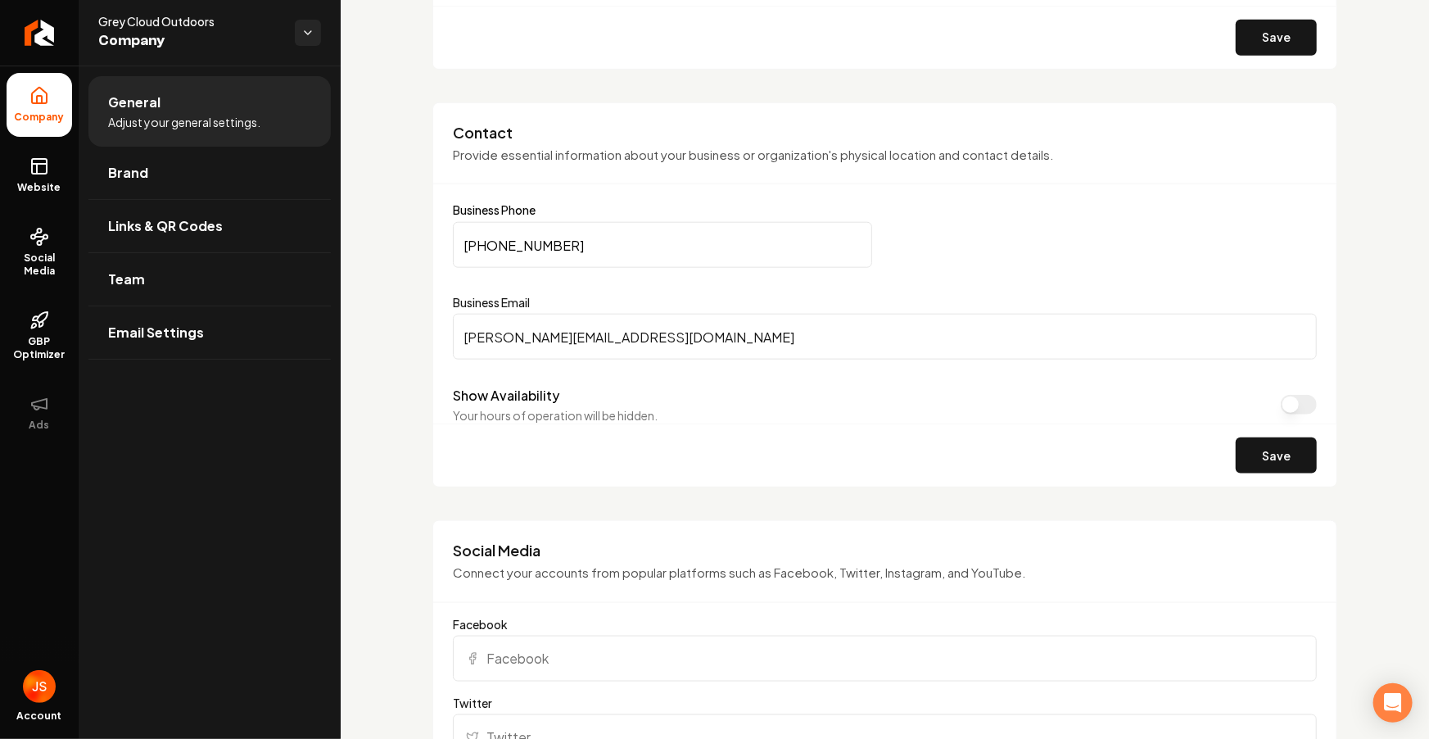
click at [531, 244] on input "(651) 321-3439" at bounding box center [662, 245] width 419 height 46
click at [48, 170] on icon at bounding box center [39, 166] width 20 height 20
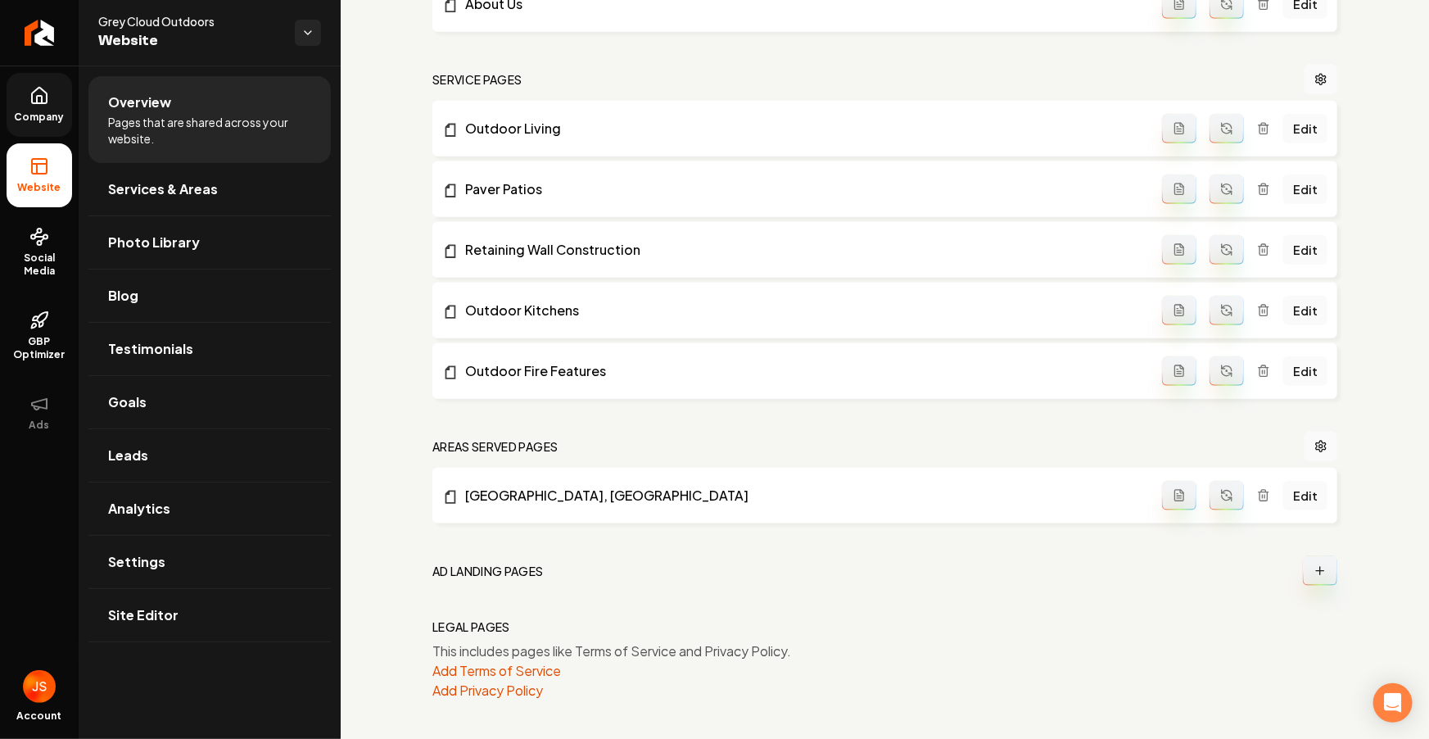
click at [51, 115] on span "Company" at bounding box center [39, 117] width 63 height 13
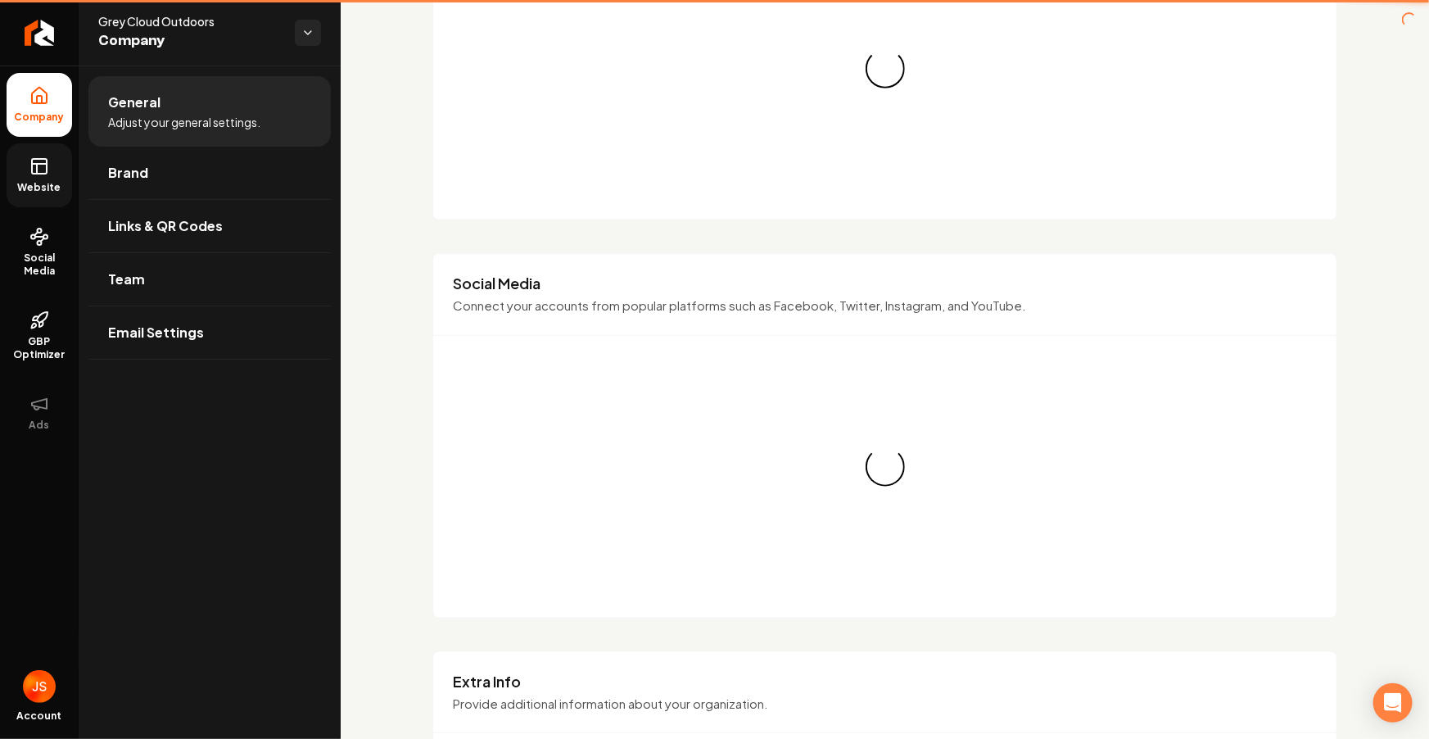
scroll to position [725, 0]
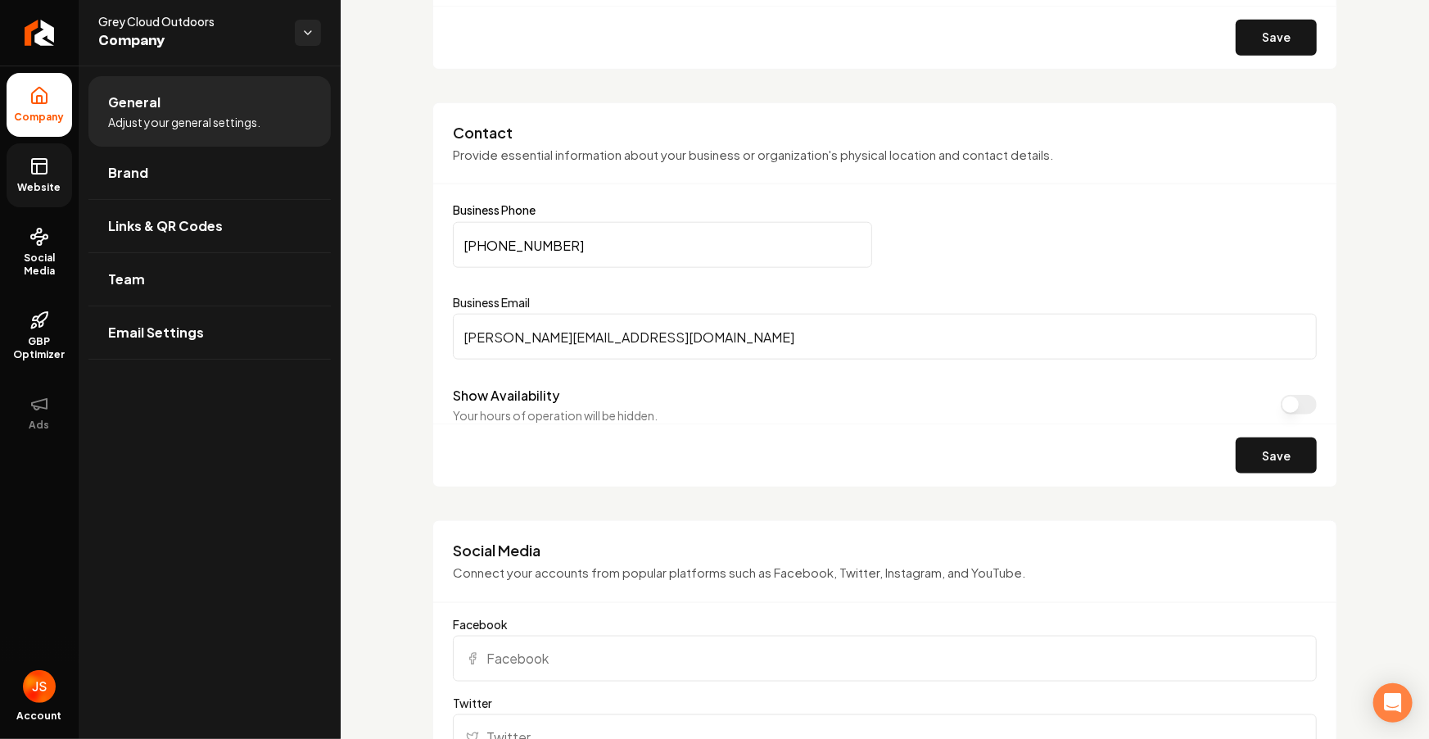
click at [18, 177] on link "Website" at bounding box center [40, 175] width 66 height 64
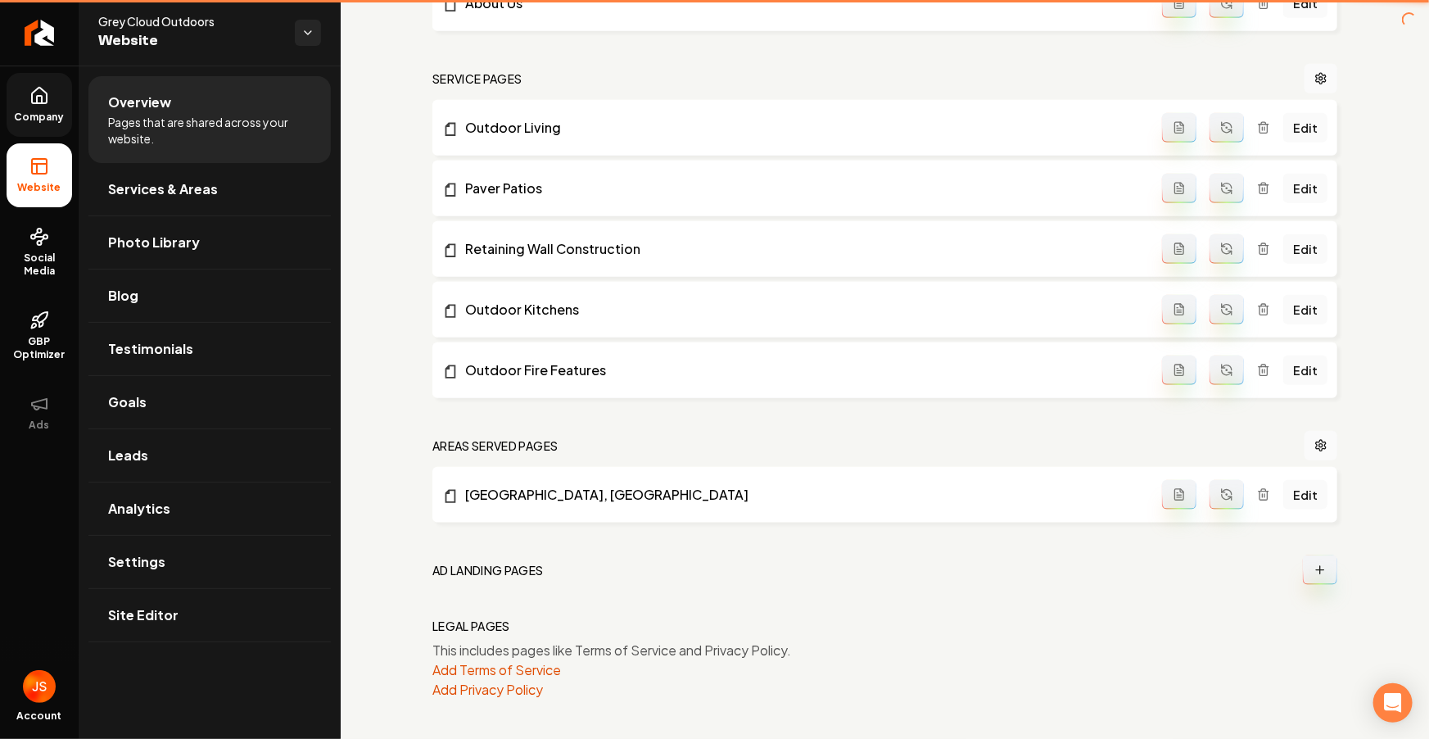
scroll to position [693, 0]
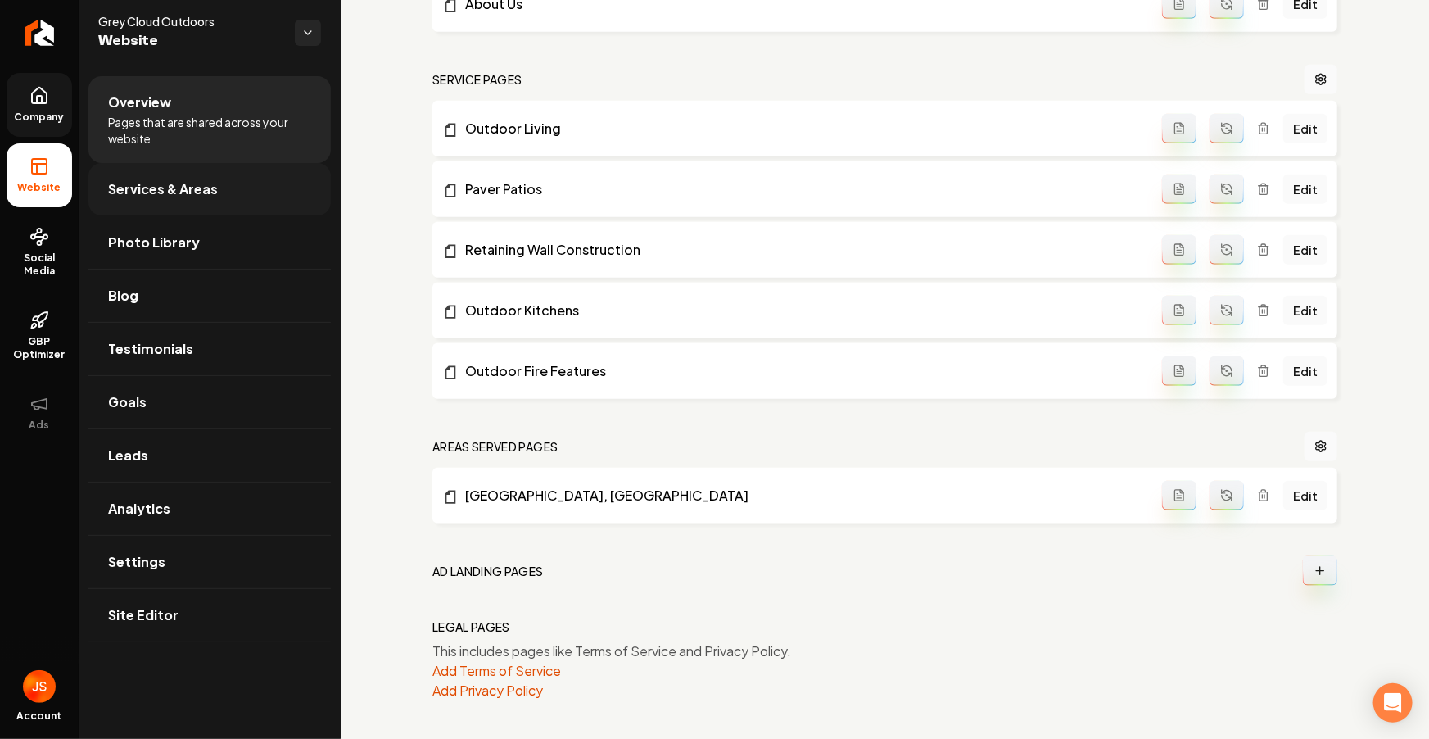
click at [133, 177] on link "Services & Areas" at bounding box center [209, 189] width 242 height 52
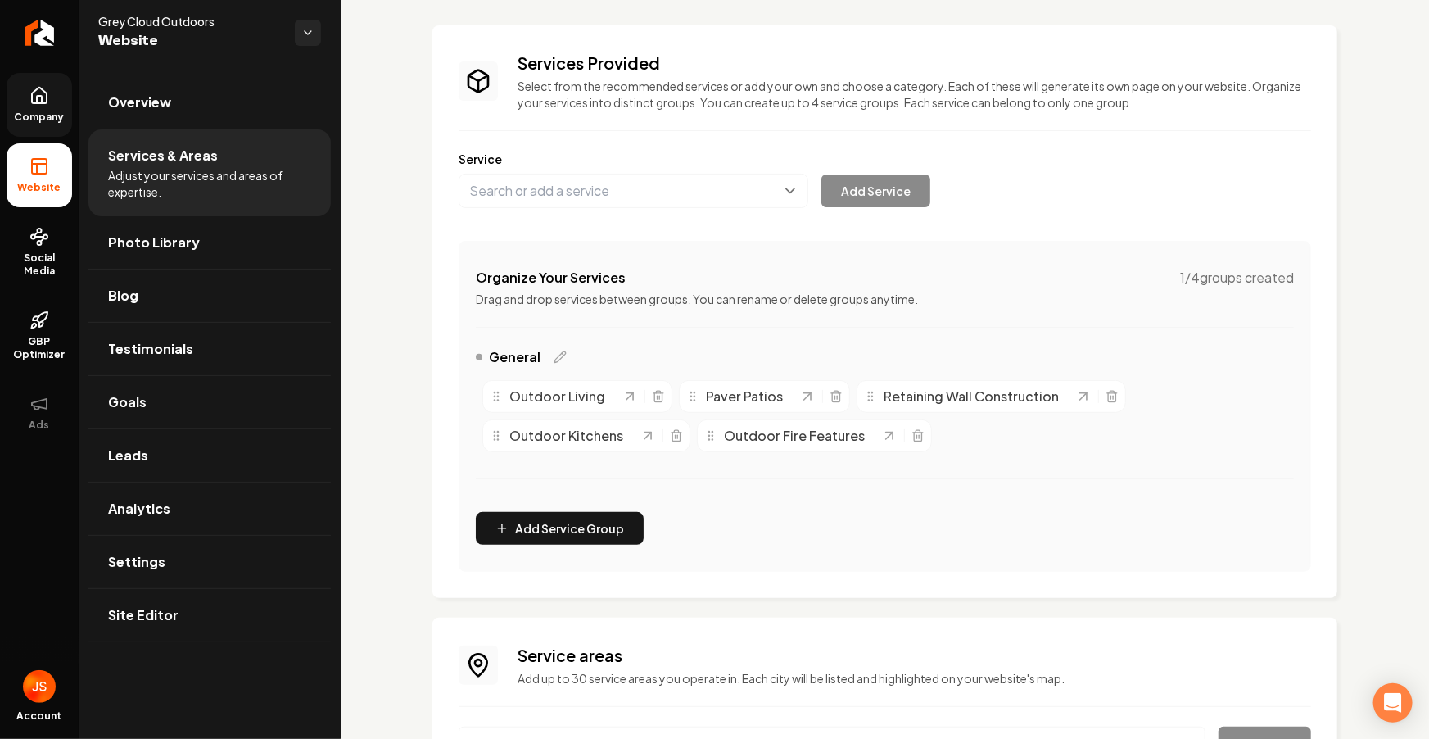
scroll to position [243, 0]
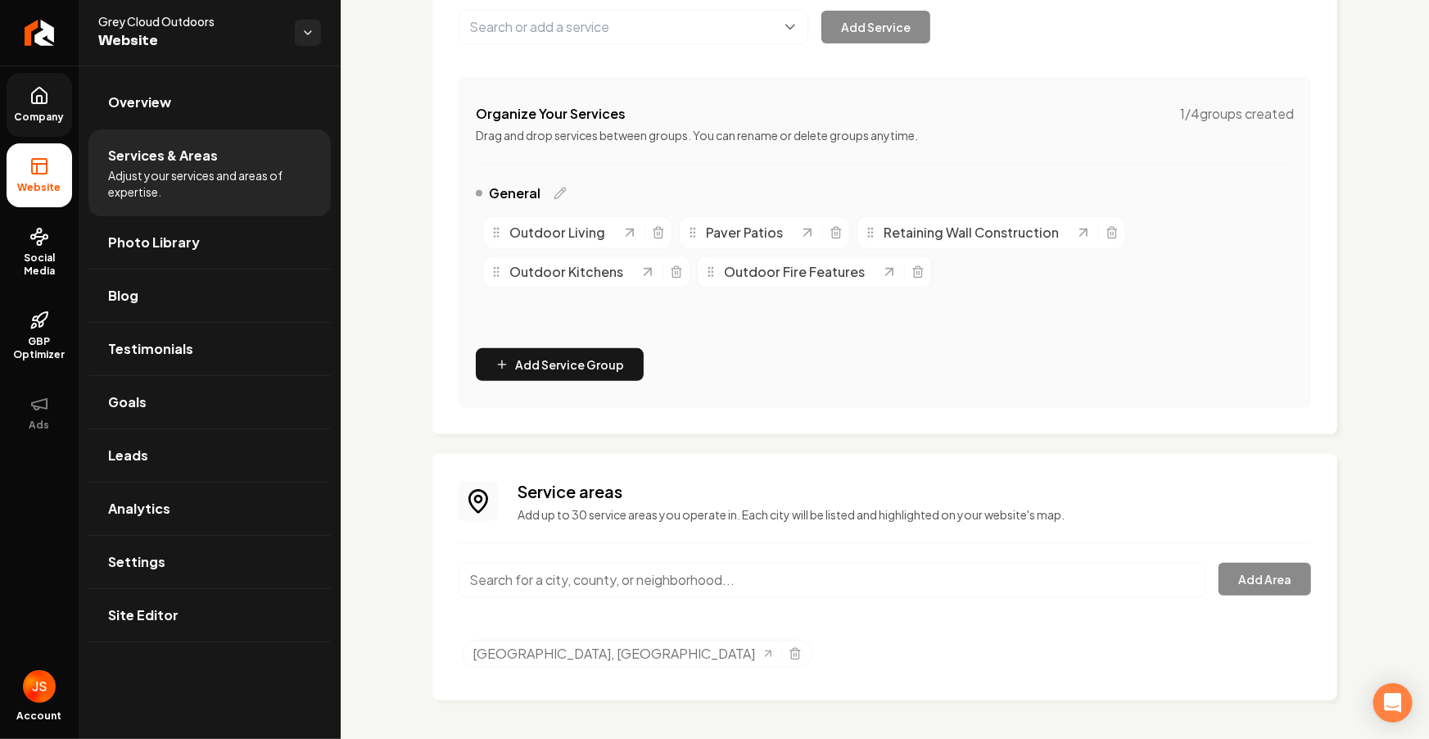
click at [38, 104] on icon at bounding box center [39, 96] width 20 height 20
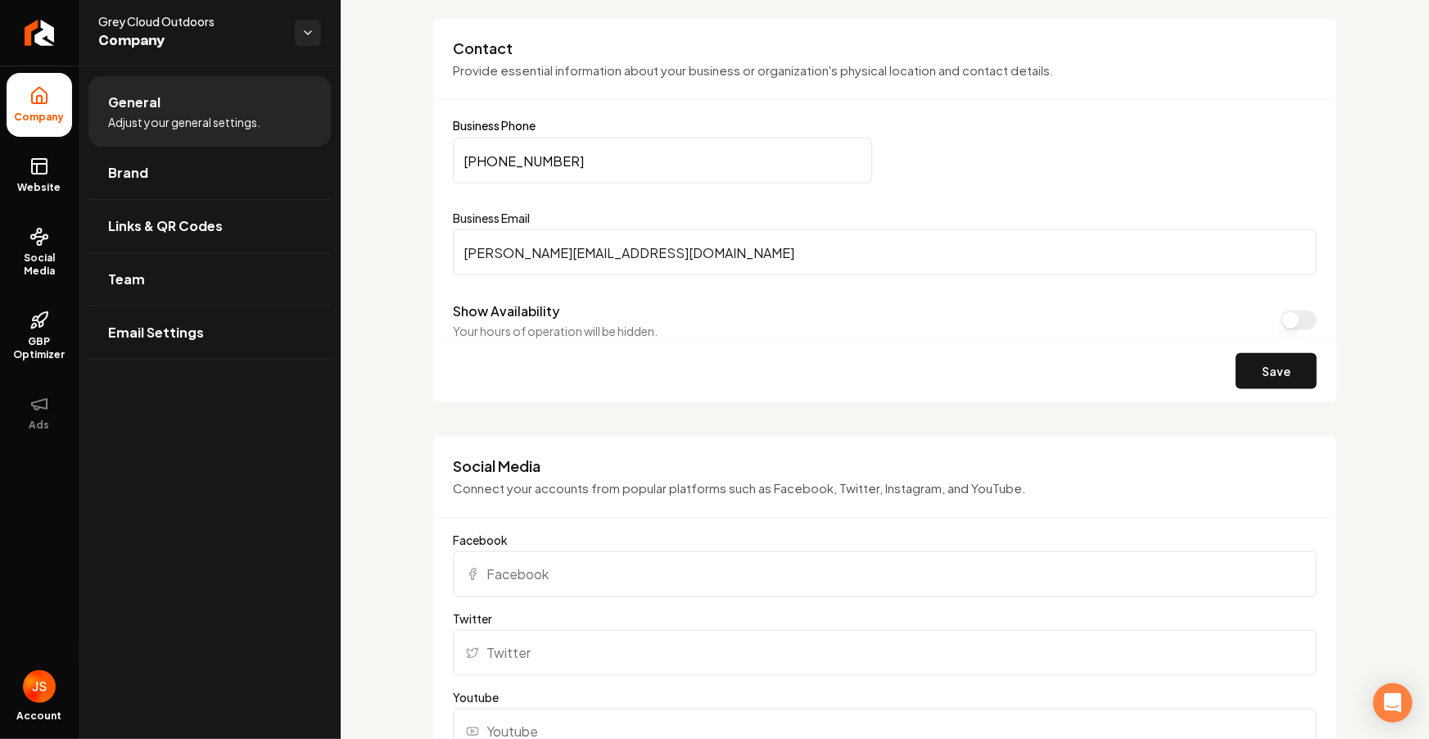
scroll to position [748, 0]
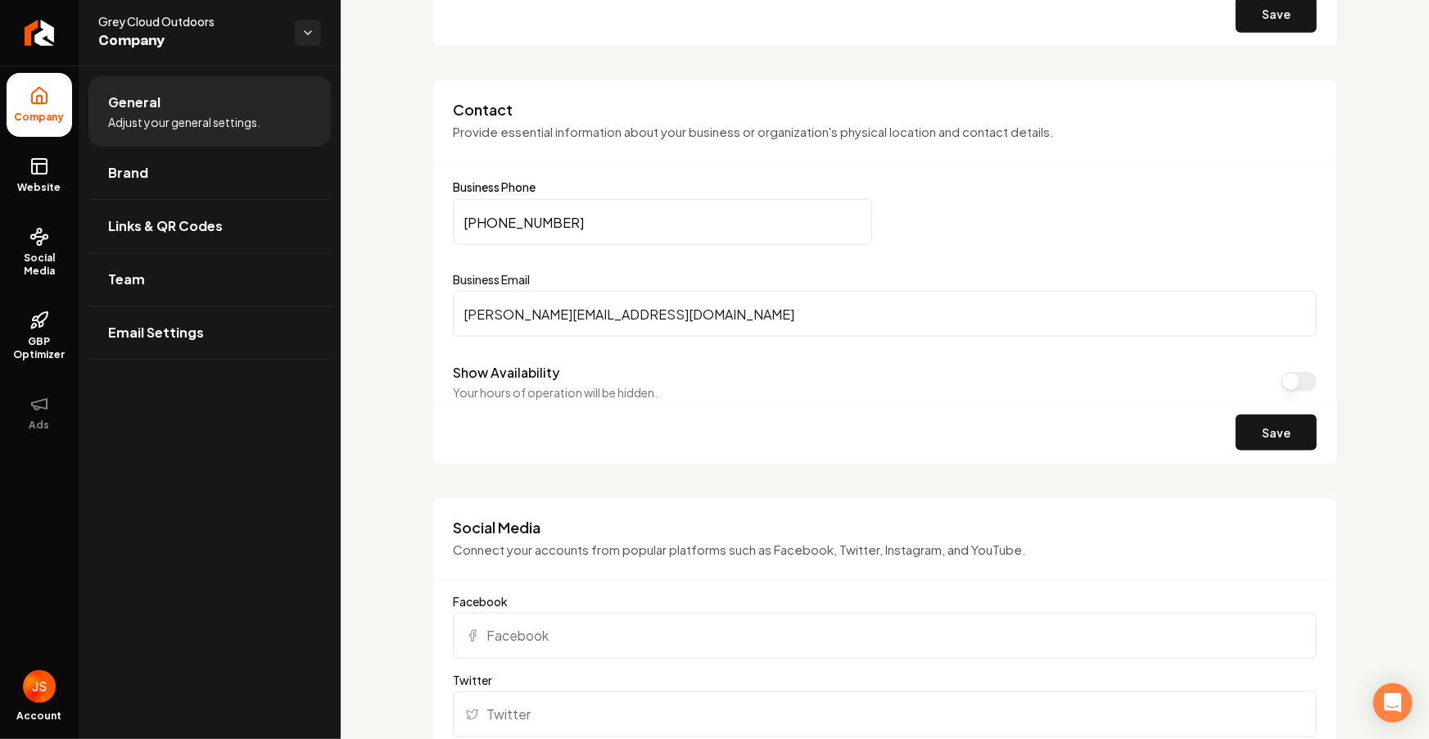
click at [514, 214] on input "(651) 321-3439" at bounding box center [662, 222] width 419 height 46
click at [513, 214] on input "(651) 321-3439" at bounding box center [662, 222] width 419 height 46
click at [49, 255] on span "Social Media" at bounding box center [40, 264] width 66 height 26
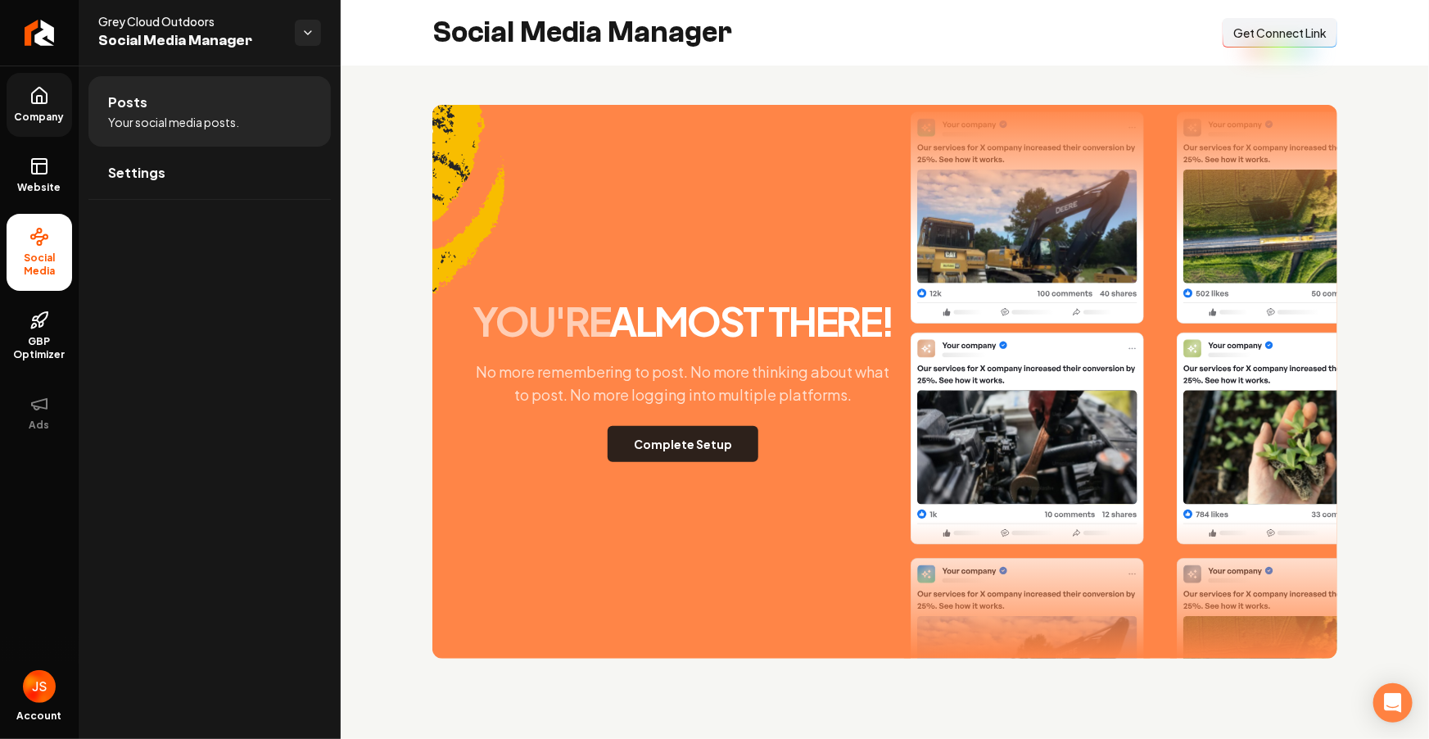
click at [689, 449] on button "Complete Setup" at bounding box center [683, 444] width 151 height 36
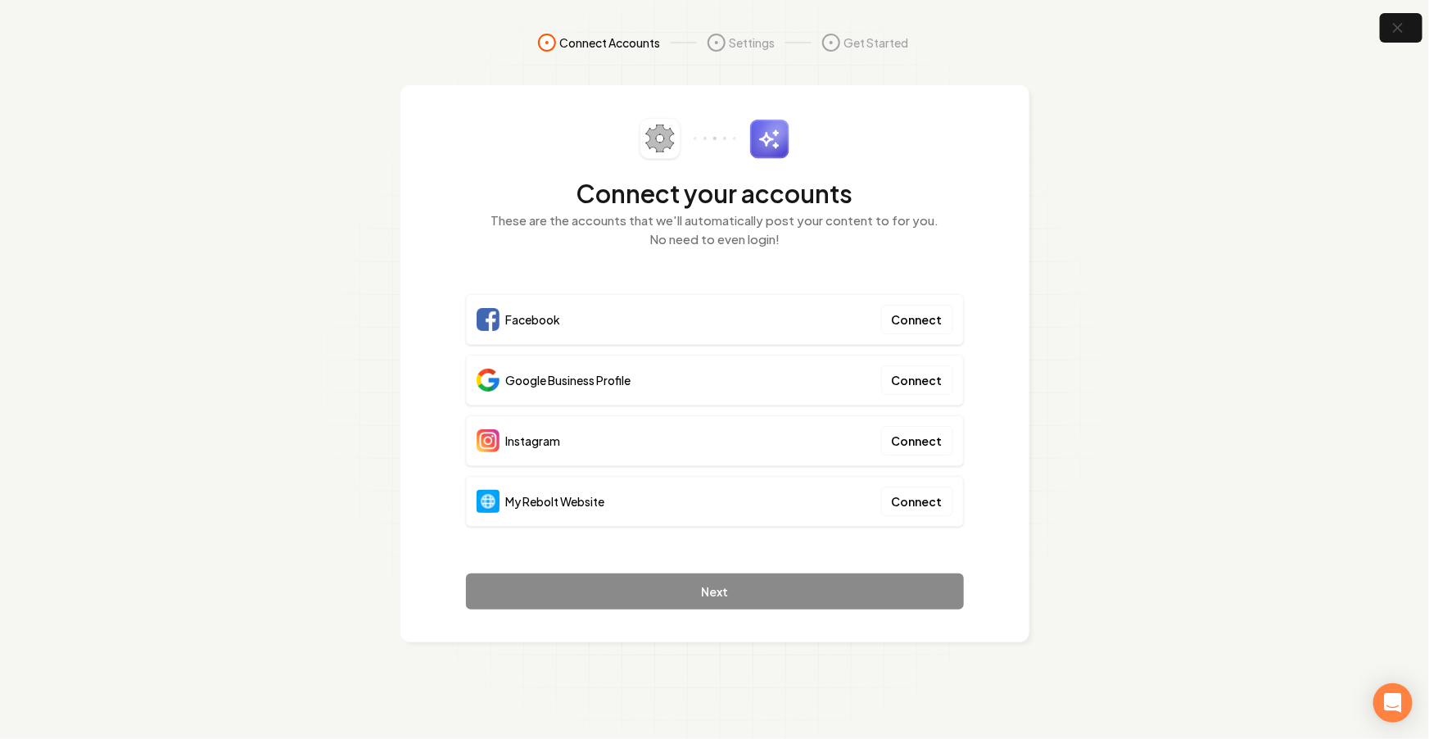
click at [906, 479] on div "My Rebolt Website Connect" at bounding box center [715, 501] width 498 height 51
click at [909, 501] on button "Connect" at bounding box center [917, 500] width 72 height 29
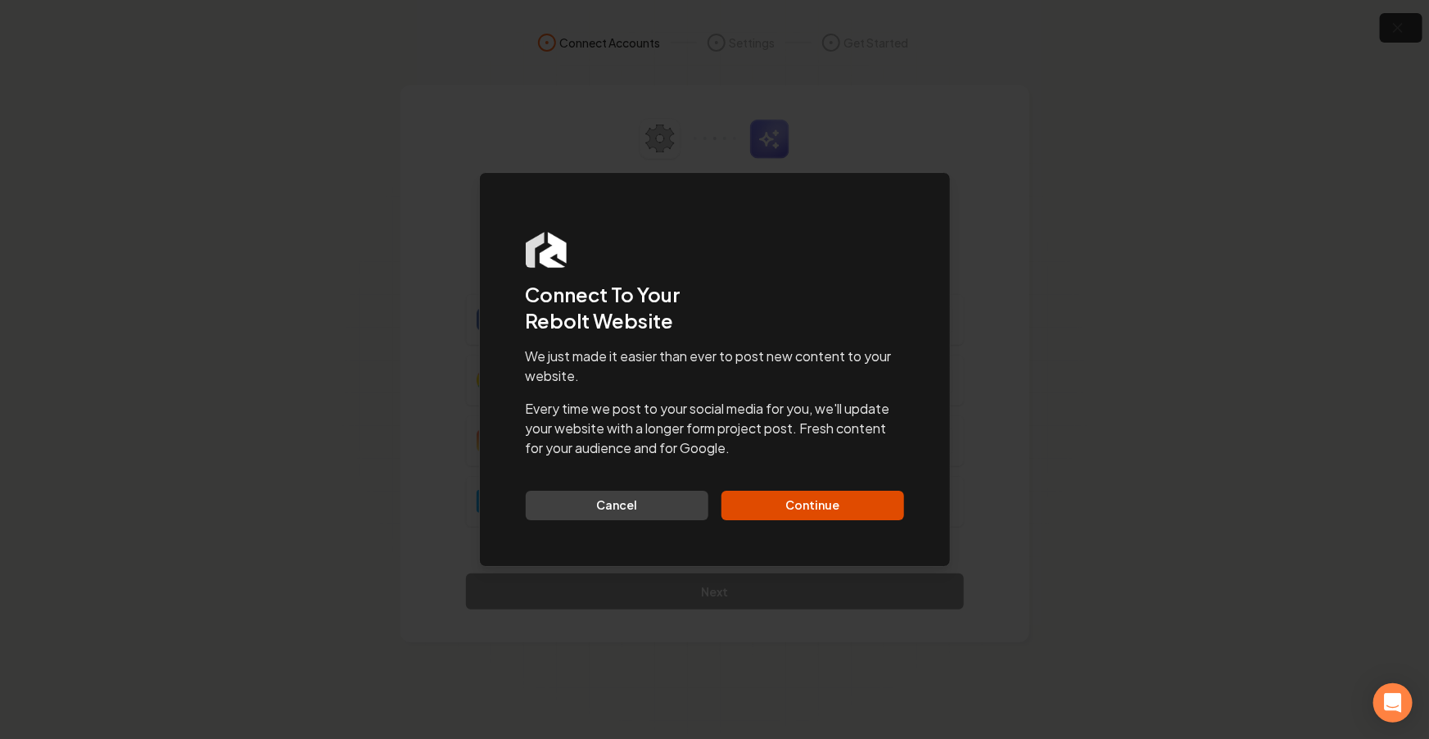
click at [841, 502] on button "Continue" at bounding box center [812, 504] width 183 height 29
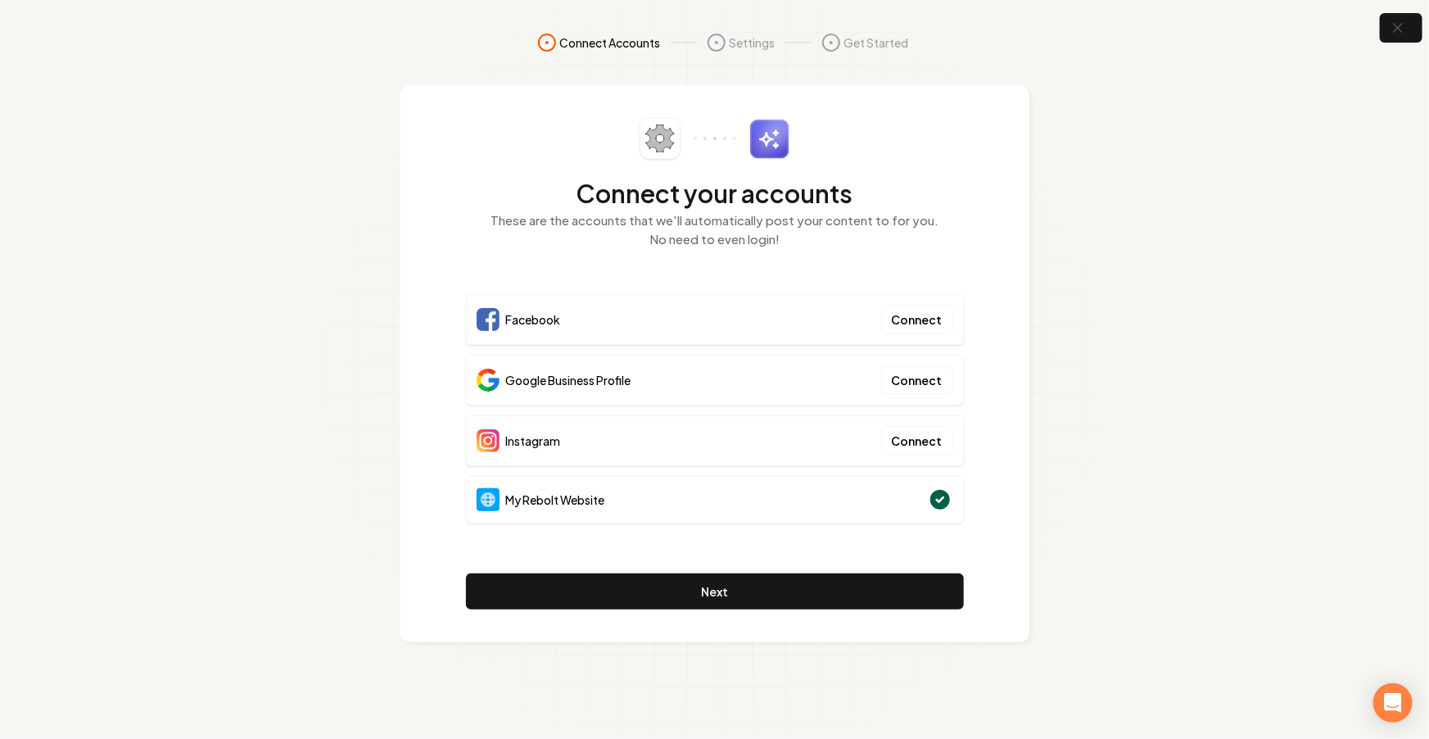
click at [1113, 164] on section "Connect Accounts Settings Get Started Connect your accounts These are the accou…" at bounding box center [714, 369] width 1429 height 739
drag, startPoint x: 1113, startPoint y: 164, endPoint x: 1028, endPoint y: 136, distance: 89.6
click at [1111, 163] on section "Connect Accounts Settings Get Started Connect your accounts These are the accou…" at bounding box center [714, 369] width 1429 height 739
click at [919, 88] on div "Connect your accounts These are the accounts that we'll automatically post your…" at bounding box center [714, 363] width 629 height 557
click at [997, 61] on nav "Connect Accounts Settings Get Started" at bounding box center [715, 59] width 1048 height 52
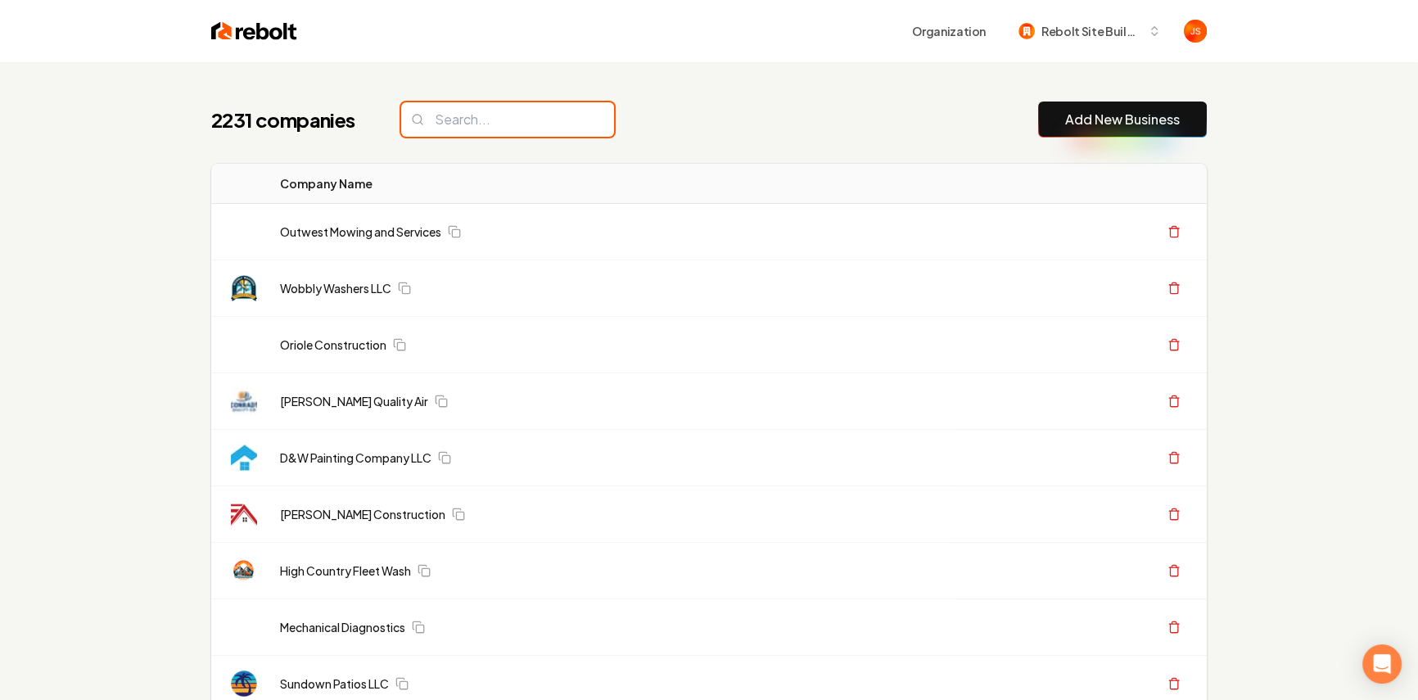
click at [507, 124] on input "search" at bounding box center [507, 119] width 213 height 34
paste input "DK Excavation"
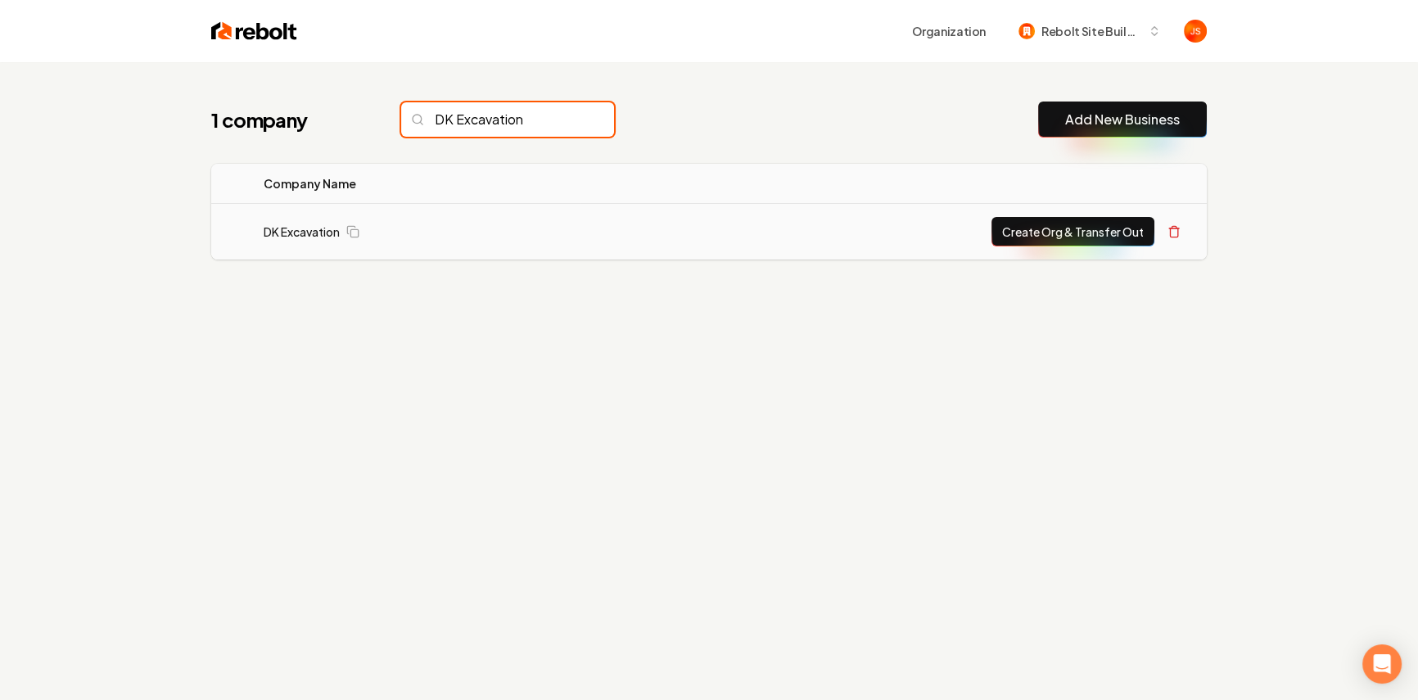
type input "DK Excavation"
click at [1065, 227] on button "Create Org & Transfer Out" at bounding box center [1073, 231] width 163 height 29
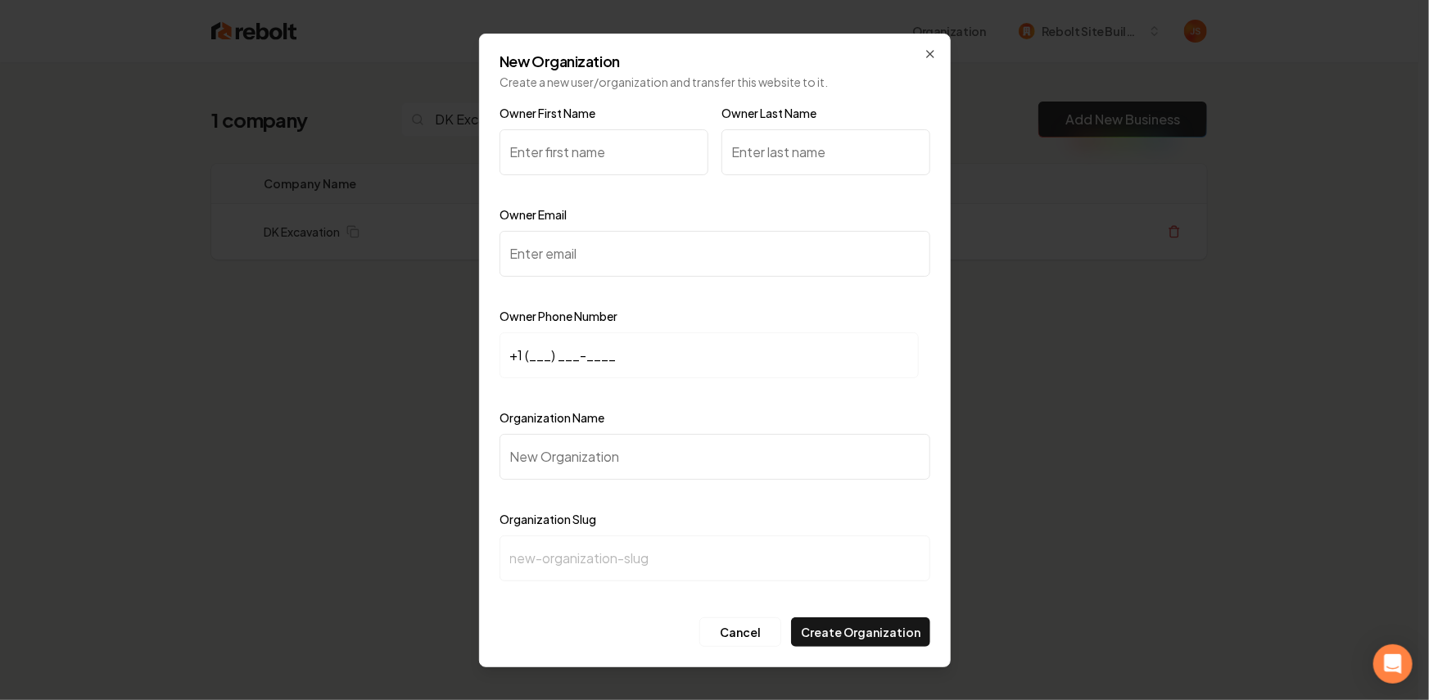
click at [594, 147] on input "Owner First Name" at bounding box center [603, 152] width 209 height 46
click at [590, 147] on input "Owner First Name" at bounding box center [603, 152] width 209 height 46
click at [580, 314] on label "Owner Phone Number" at bounding box center [558, 316] width 118 height 15
click at [587, 260] on input "Owner Email" at bounding box center [714, 254] width 431 height 46
paste input "dkexcavation25@gmail.com"
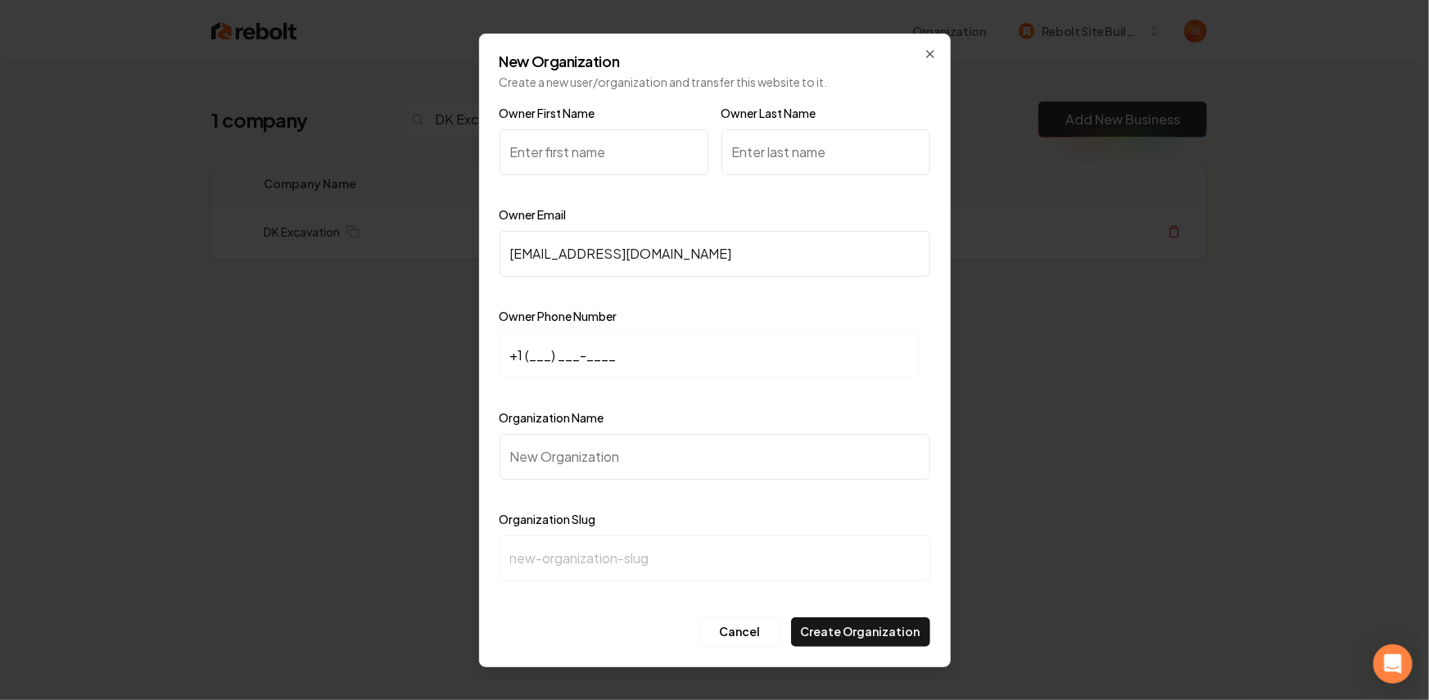
type input "dkexcavation25@gmail.com"
click at [687, 434] on input "Organization Name" at bounding box center [714, 457] width 431 height 46
click at [531, 341] on input "+1 (___) ___-____" at bounding box center [708, 355] width 419 height 46
click at [529, 354] on input "+1 (___) ___-____" at bounding box center [708, 355] width 419 height 46
paste input "816) 598-2098"
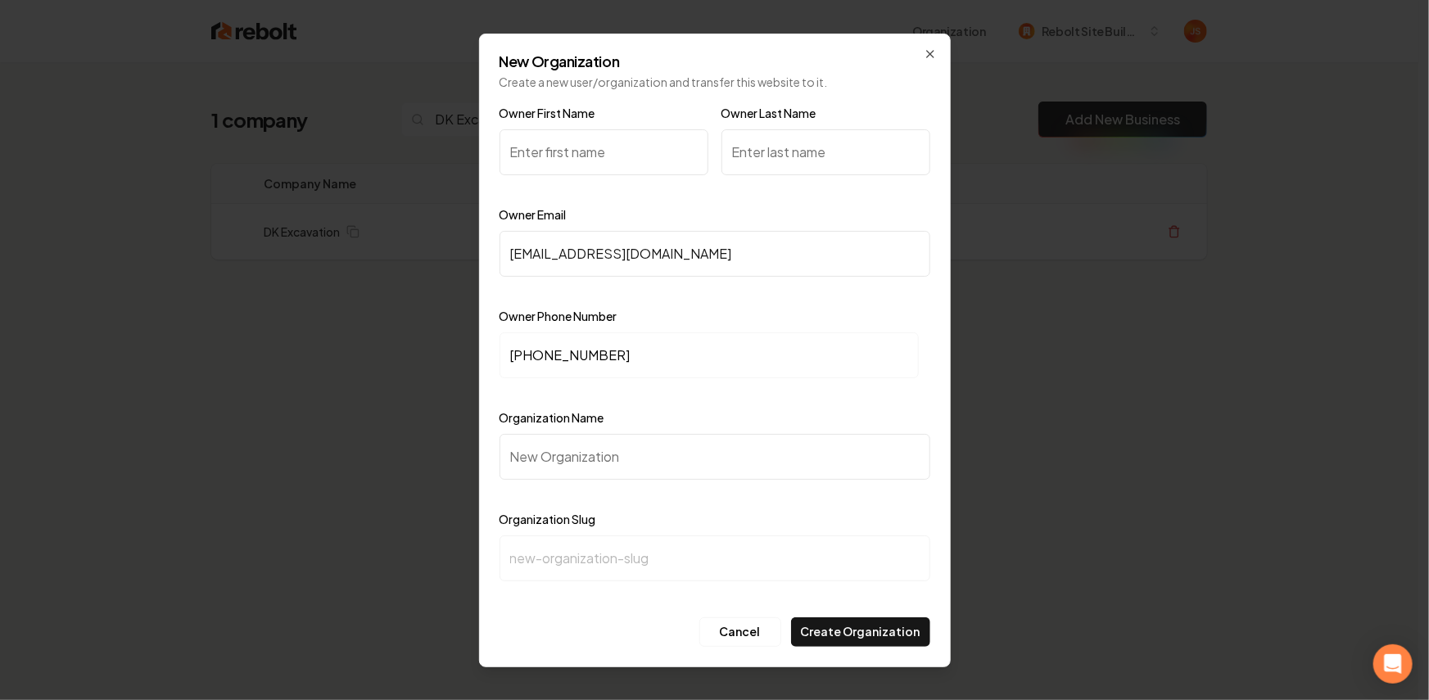
type input "+1 (816) 598-2098"
click at [554, 453] on input "Organization Name" at bounding box center [714, 457] width 431 height 46
type input "D"
type input "d"
type input "Dk"
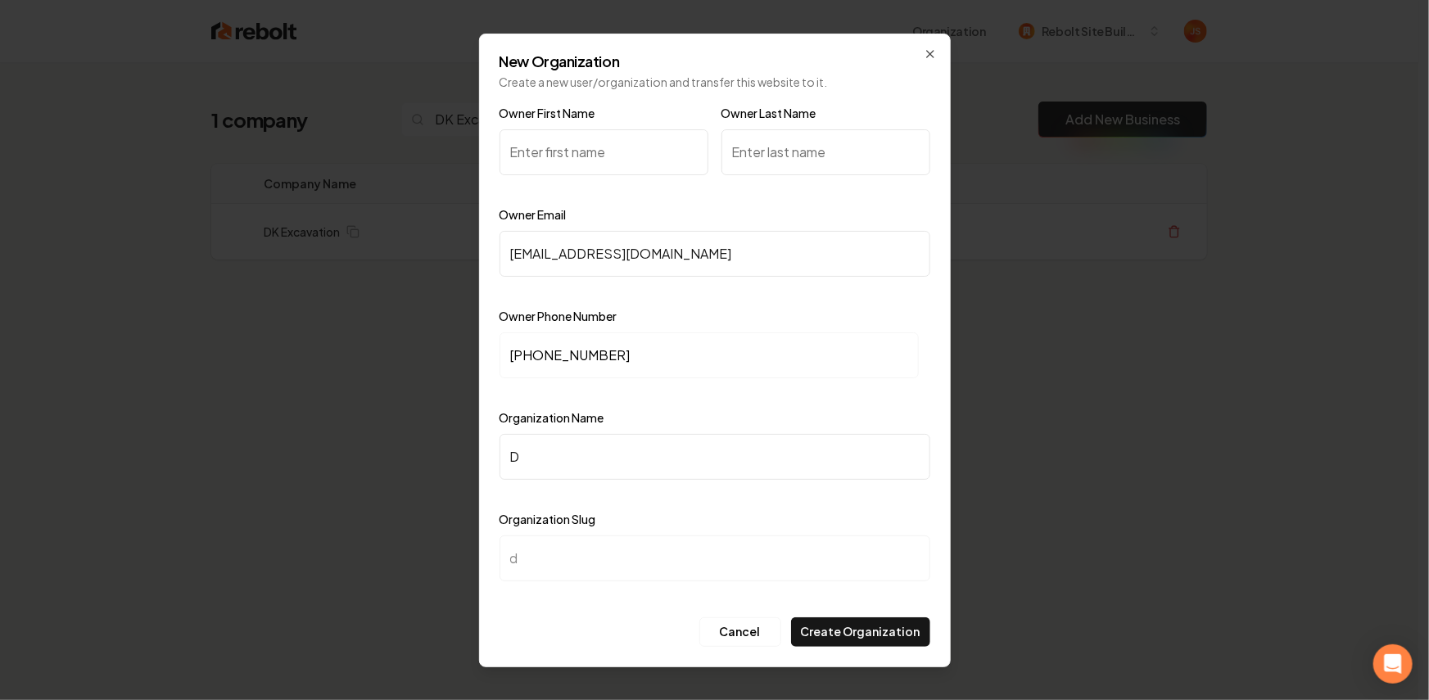
type input "dk"
type input "Dk E"
type input "dk-e"
type input "Dk Ex"
type input "dk-ex"
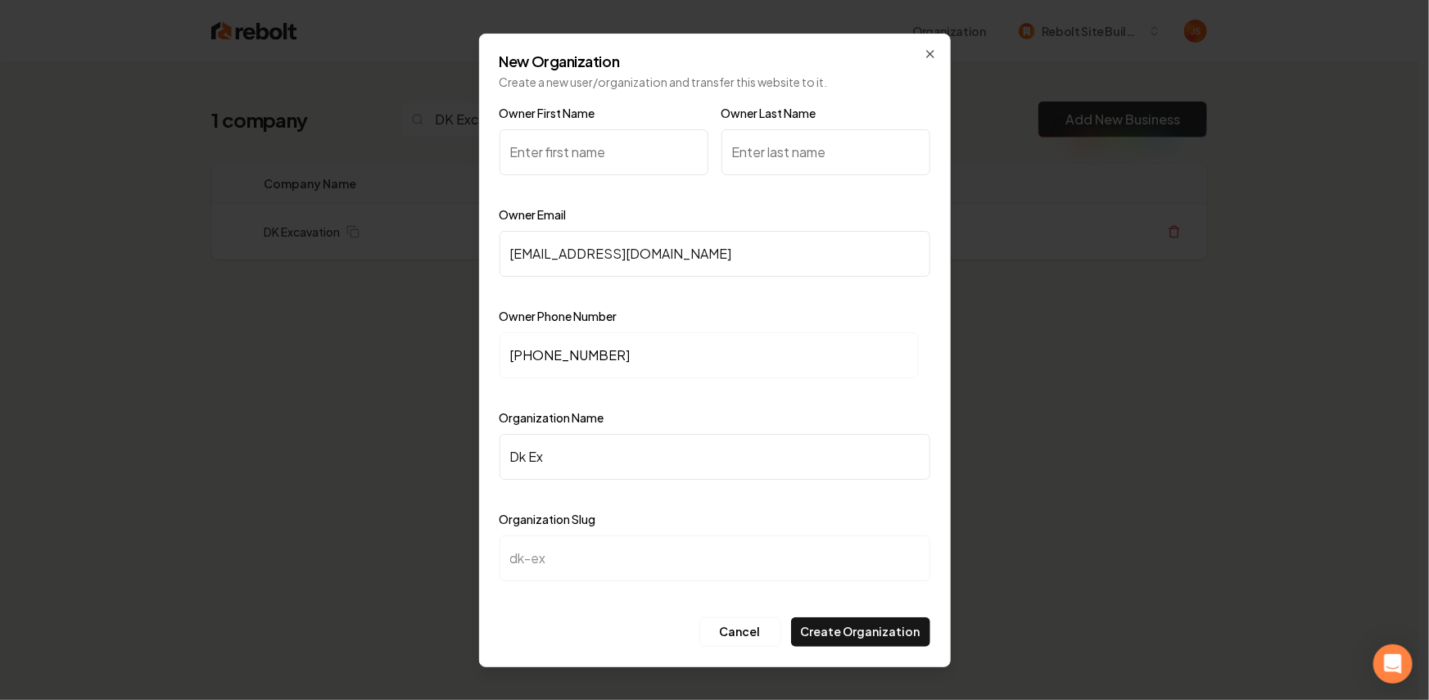
type input "Dk Exc"
type input "dk-exc"
type input "Dk Exca"
type input "dk-exca"
type input "Dk Excav"
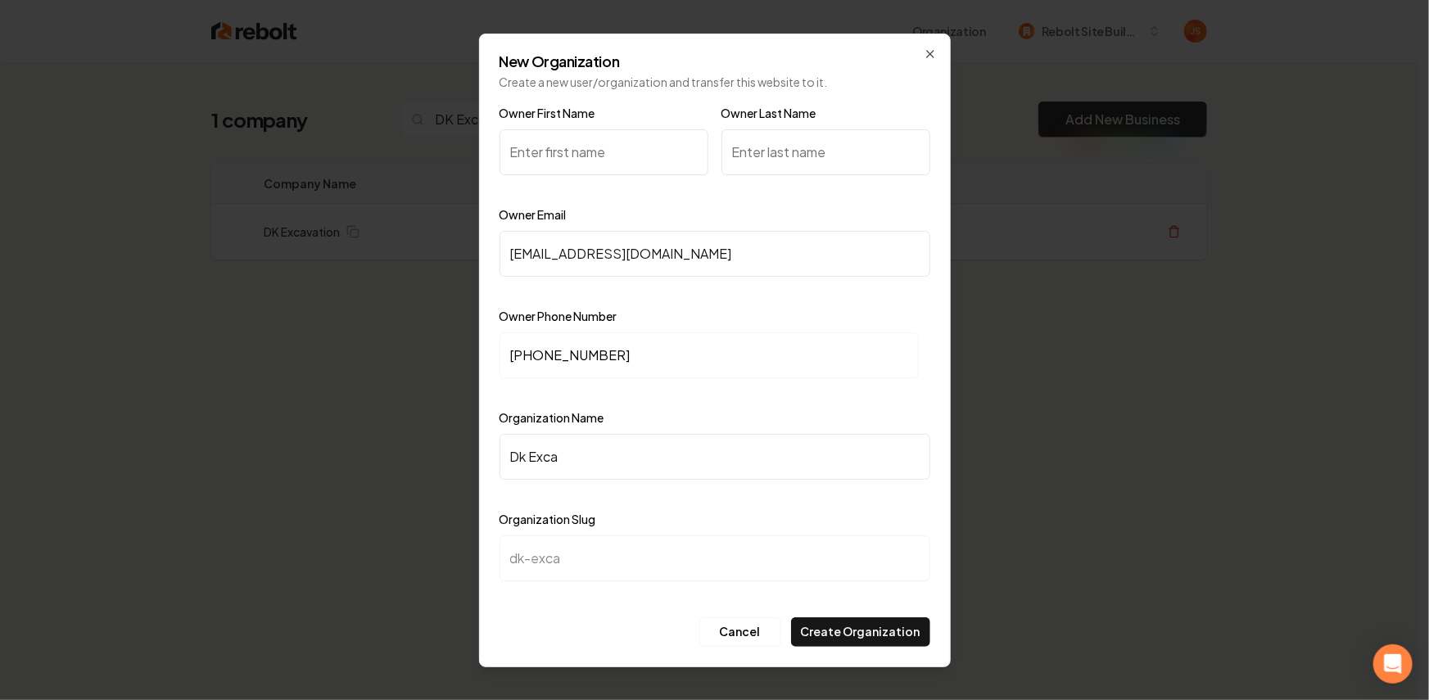
type input "dk-excav"
type input "Dk Excava"
type input "dk-excava"
type input "Dk Excavat"
type input "dk-excavat"
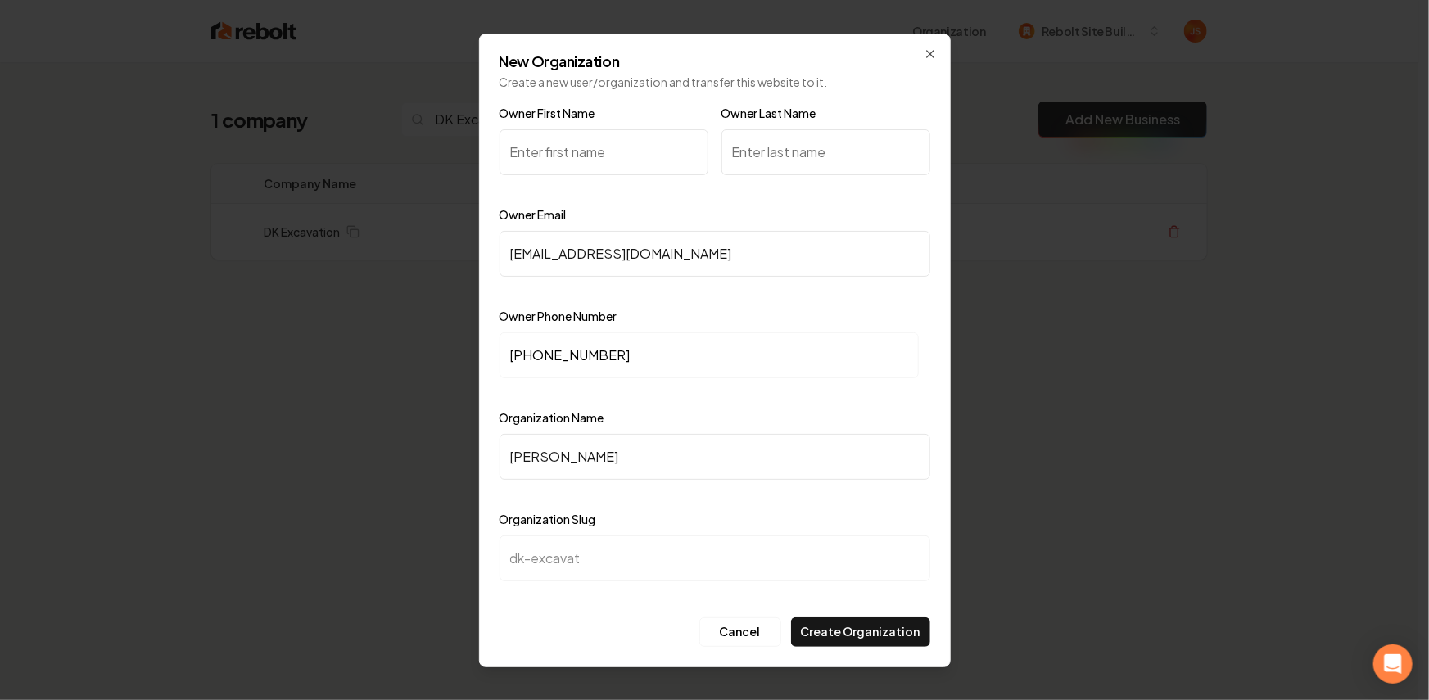
type input "Dk Excavati"
type input "dk-excavati"
type input "Dk Excavatio"
type input "dk-excavatio"
type input "Dk Excavation"
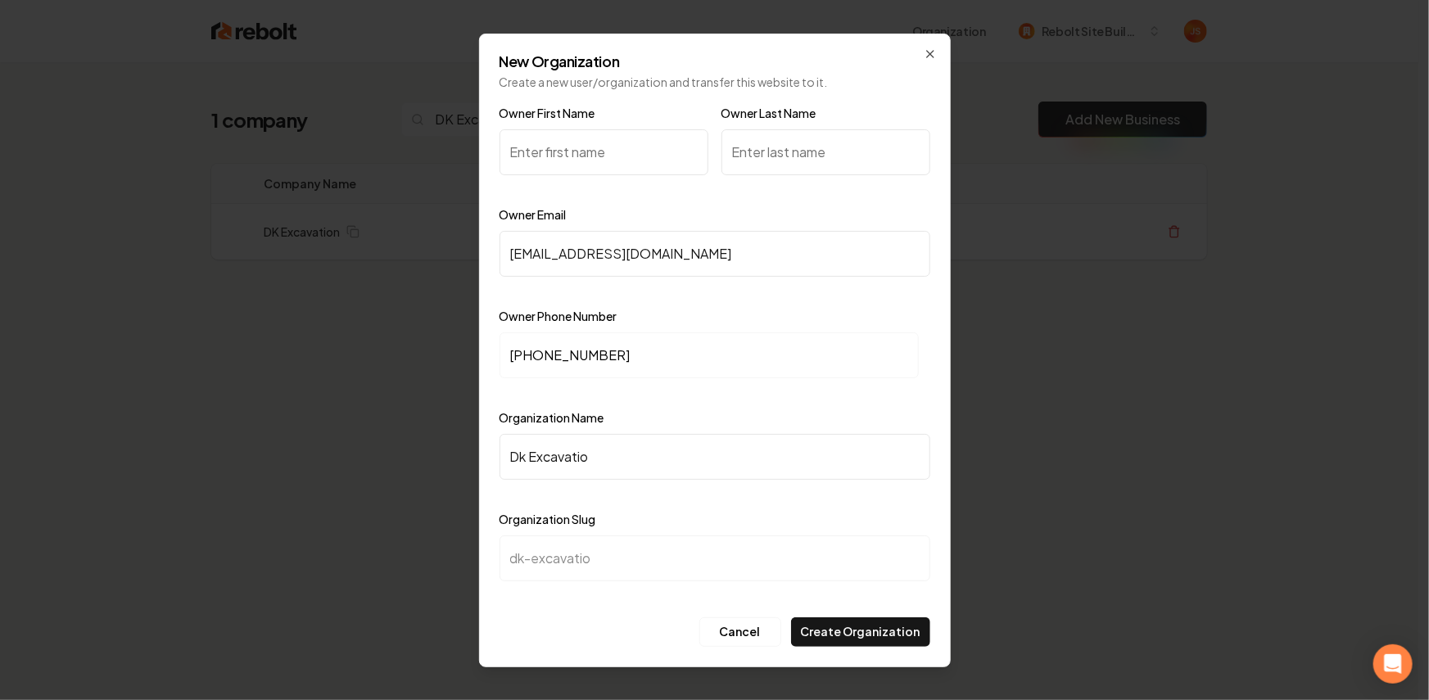
type input "dk-excavation"
type input "Dk Excavation"
click at [557, 160] on input "Owner First Name" at bounding box center [603, 152] width 209 height 46
click at [569, 142] on input "Owner First Name" at bounding box center [603, 152] width 209 height 46
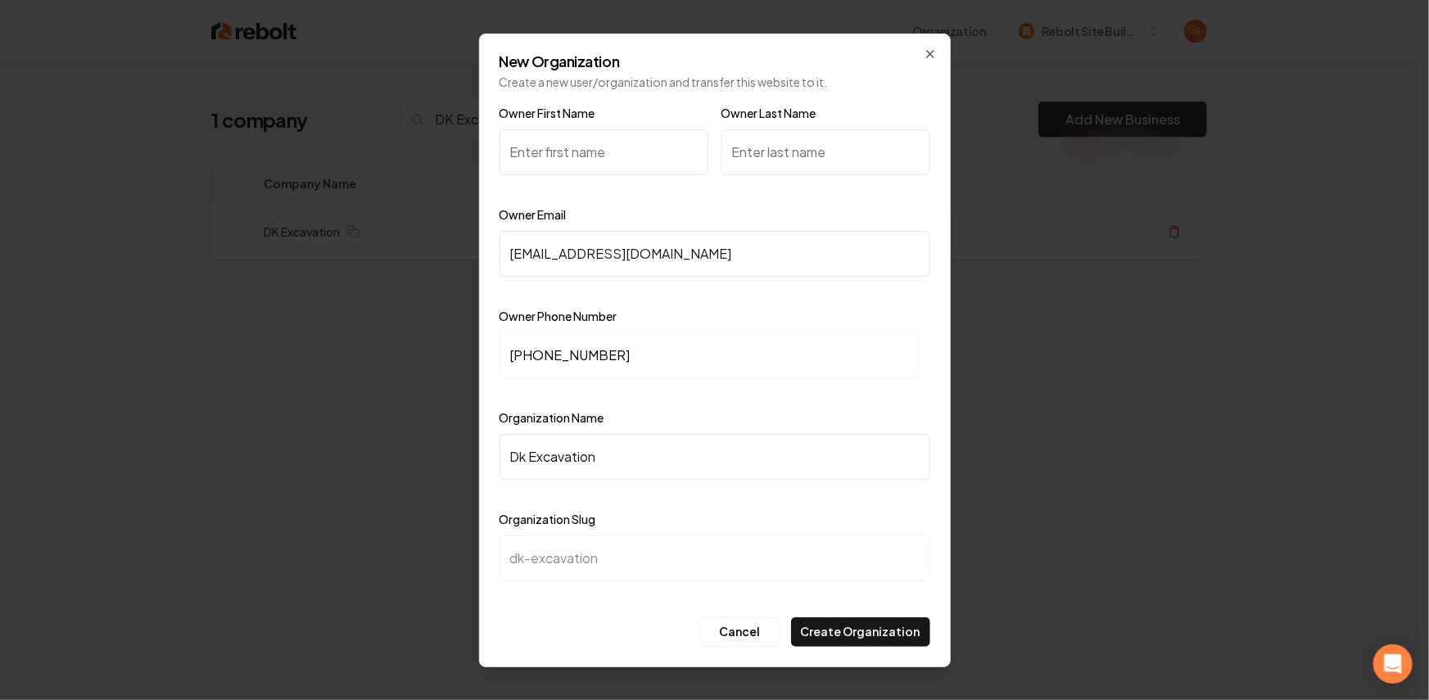
drag, startPoint x: 558, startPoint y: 147, endPoint x: 511, endPoint y: 41, distance: 115.5
click at [557, 147] on input "Owner First Name" at bounding box center [603, 152] width 209 height 46
click at [586, 97] on div "New Organization Create a new user/organization and transfer this website to it…" at bounding box center [715, 351] width 472 height 634
click at [554, 148] on input "Owner First Name" at bounding box center [603, 152] width 209 height 46
click at [555, 145] on input "Owner First Name" at bounding box center [603, 152] width 209 height 46
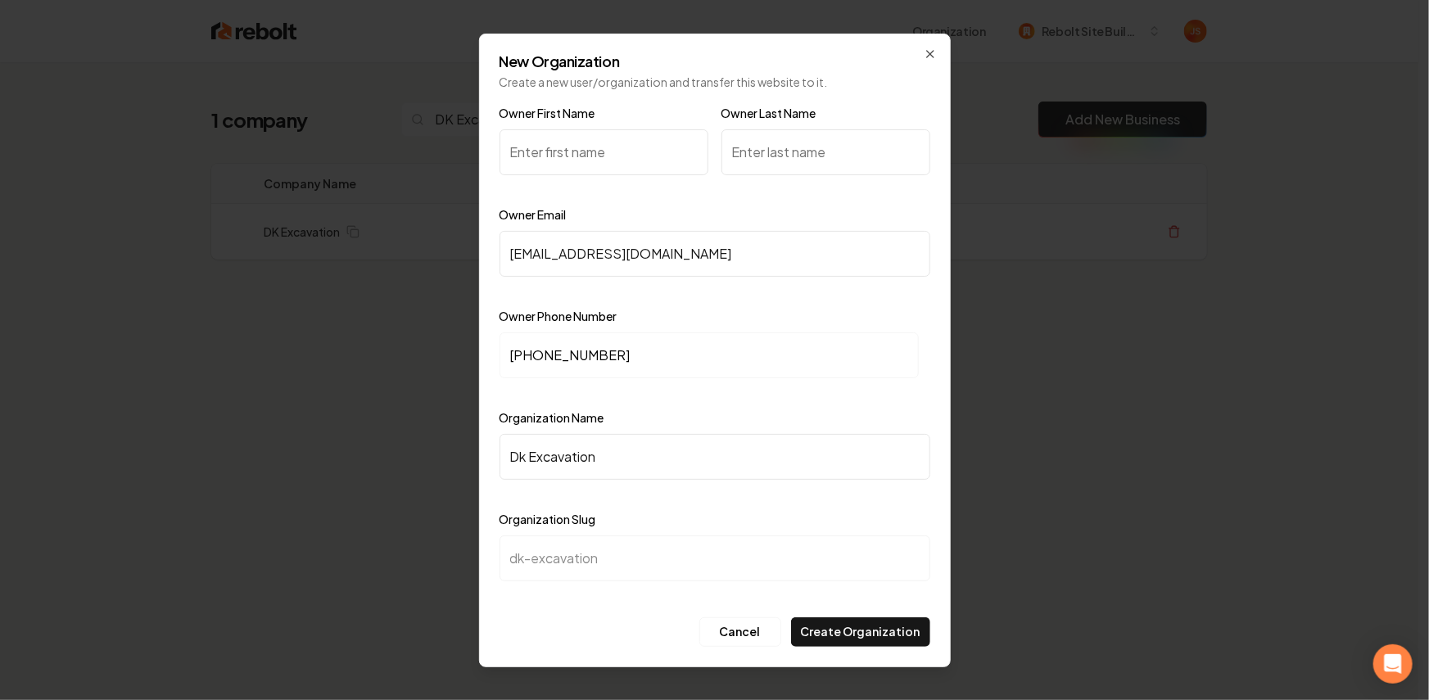
type input "P"
type input "Pierce"
click at [785, 138] on input "Owner Last Name" at bounding box center [825, 152] width 209 height 46
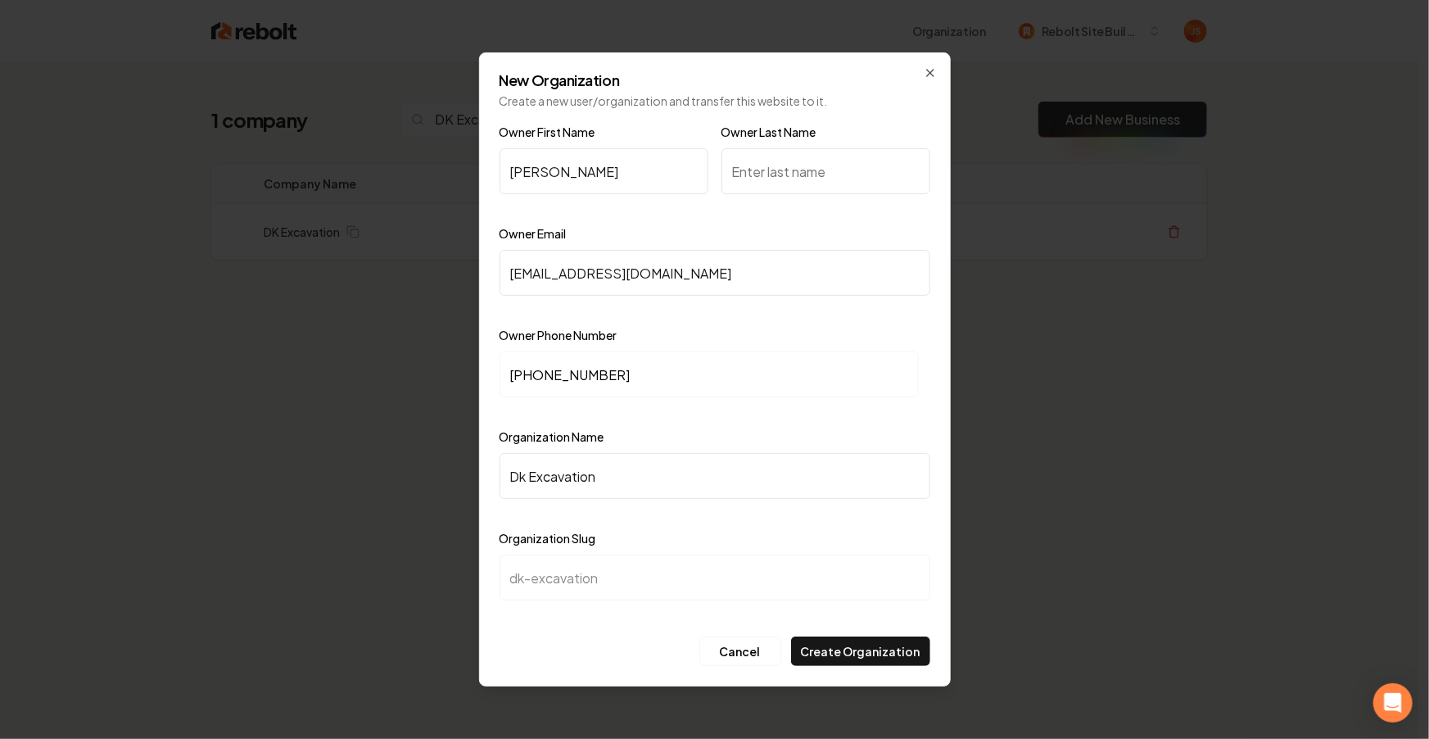
click at [924, 61] on div "New Organization Create a new user/organization and transfer this website to it…" at bounding box center [715, 369] width 472 height 634
click at [925, 78] on icon "button" at bounding box center [930, 72] width 13 height 13
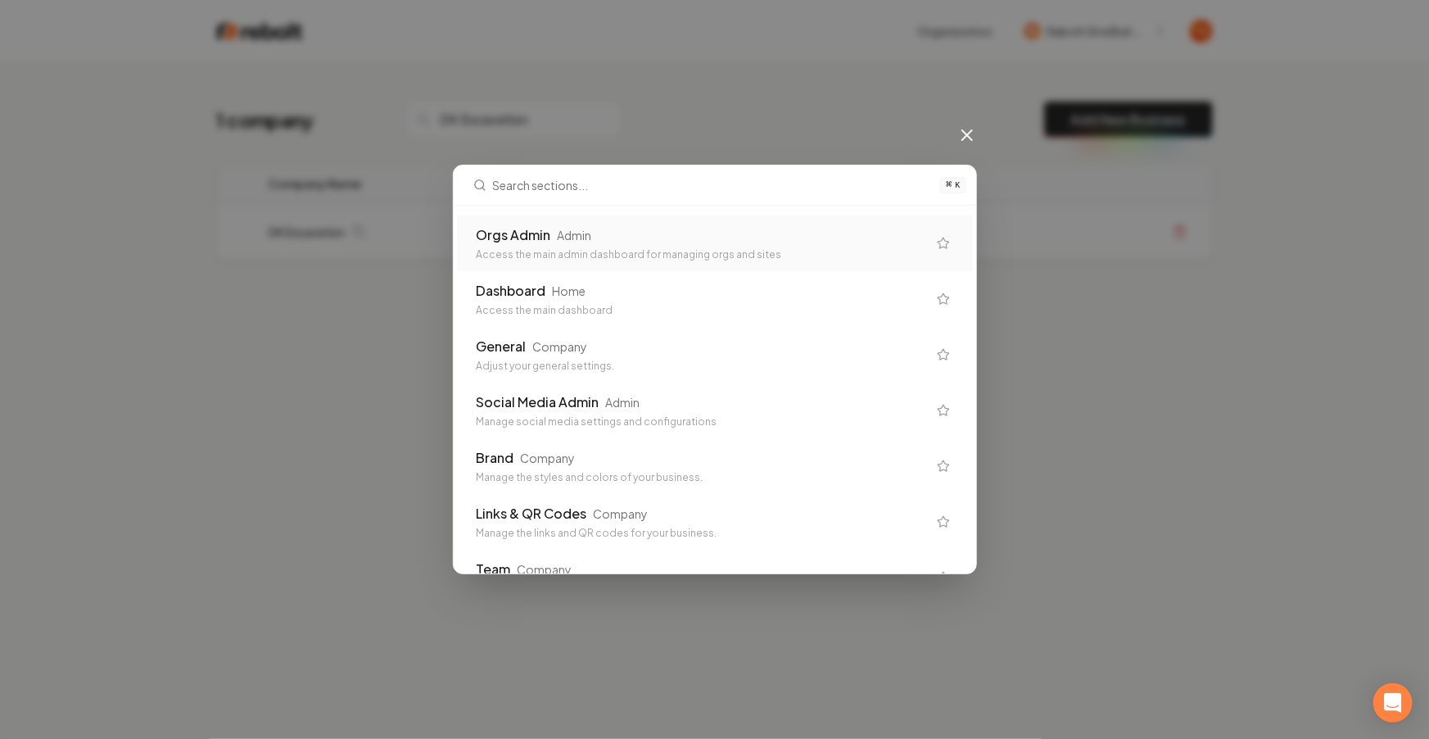
click at [718, 233] on div "Orgs Admin Admin" at bounding box center [702, 235] width 450 height 20
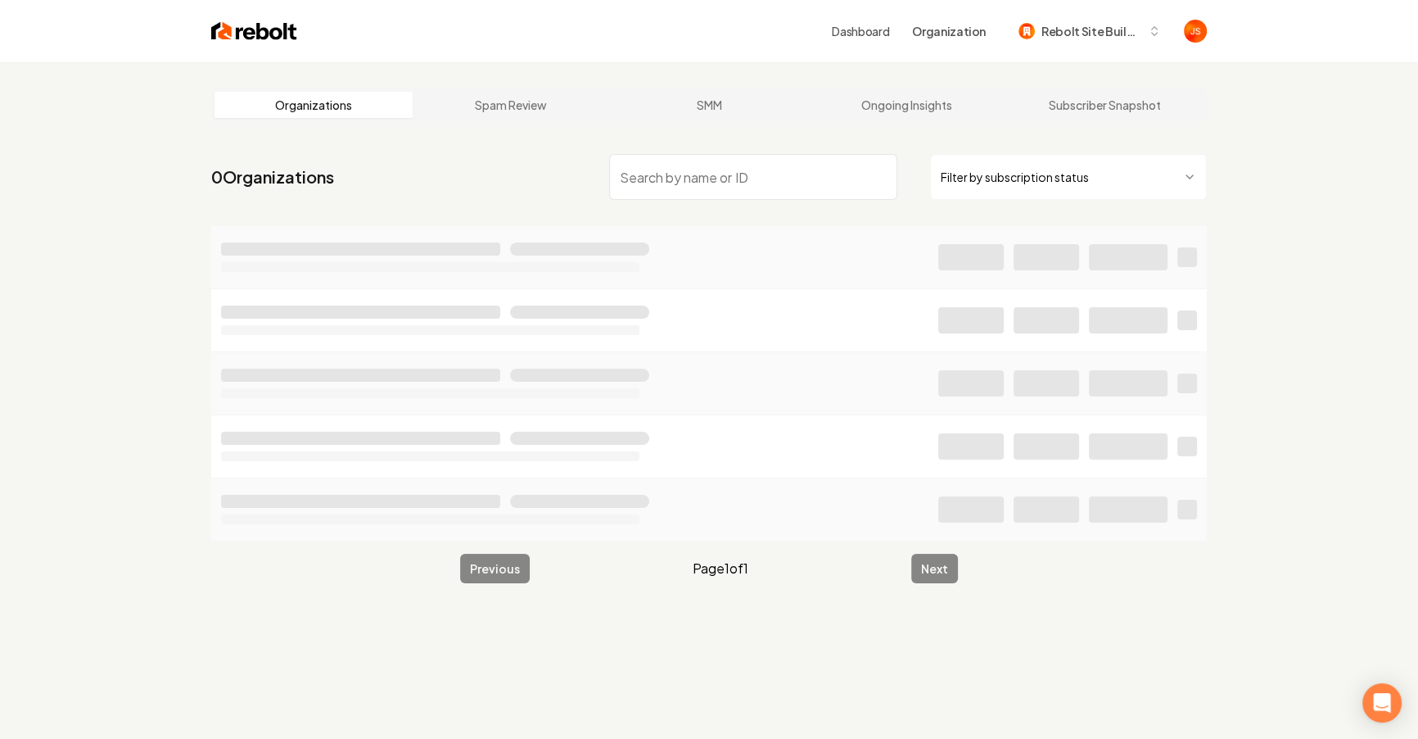
click at [1063, 174] on html "Dashboard Organization Rebolt Site Builder Organizations Spam Review SMM Ongoin…" at bounding box center [709, 369] width 1418 height 739
click at [794, 186] on input "search" at bounding box center [753, 177] width 288 height 46
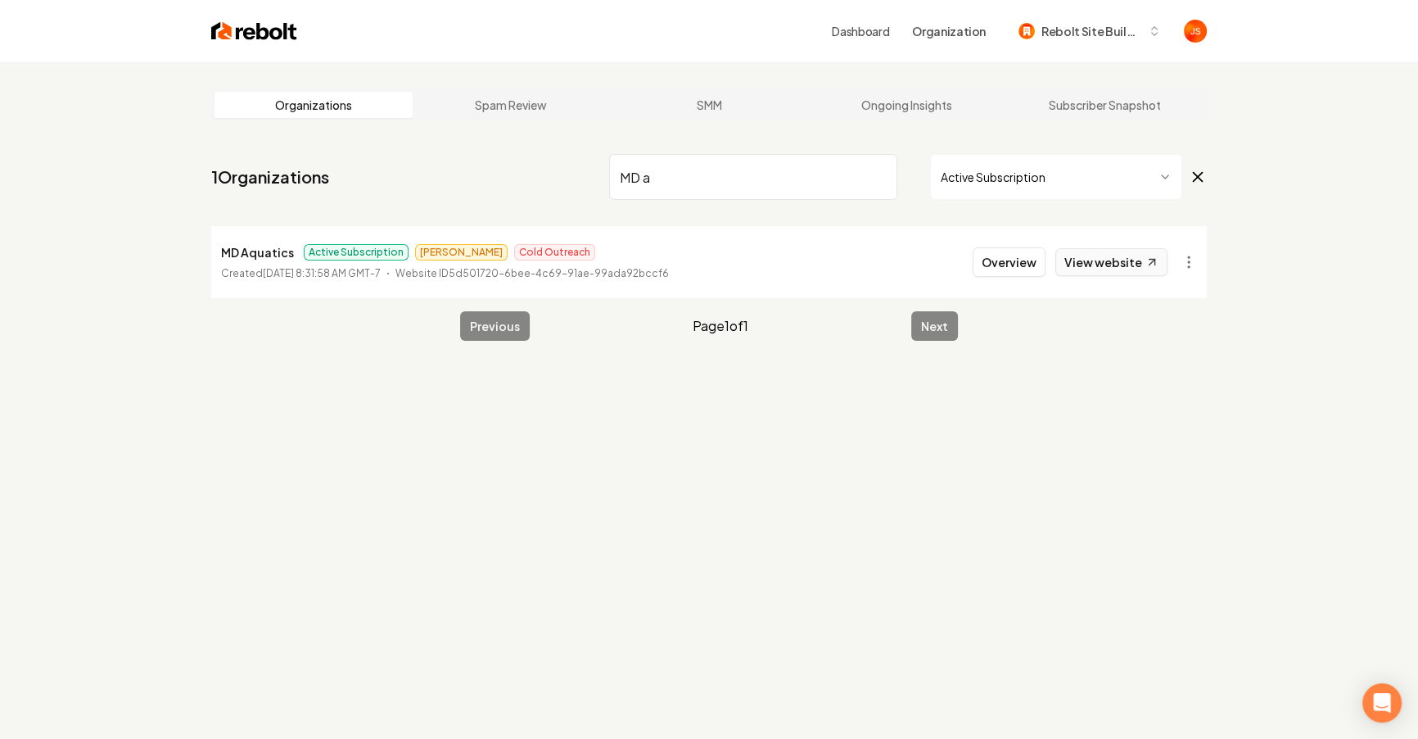
type input "MD a"
click at [1105, 260] on link "View website" at bounding box center [1111, 262] width 112 height 28
